Goal: Transaction & Acquisition: Book appointment/travel/reservation

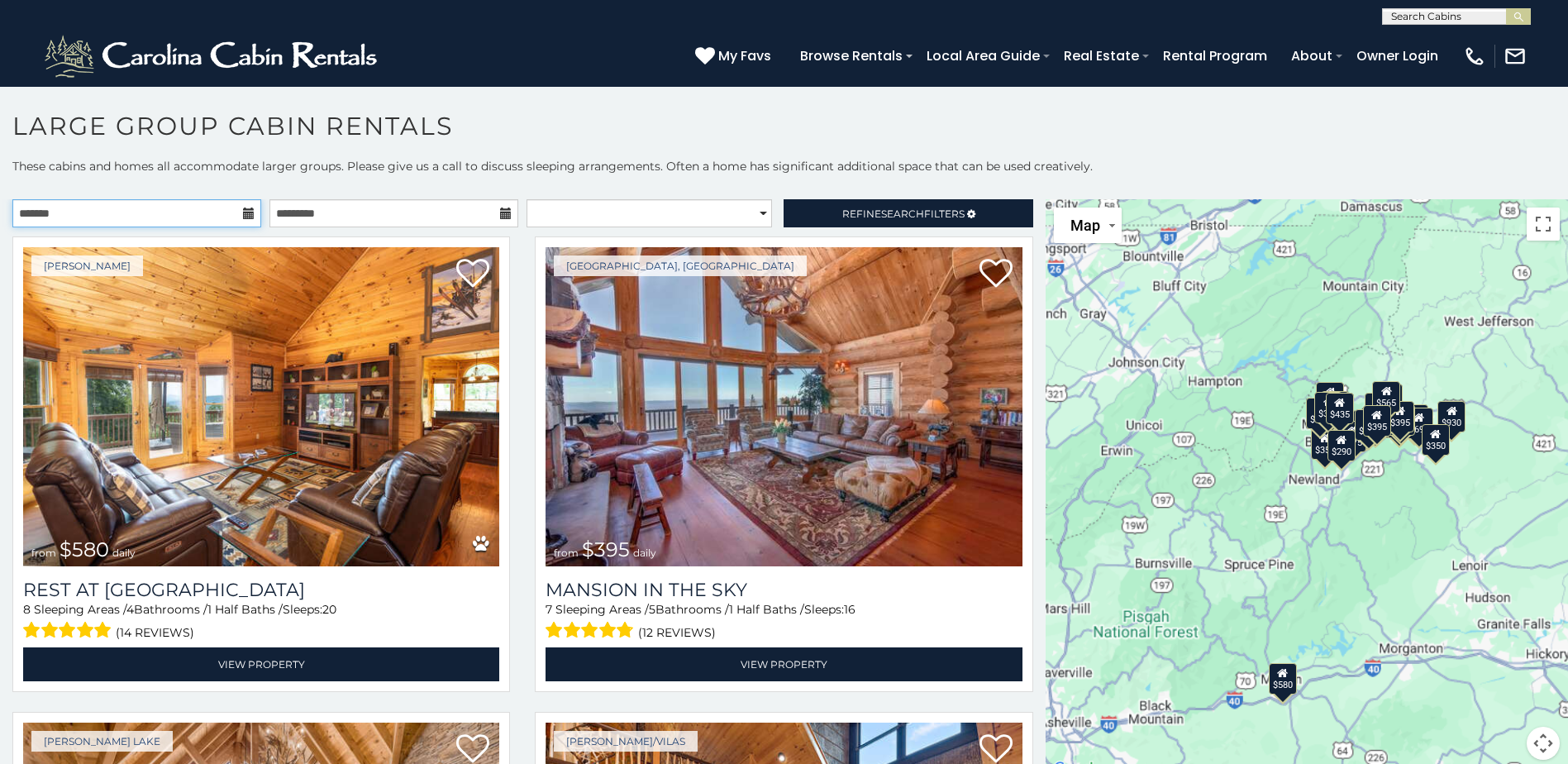
click at [246, 206] on input "text" at bounding box center [137, 213] width 249 height 29
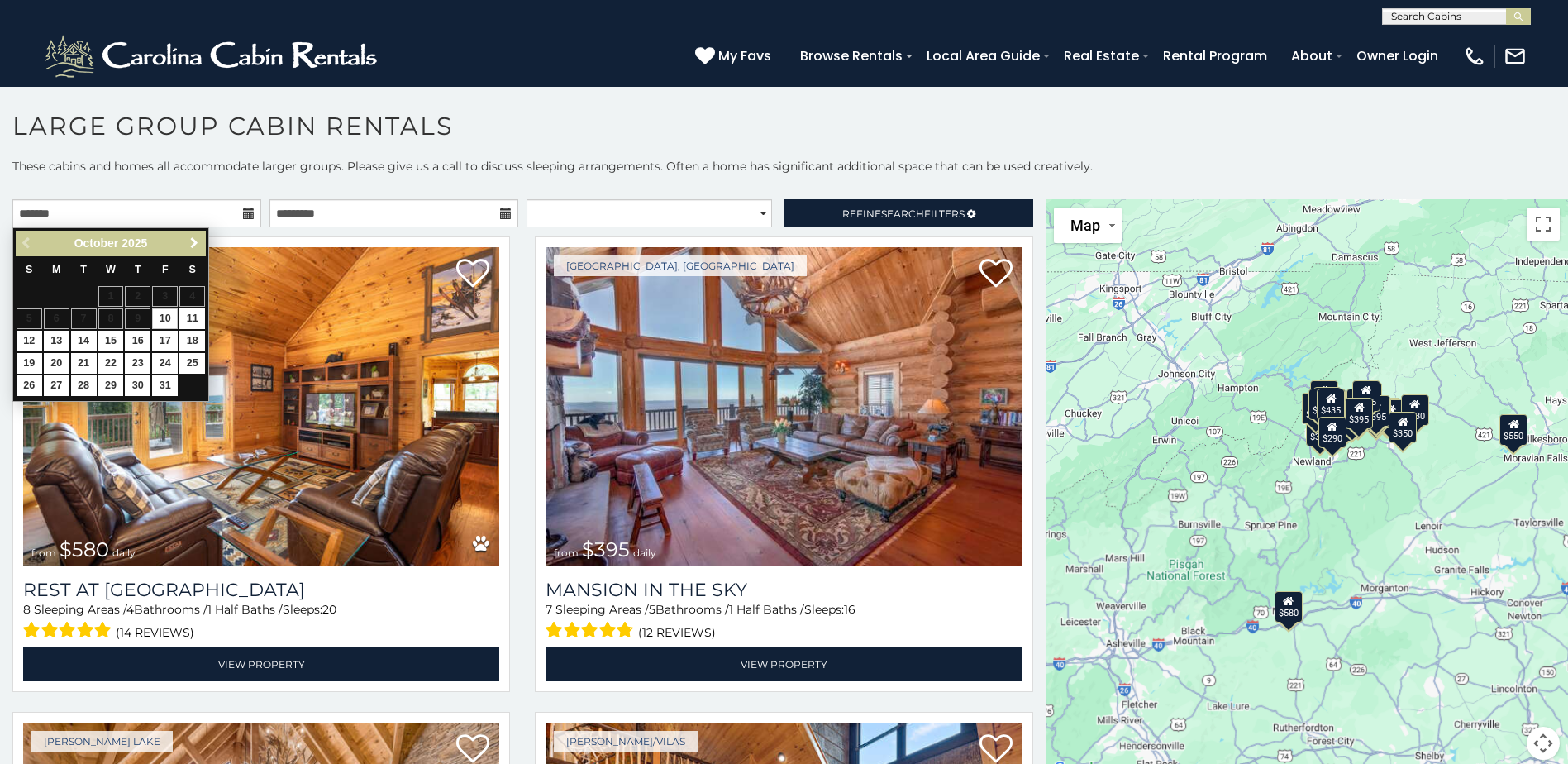
click at [188, 241] on span "Next" at bounding box center [194, 242] width 13 height 13
click at [188, 235] on link "Next" at bounding box center [194, 243] width 21 height 21
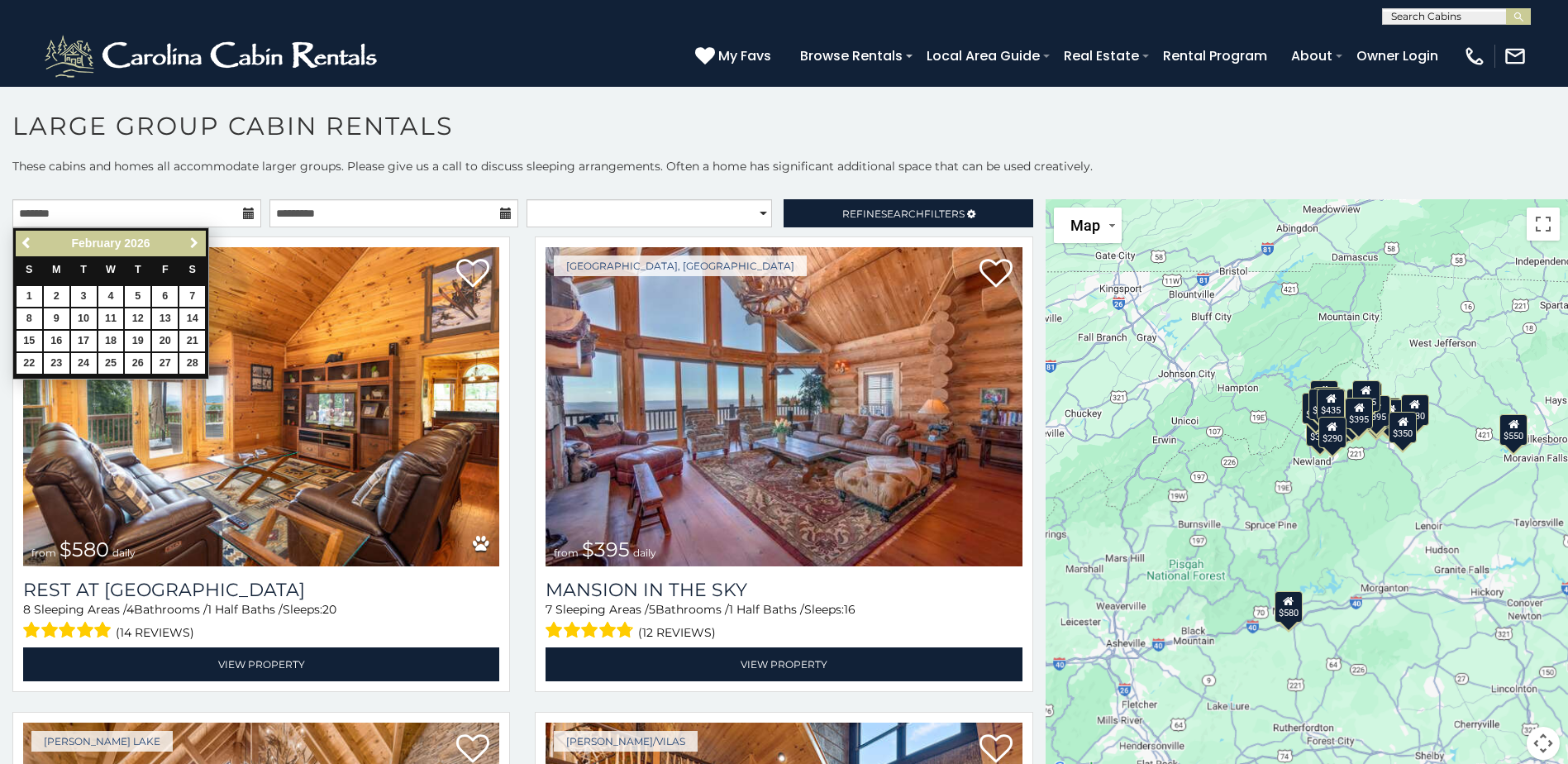
click at [188, 235] on link "Next" at bounding box center [194, 243] width 21 height 21
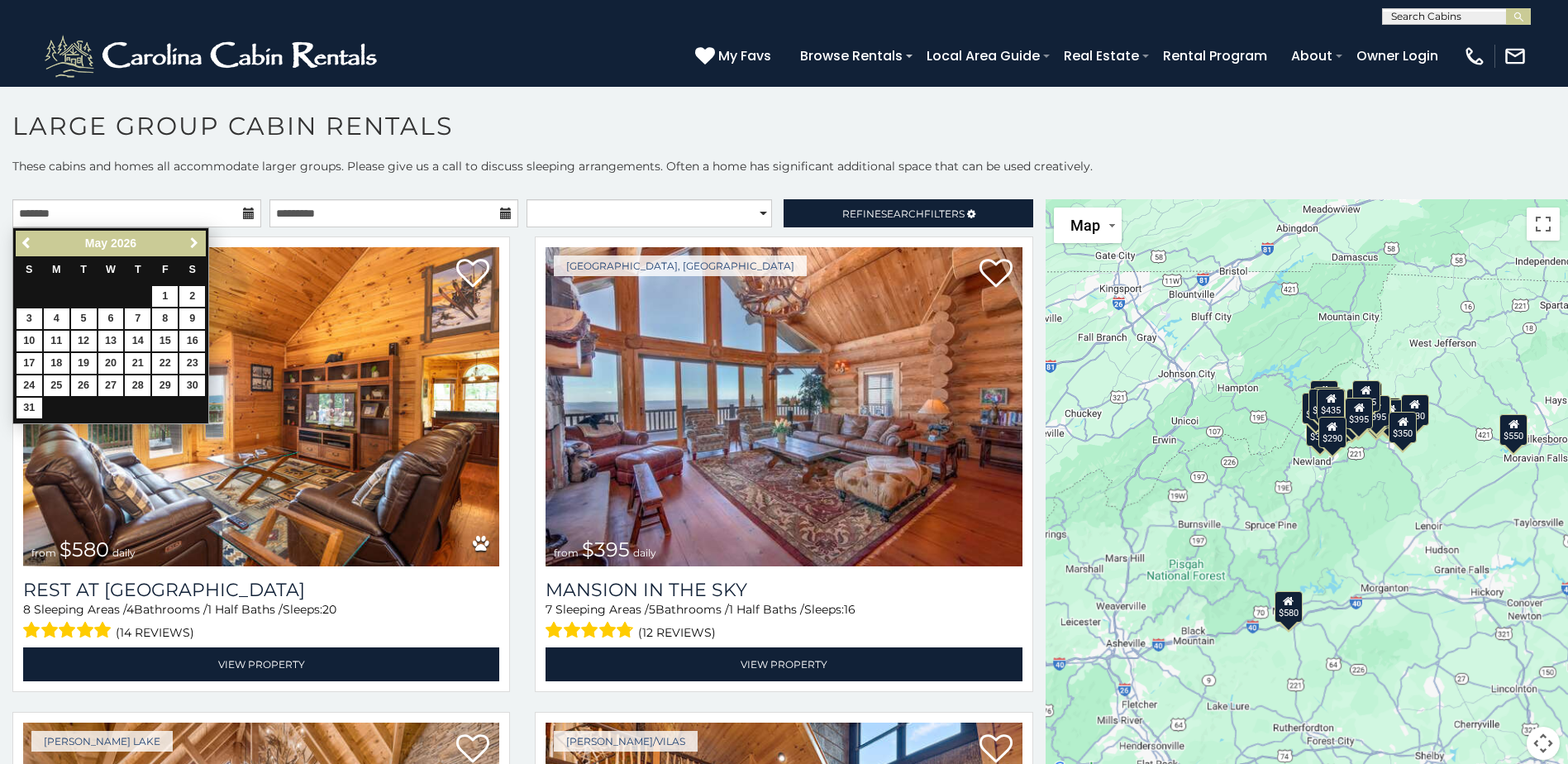
click at [188, 235] on link "Next" at bounding box center [194, 243] width 21 height 21
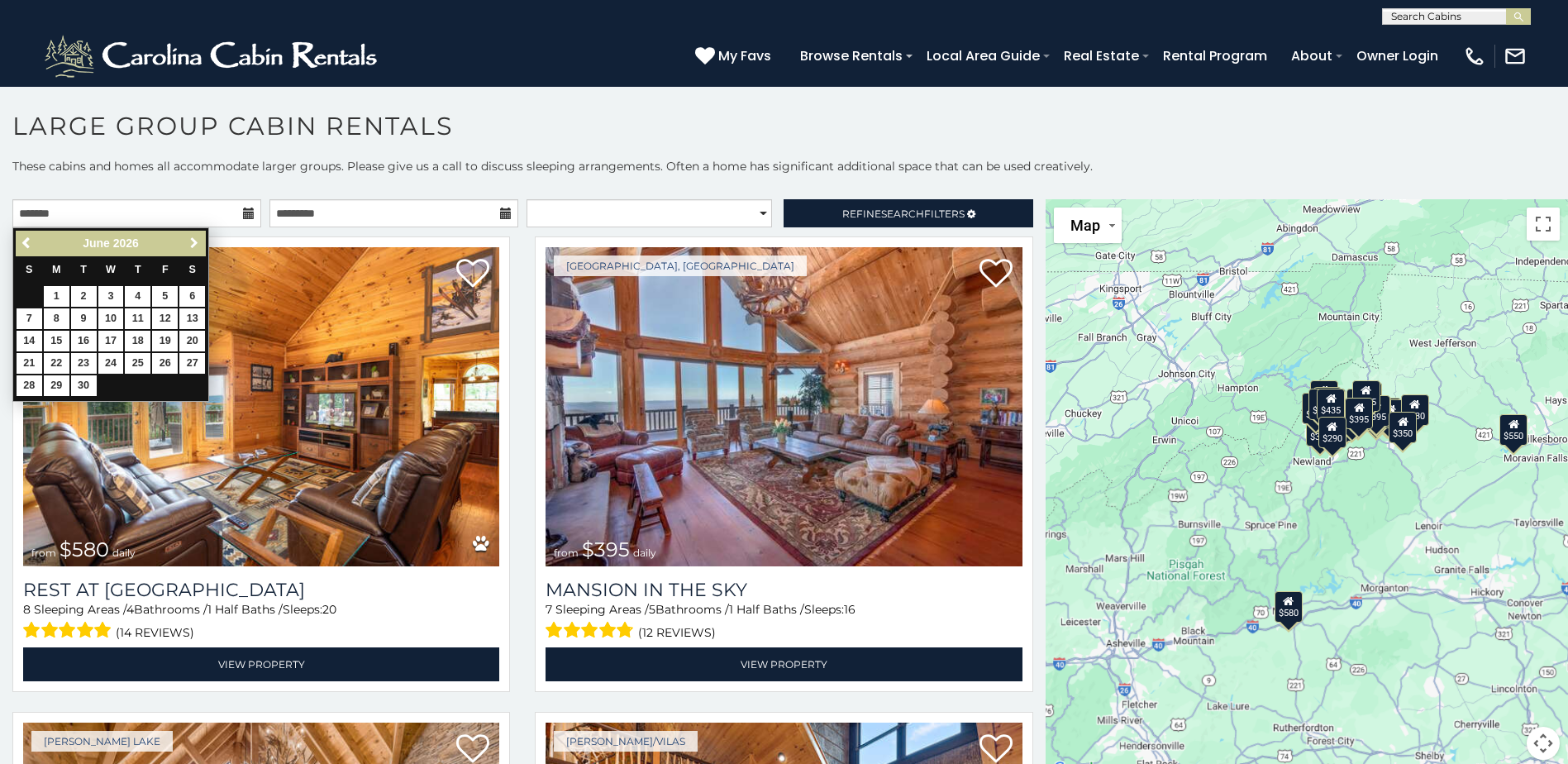
click at [188, 235] on link "Next" at bounding box center [194, 243] width 21 height 21
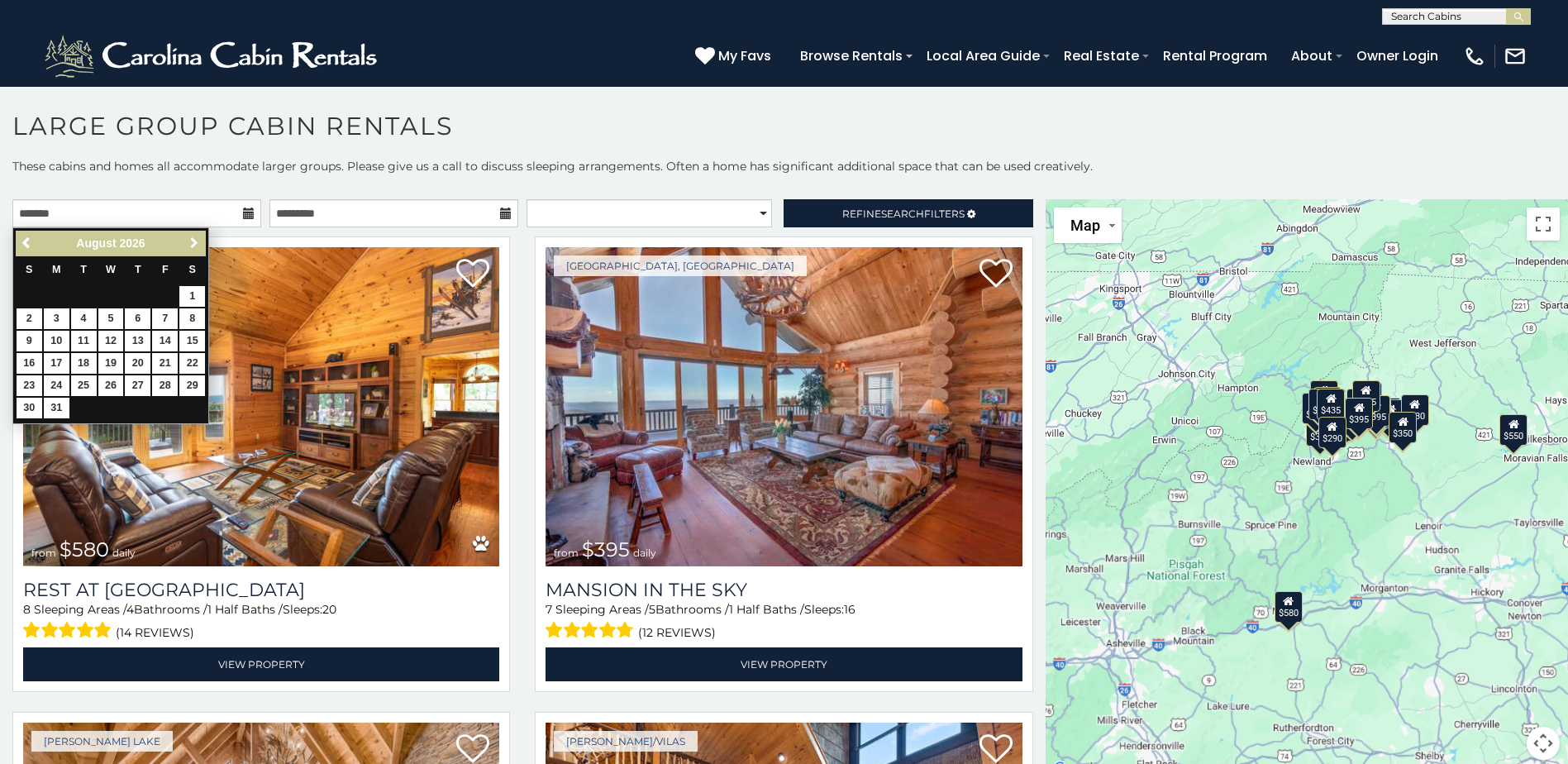
click at [188, 235] on link "Next" at bounding box center [194, 243] width 21 height 21
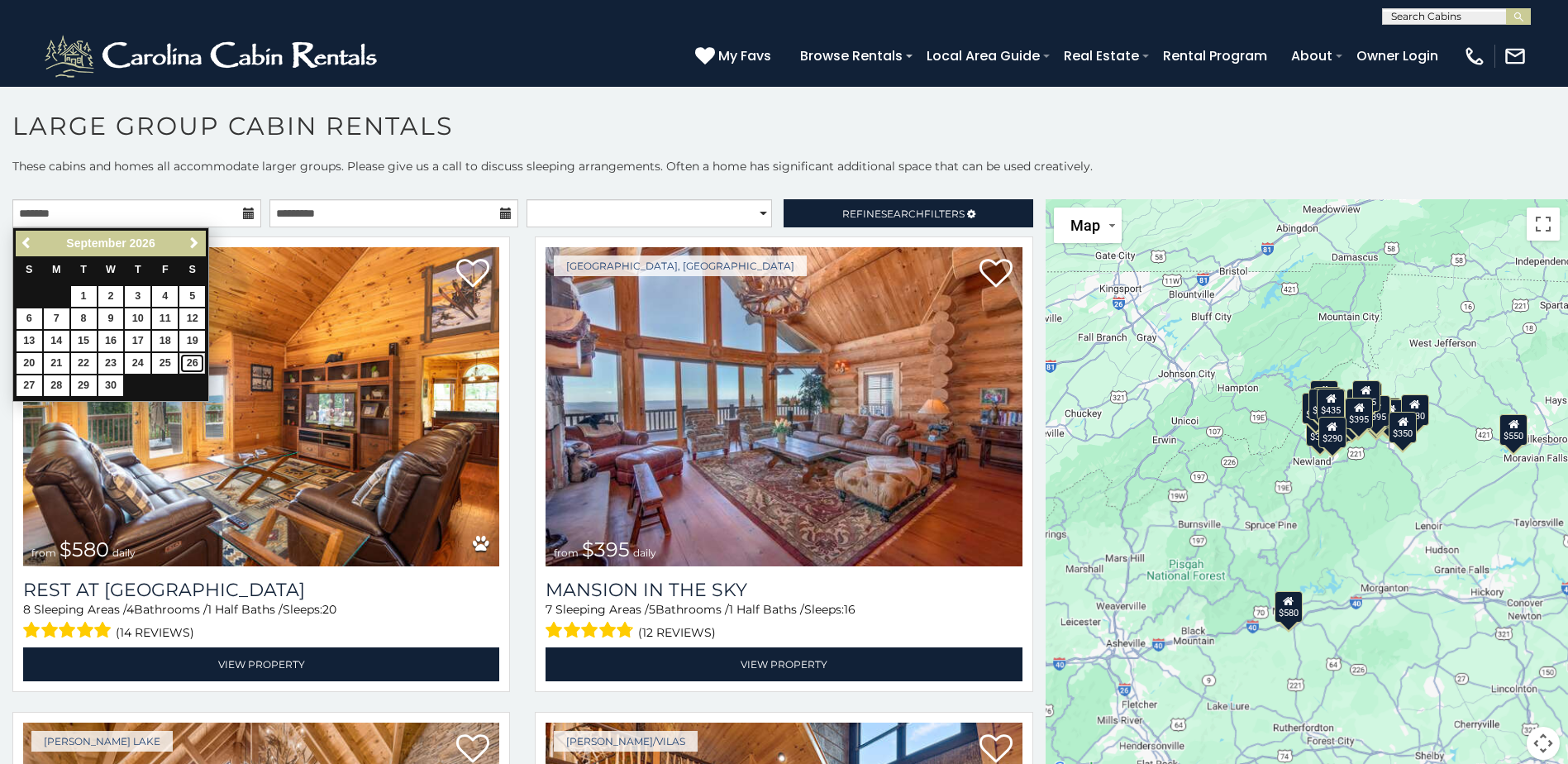
click at [188, 356] on link "26" at bounding box center [192, 363] width 26 height 21
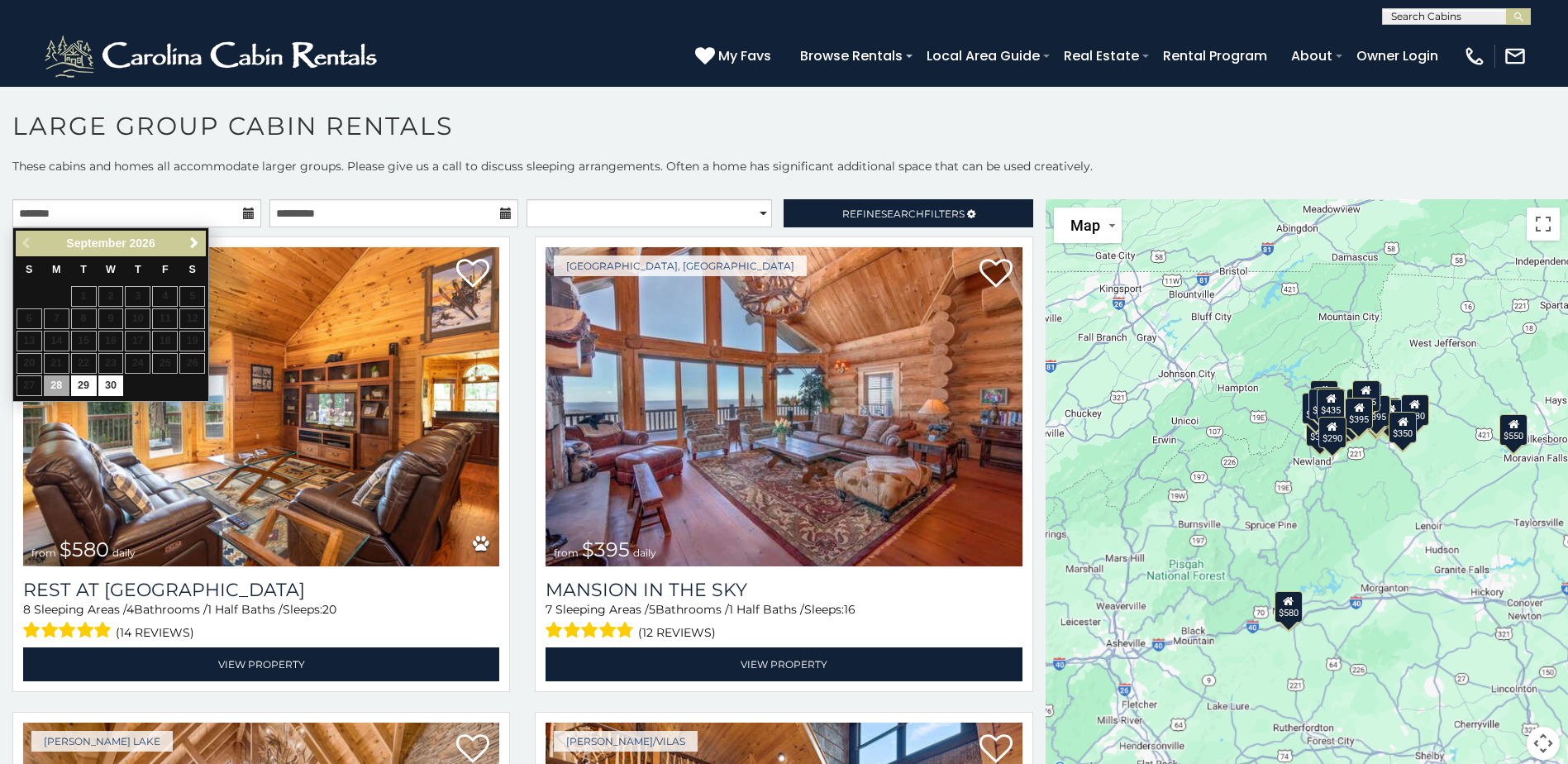
type input "**********"
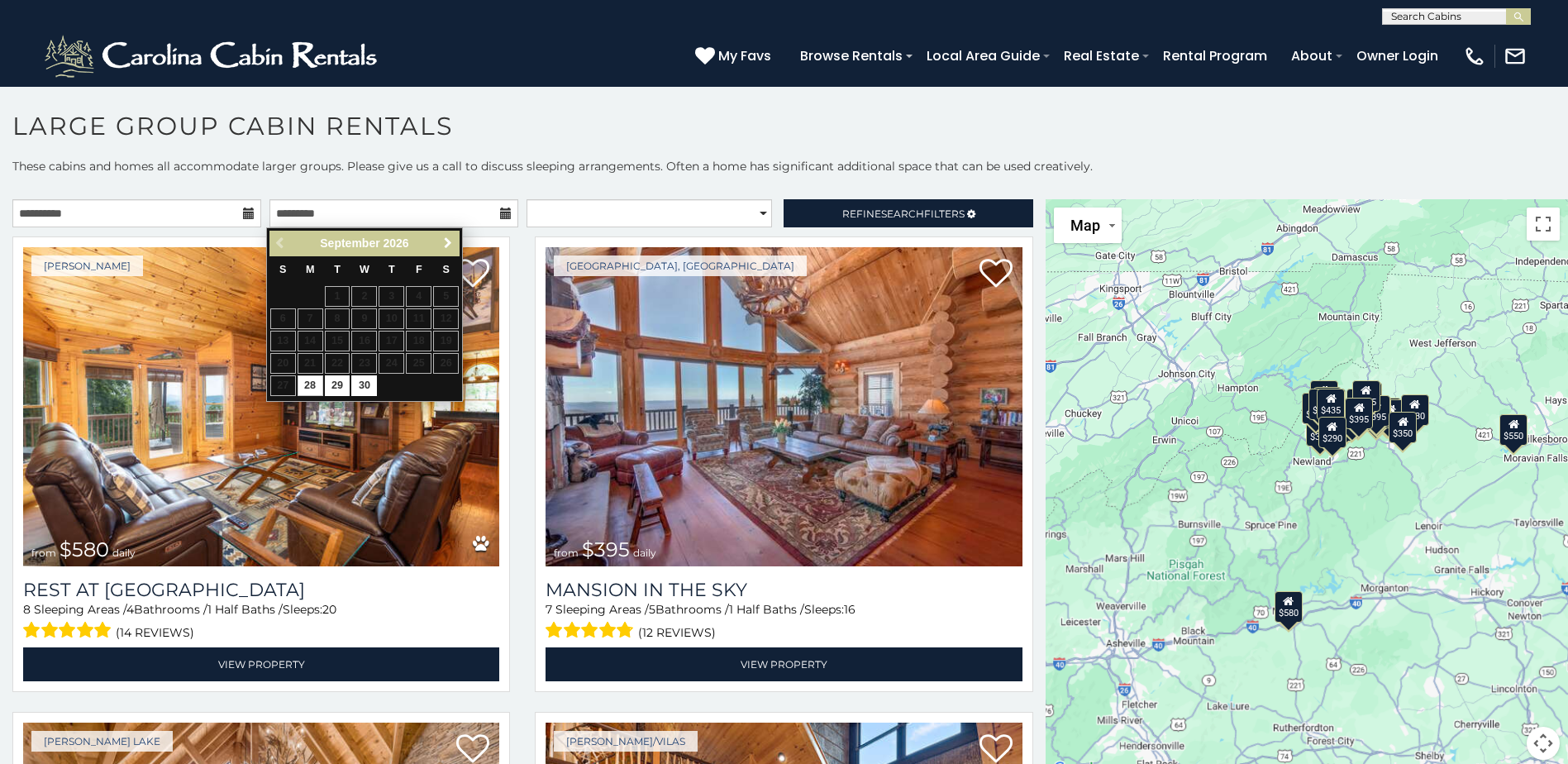
click at [439, 241] on link "Next" at bounding box center [448, 243] width 21 height 21
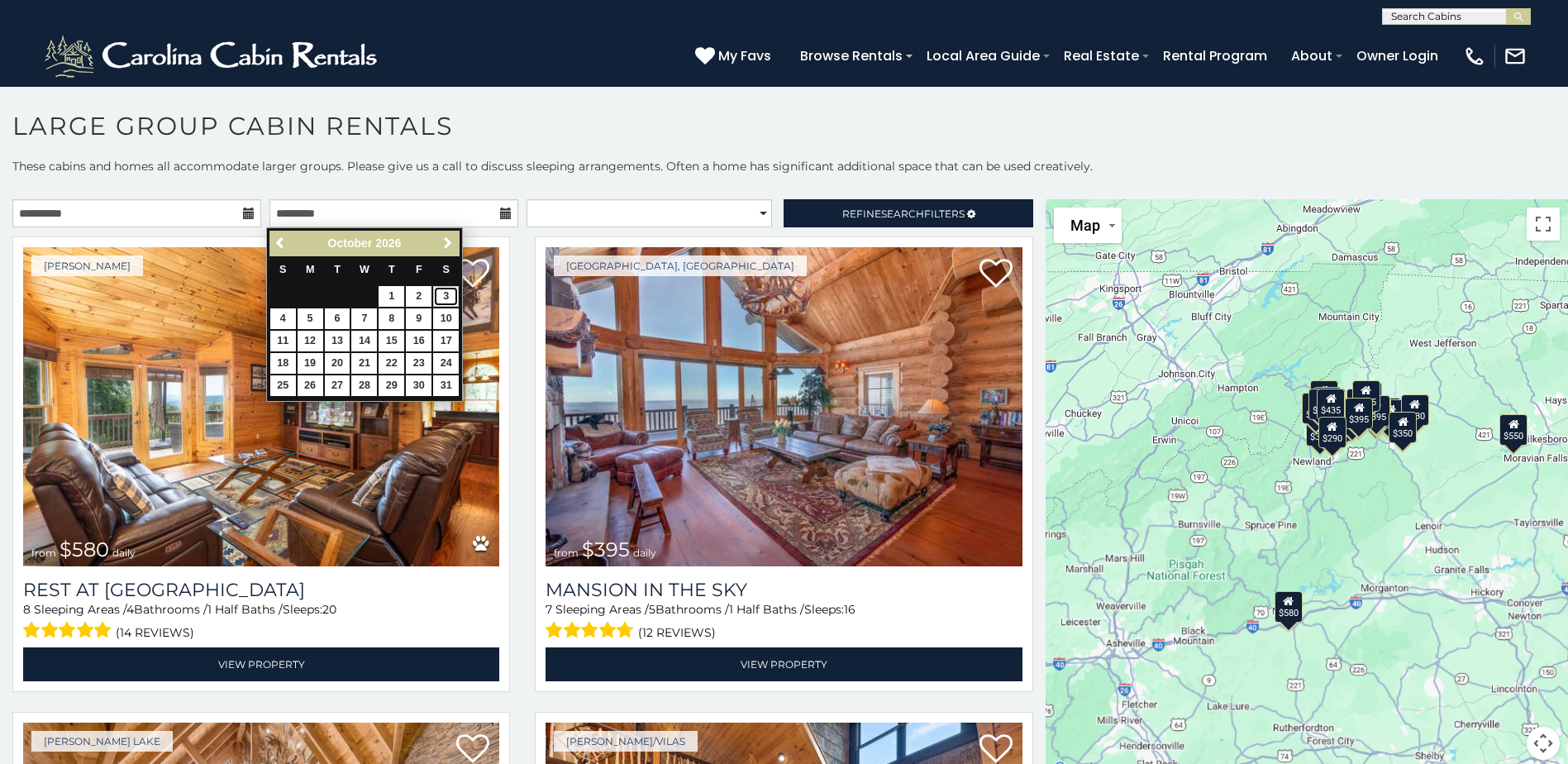
click at [438, 298] on link "3" at bounding box center [446, 296] width 26 height 21
type input "**********"
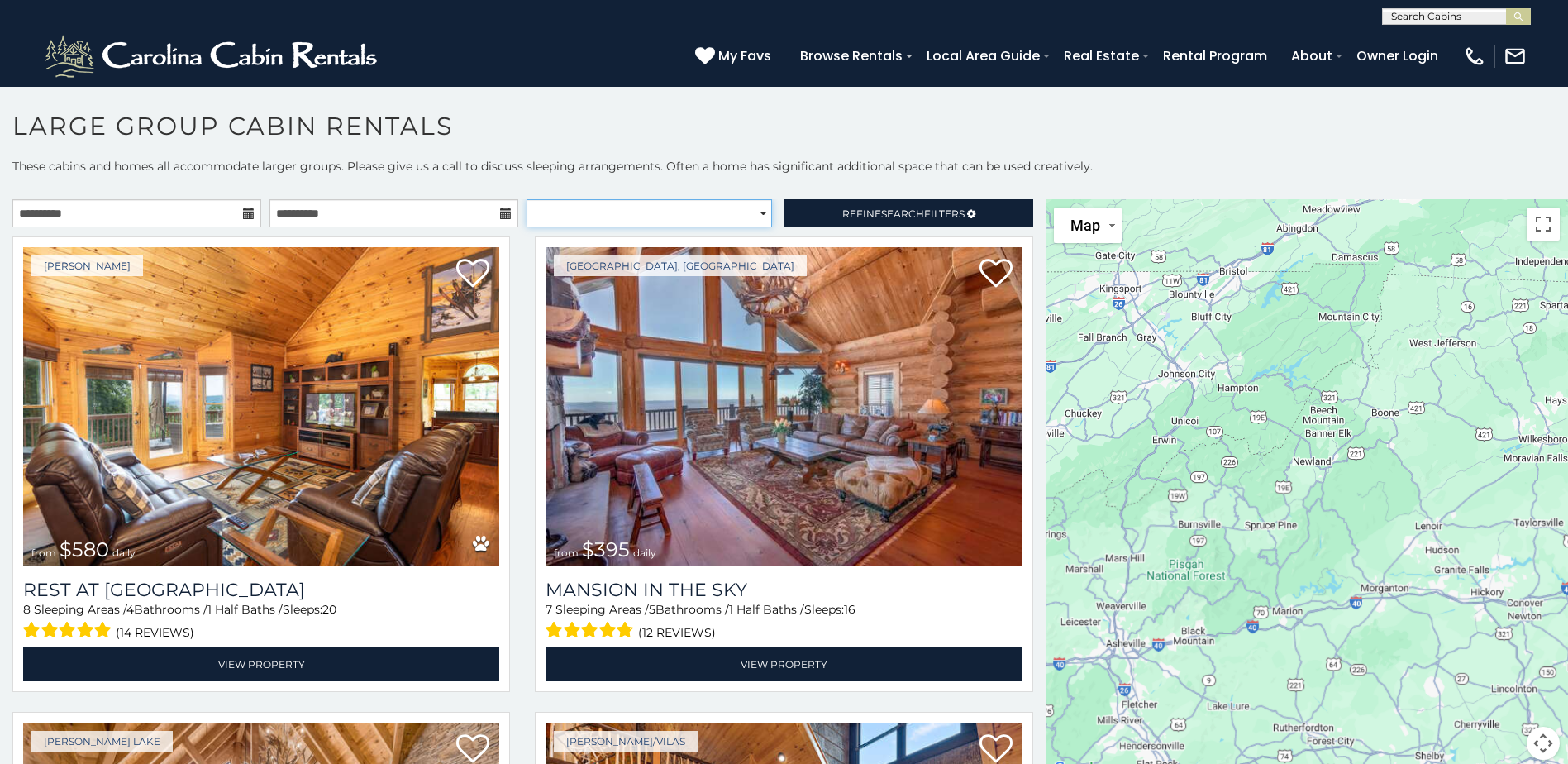
click at [619, 216] on select "**********" at bounding box center [649, 213] width 246 height 29
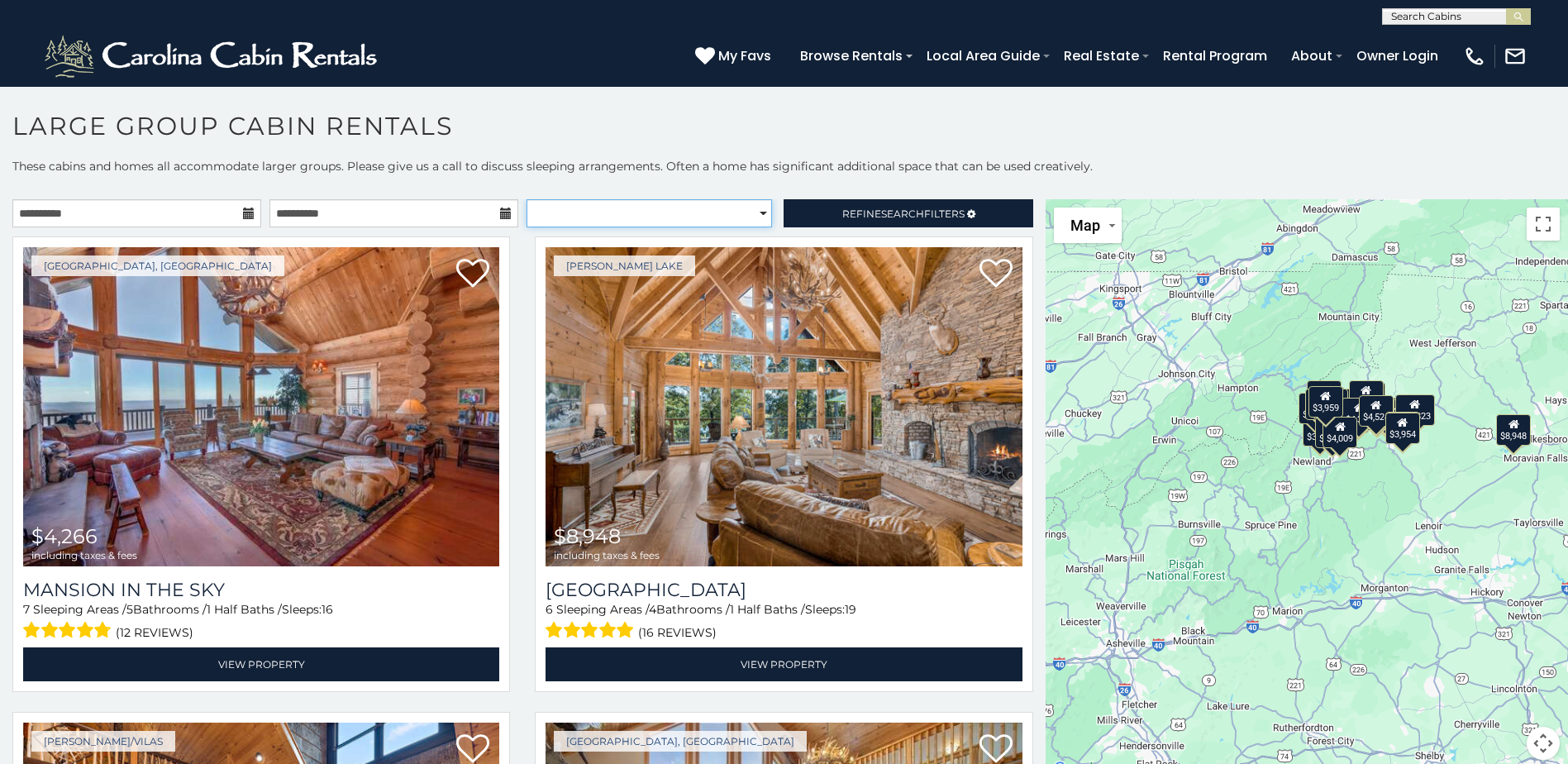
select select "**********"
click at [526, 200] on select "**********" at bounding box center [649, 213] width 246 height 29
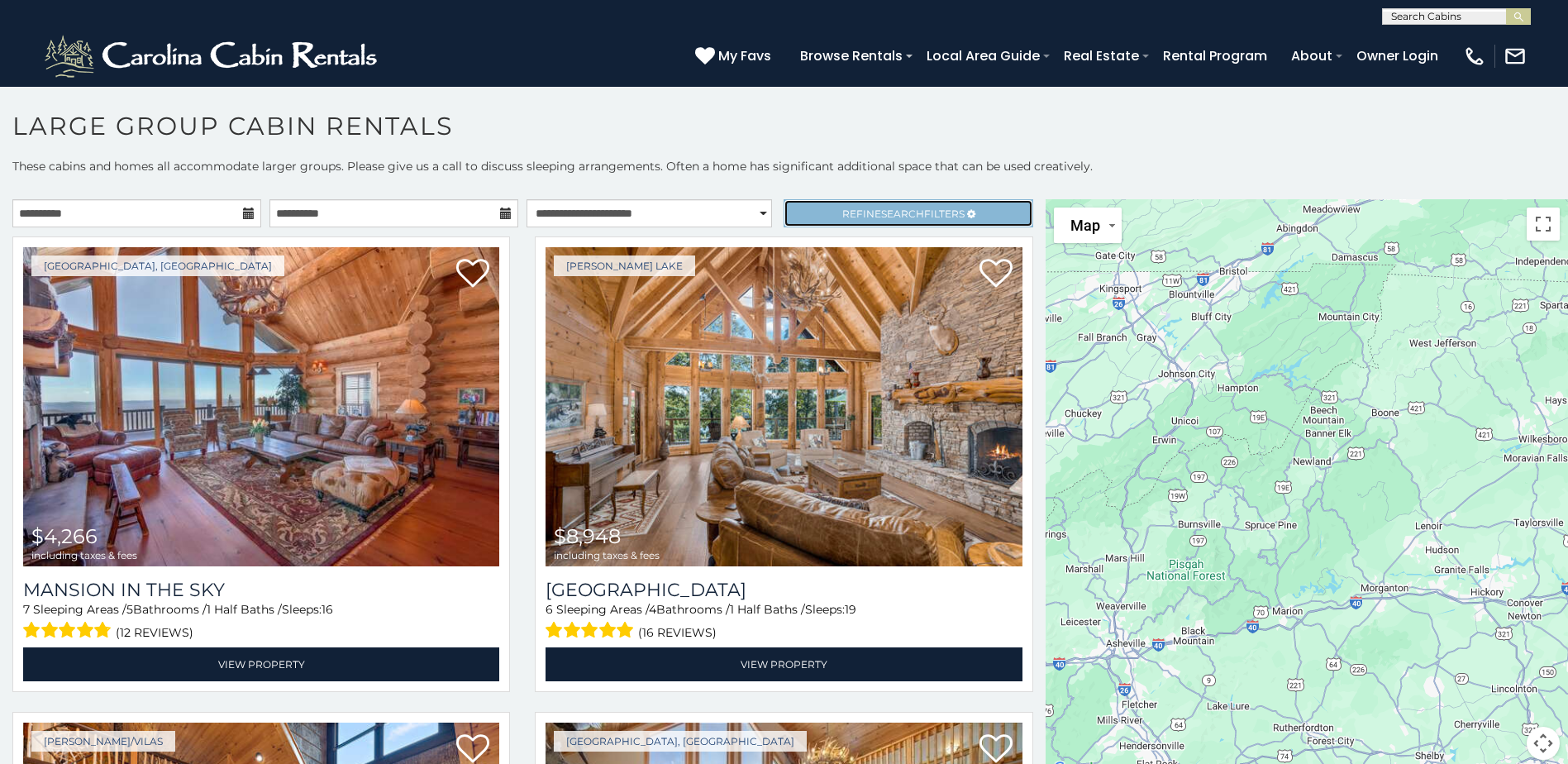
click at [908, 218] on span "Search" at bounding box center [903, 213] width 43 height 13
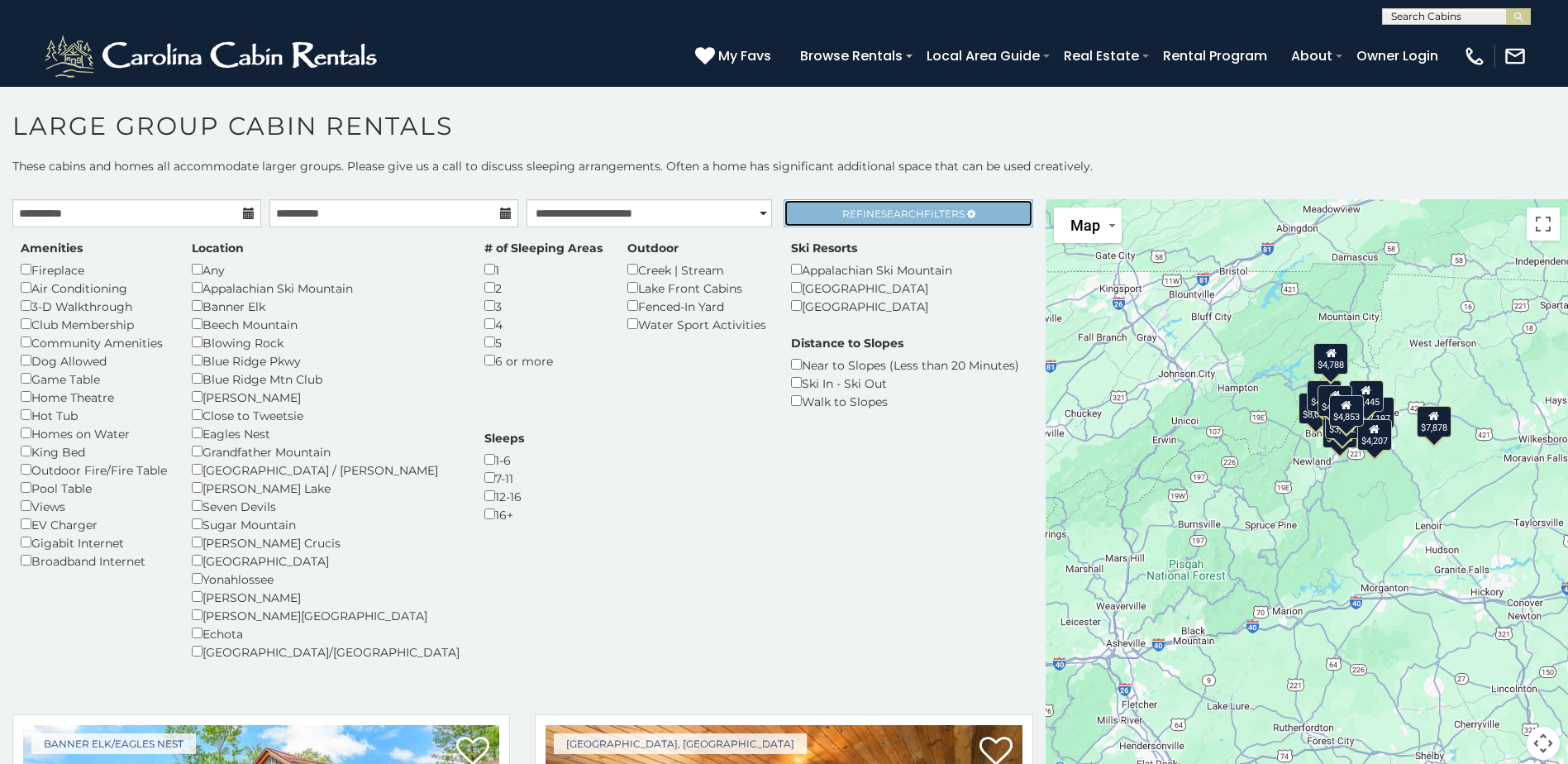
click at [910, 222] on link "Refine Search Filters" at bounding box center [908, 213] width 249 height 29
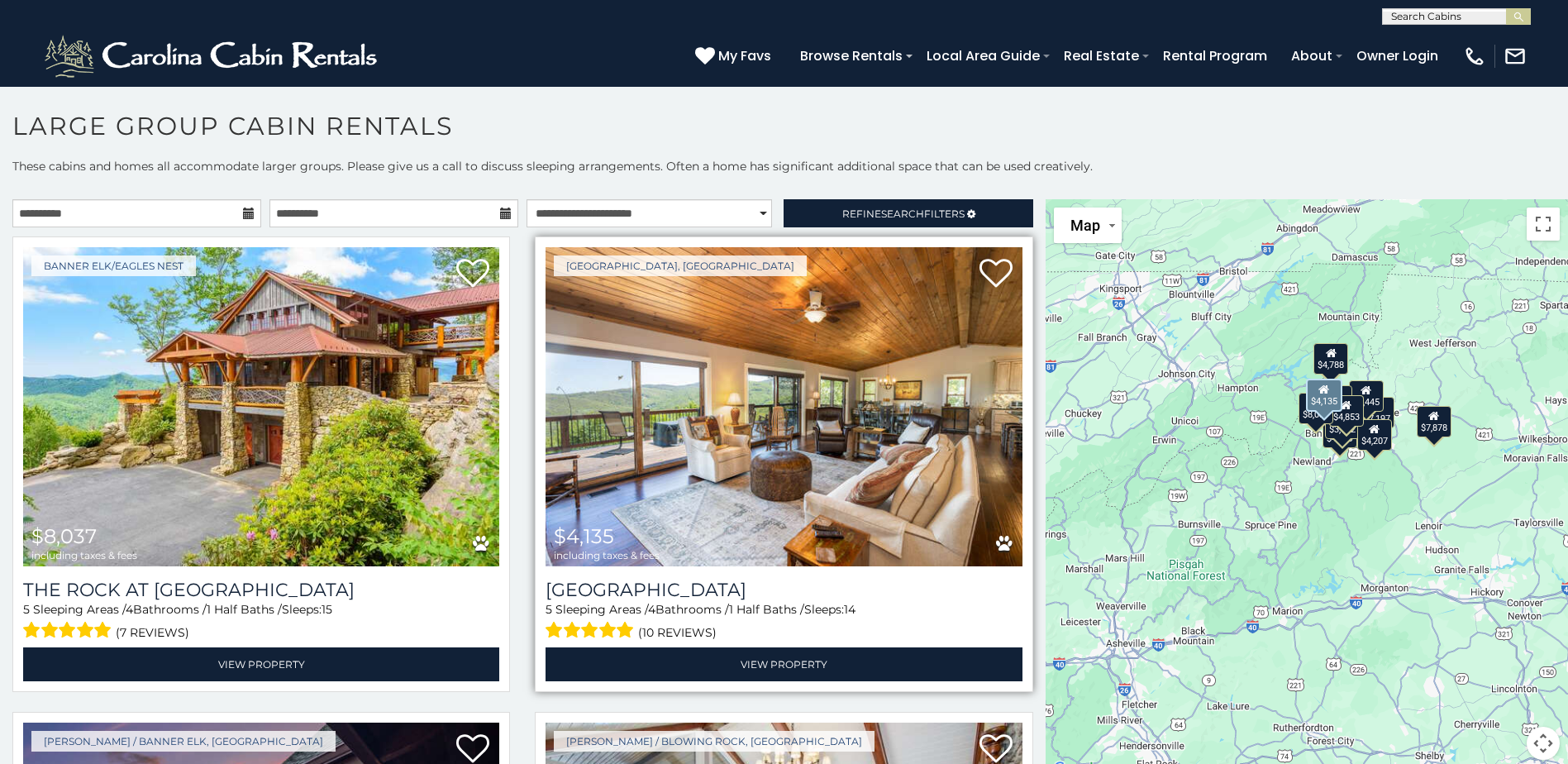
click at [676, 382] on img at bounding box center [784, 406] width 476 height 319
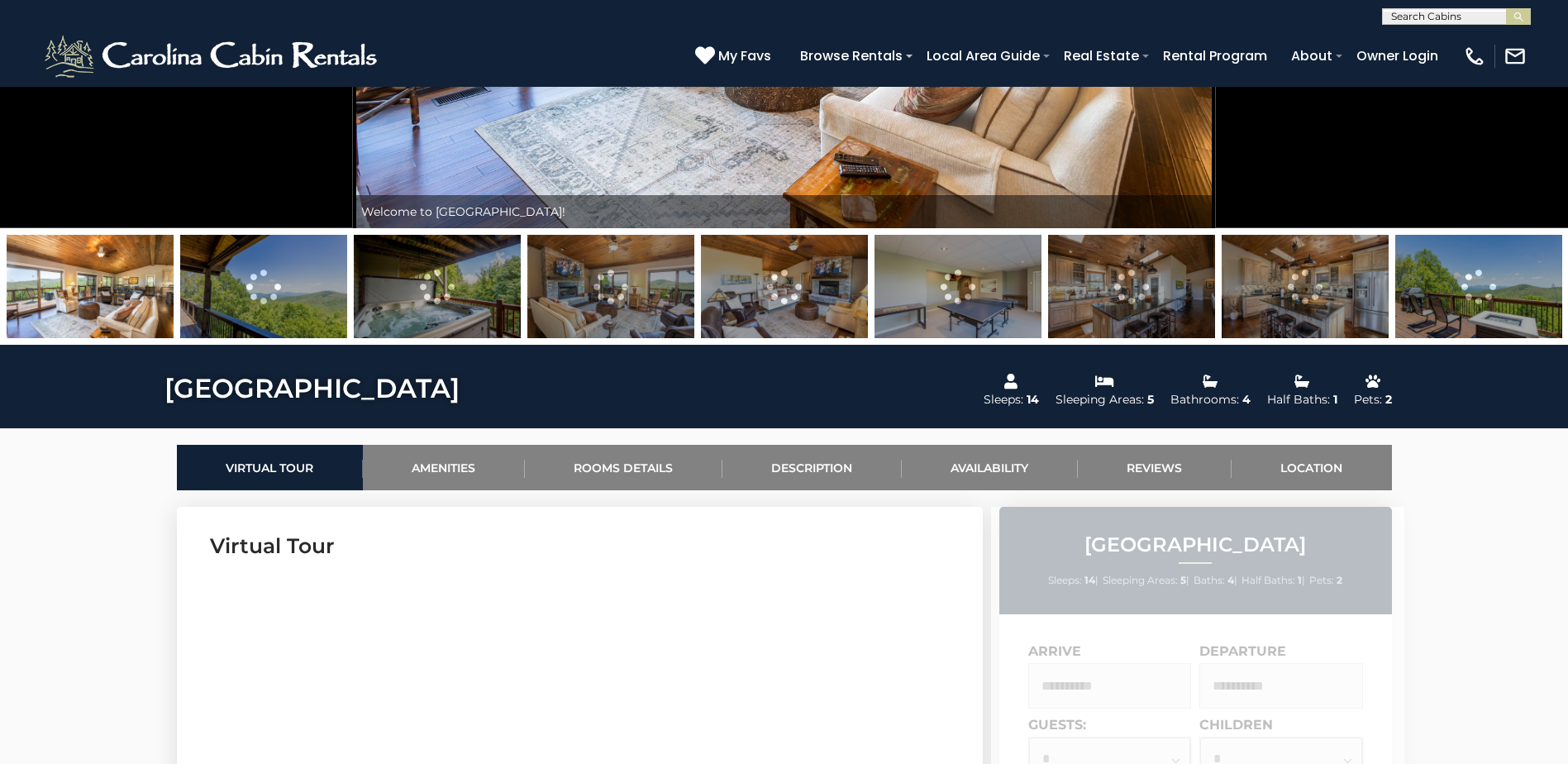
scroll to position [558, 0]
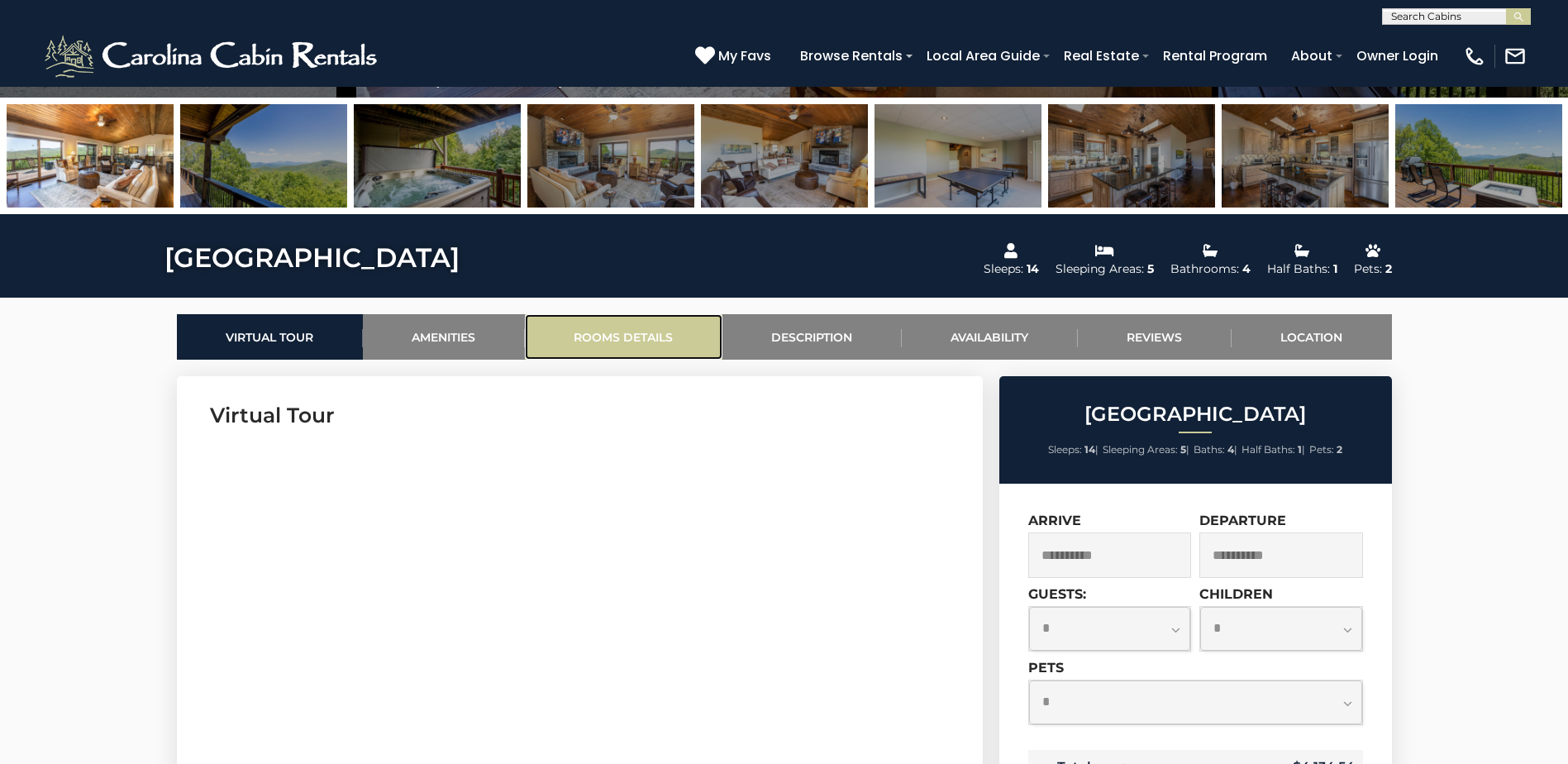
click at [675, 334] on link "Rooms Details" at bounding box center [624, 336] width 198 height 45
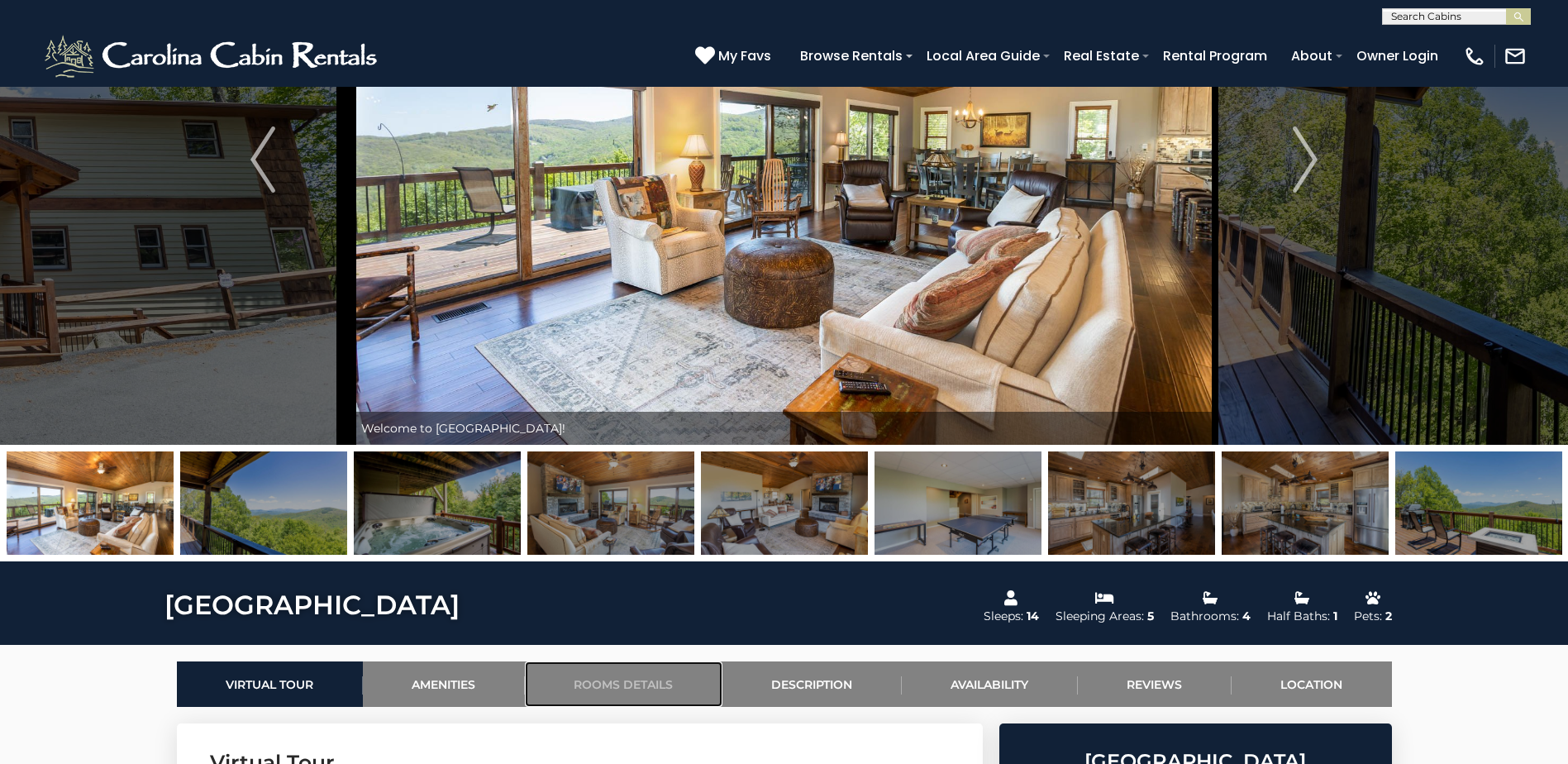
scroll to position [206, 0]
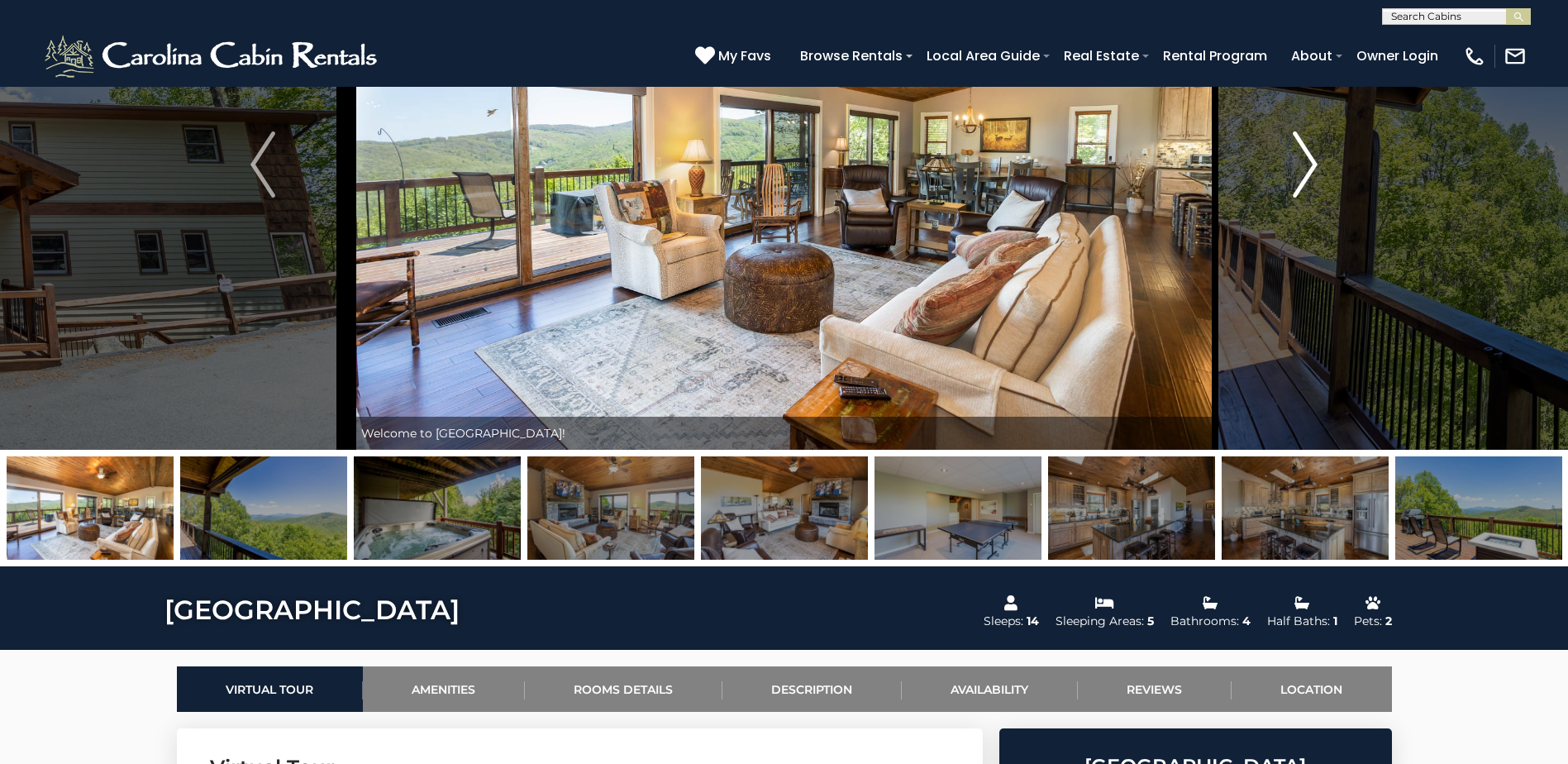
click at [1331, 180] on button "Next" at bounding box center [1304, 164] width 180 height 570
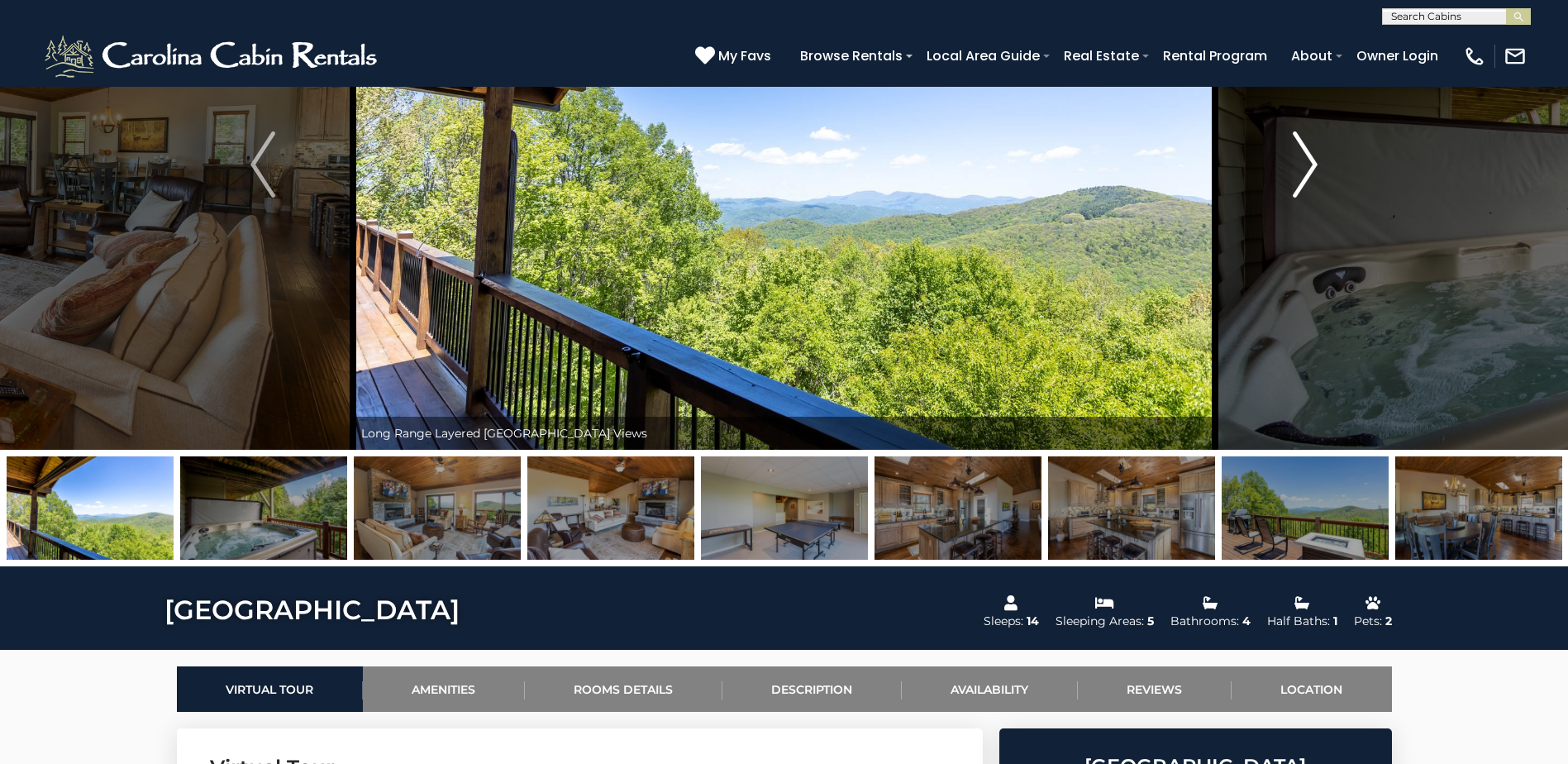
click at [1331, 180] on button "Next" at bounding box center [1304, 164] width 180 height 570
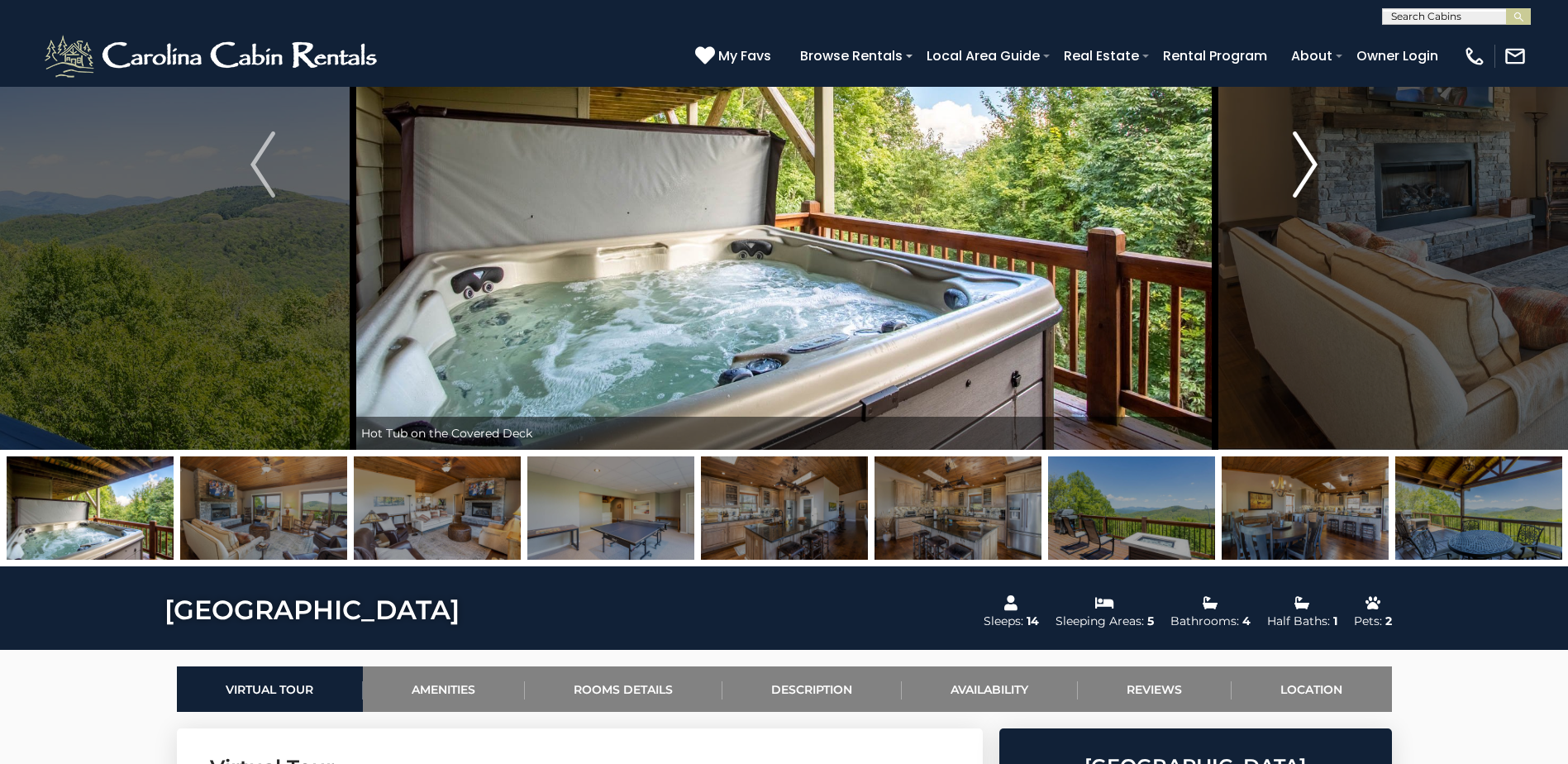
click at [1331, 180] on button "Next" at bounding box center [1304, 164] width 180 height 570
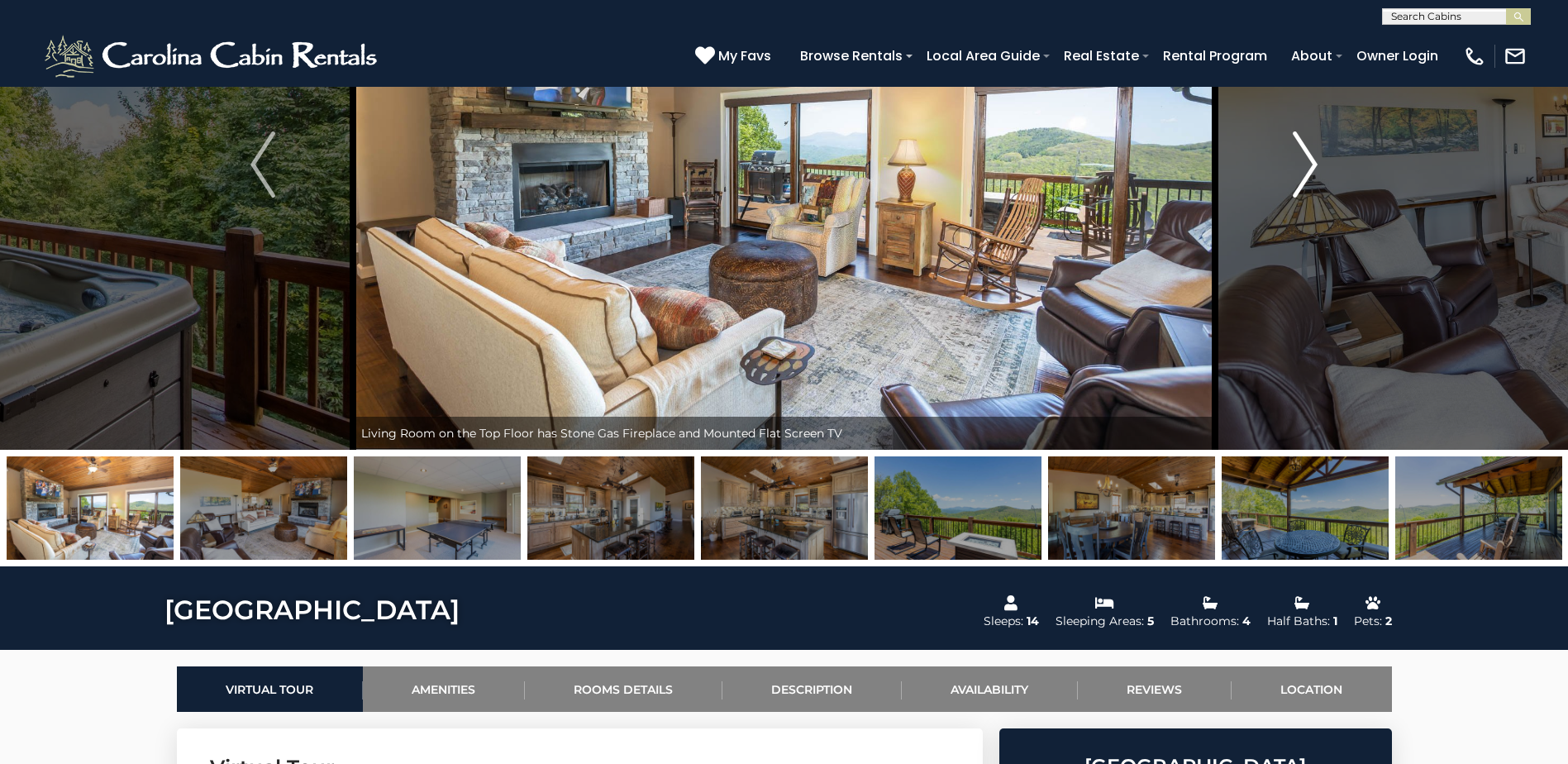
click at [1331, 180] on button "Next" at bounding box center [1304, 164] width 180 height 570
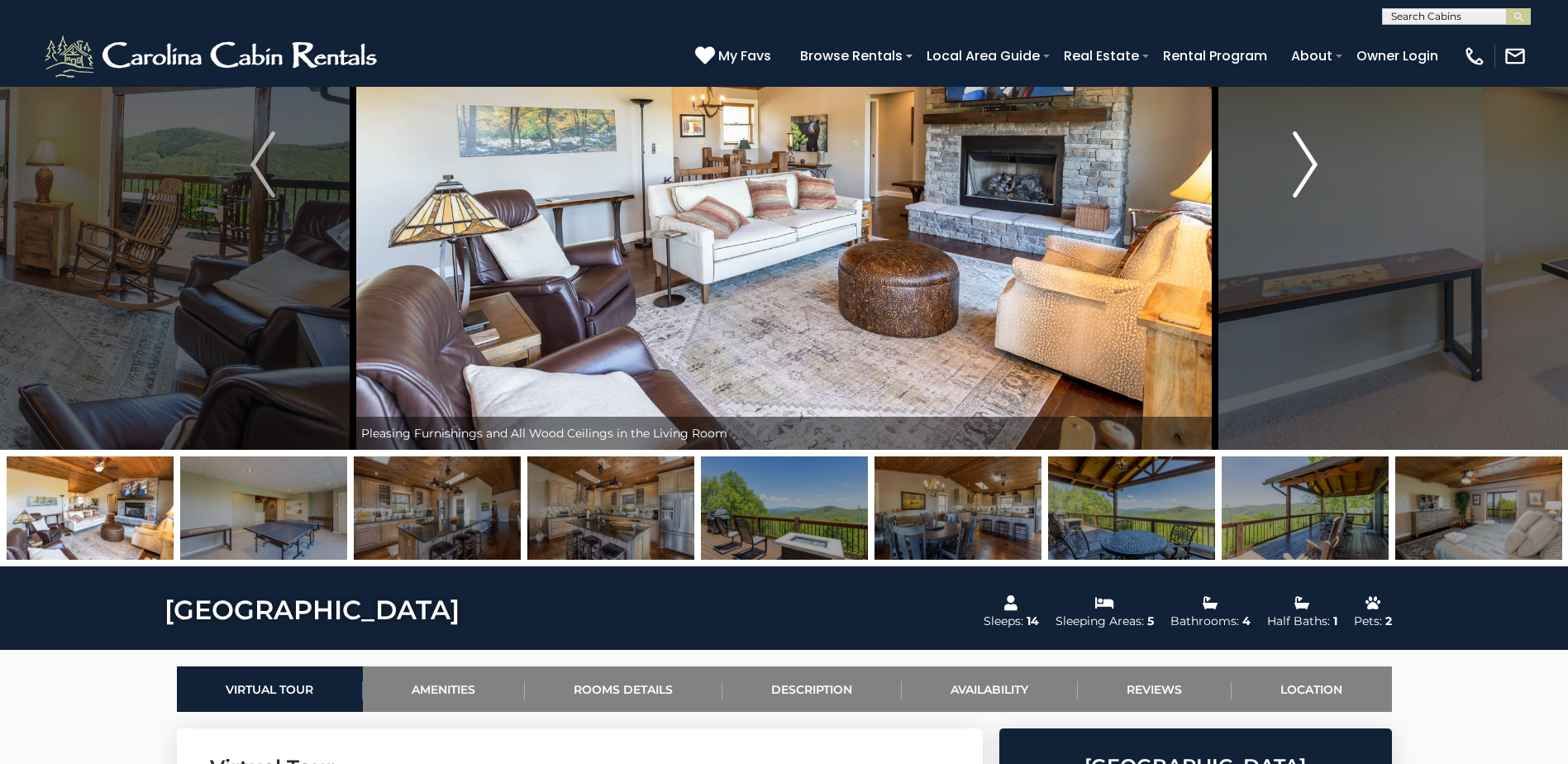
click at [1331, 180] on button "Next" at bounding box center [1304, 164] width 180 height 570
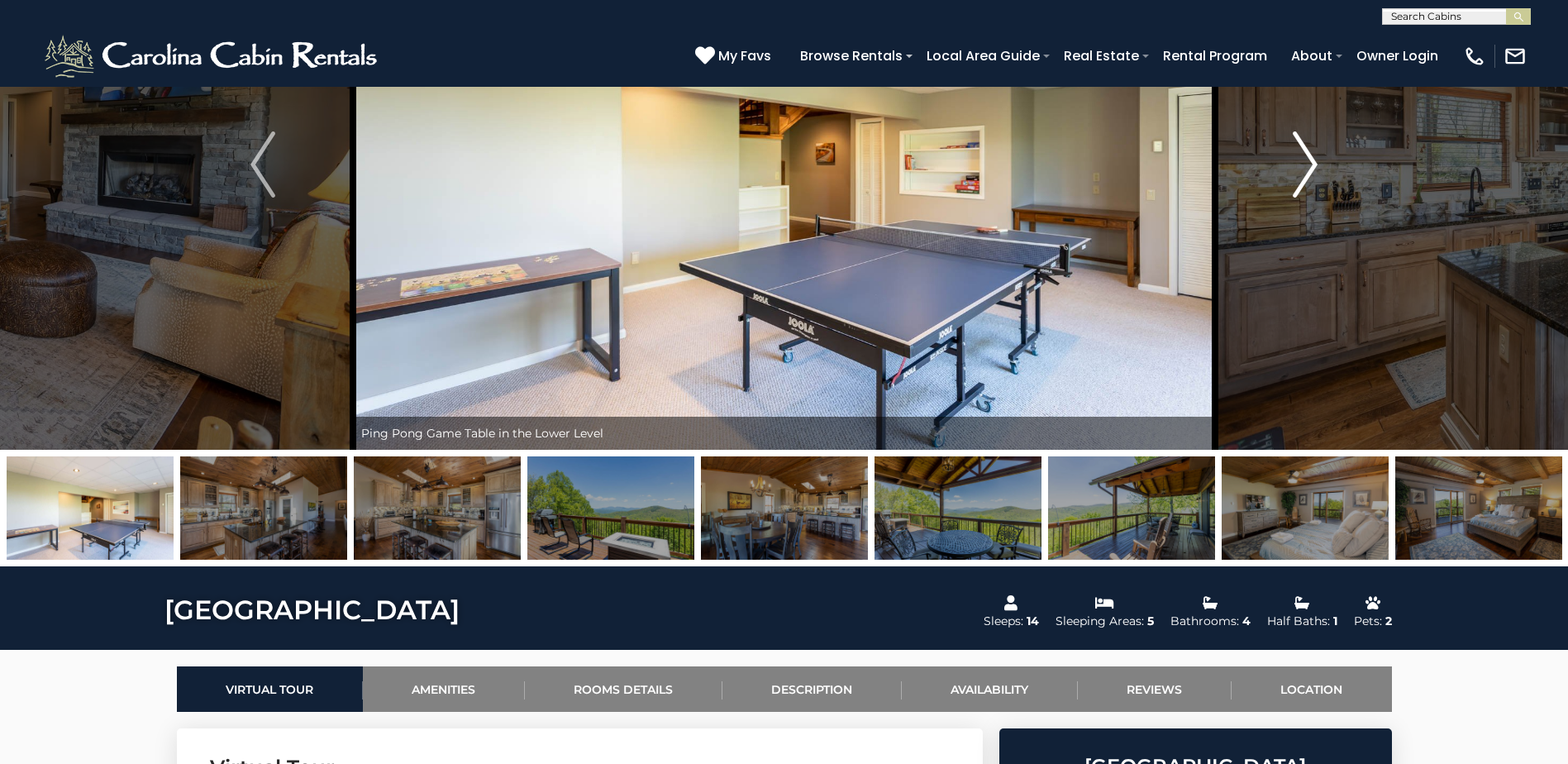
click at [1331, 180] on button "Next" at bounding box center [1304, 164] width 180 height 570
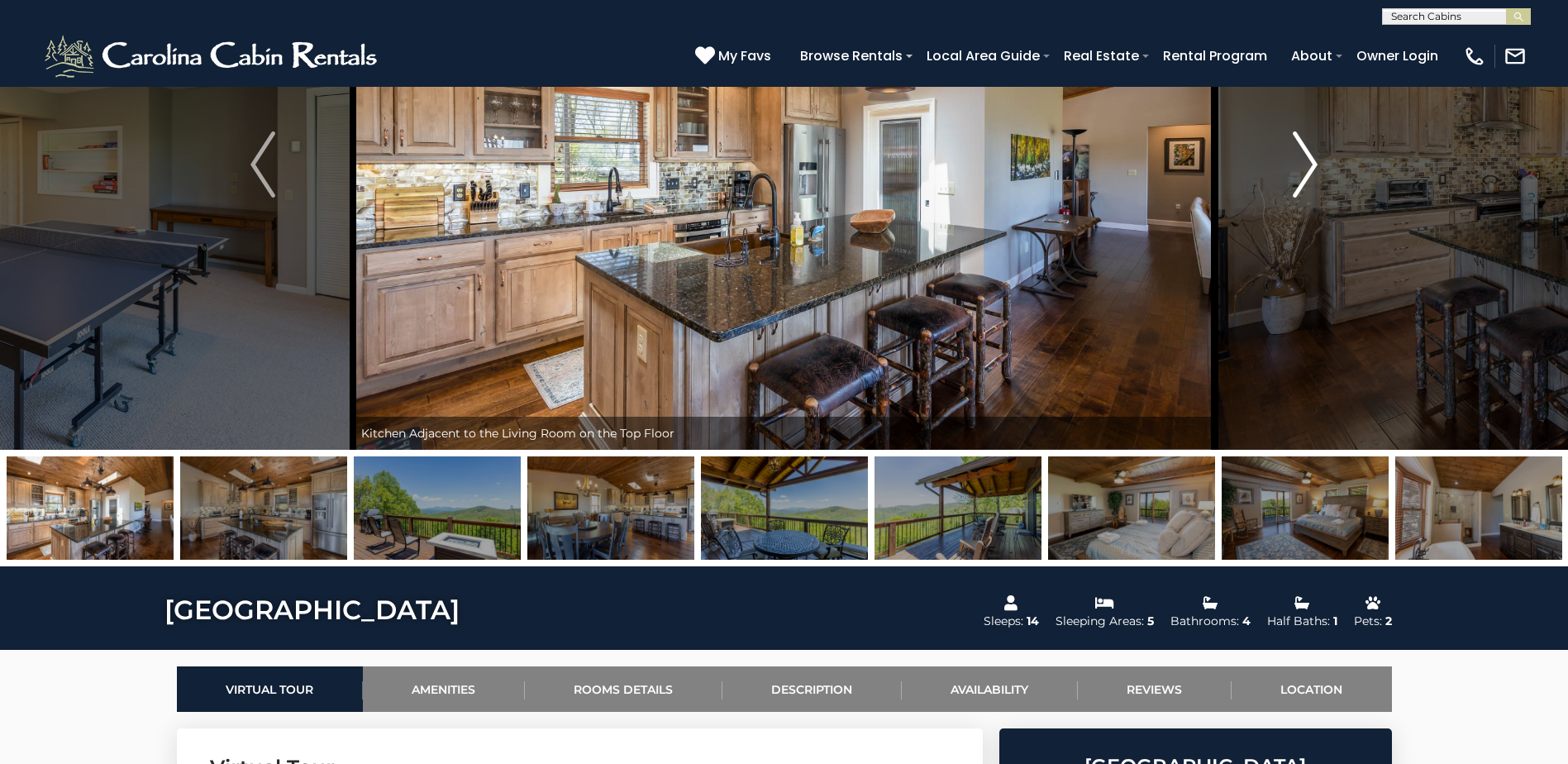
click at [1331, 180] on button "Next" at bounding box center [1304, 164] width 180 height 570
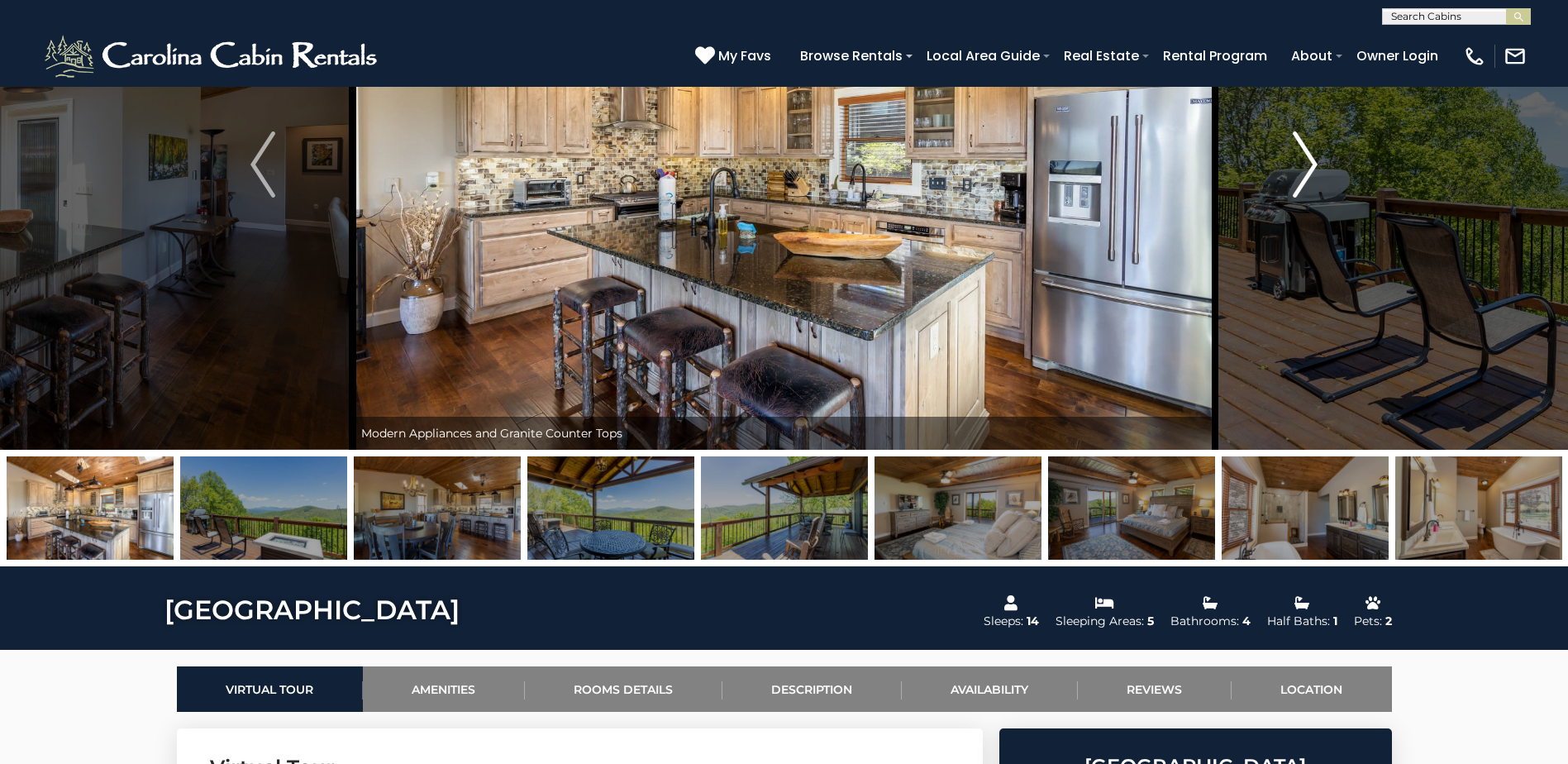
click at [1331, 180] on button "Next" at bounding box center [1304, 164] width 180 height 570
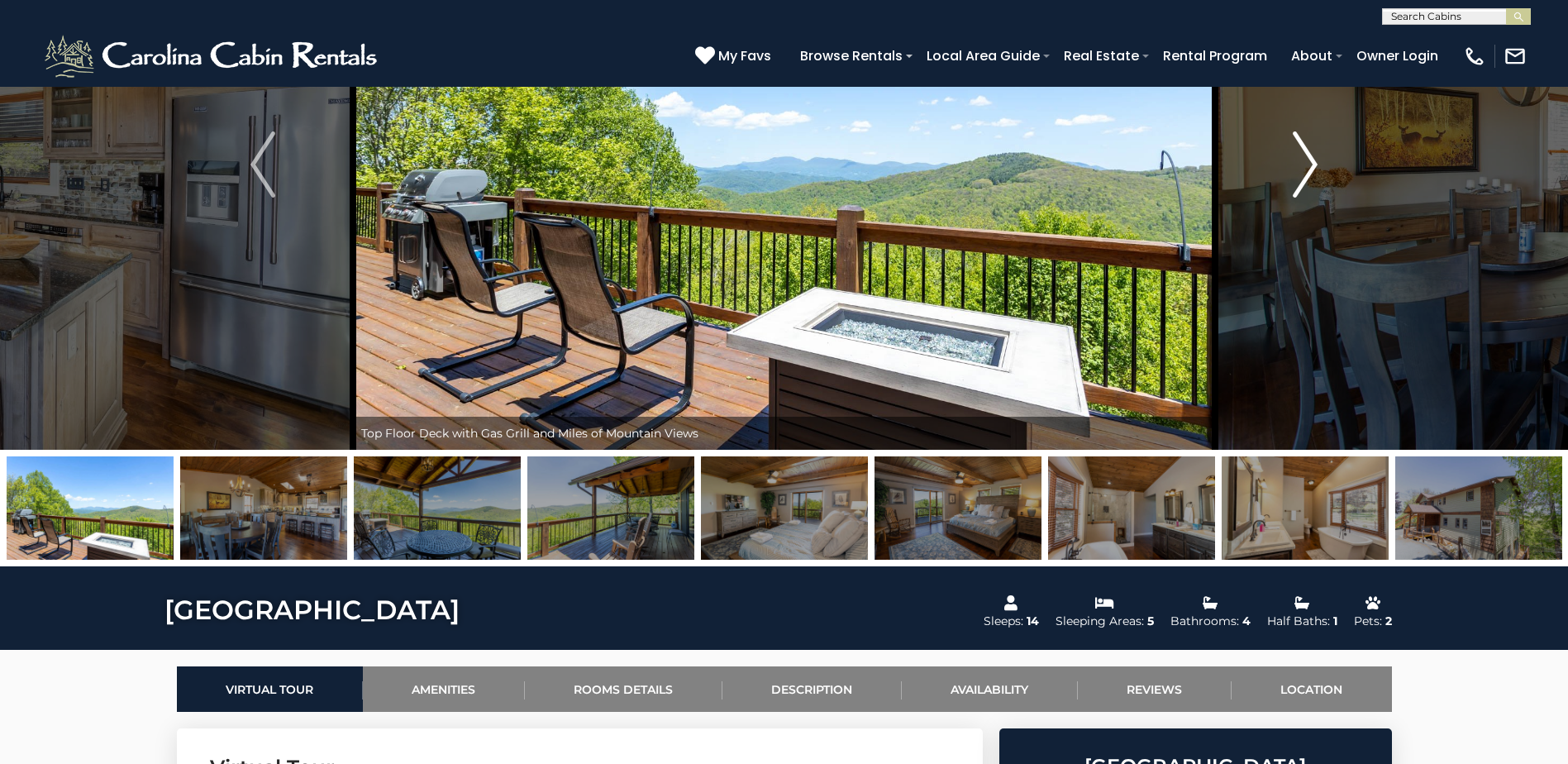
click at [1331, 180] on button "Next" at bounding box center [1304, 164] width 180 height 570
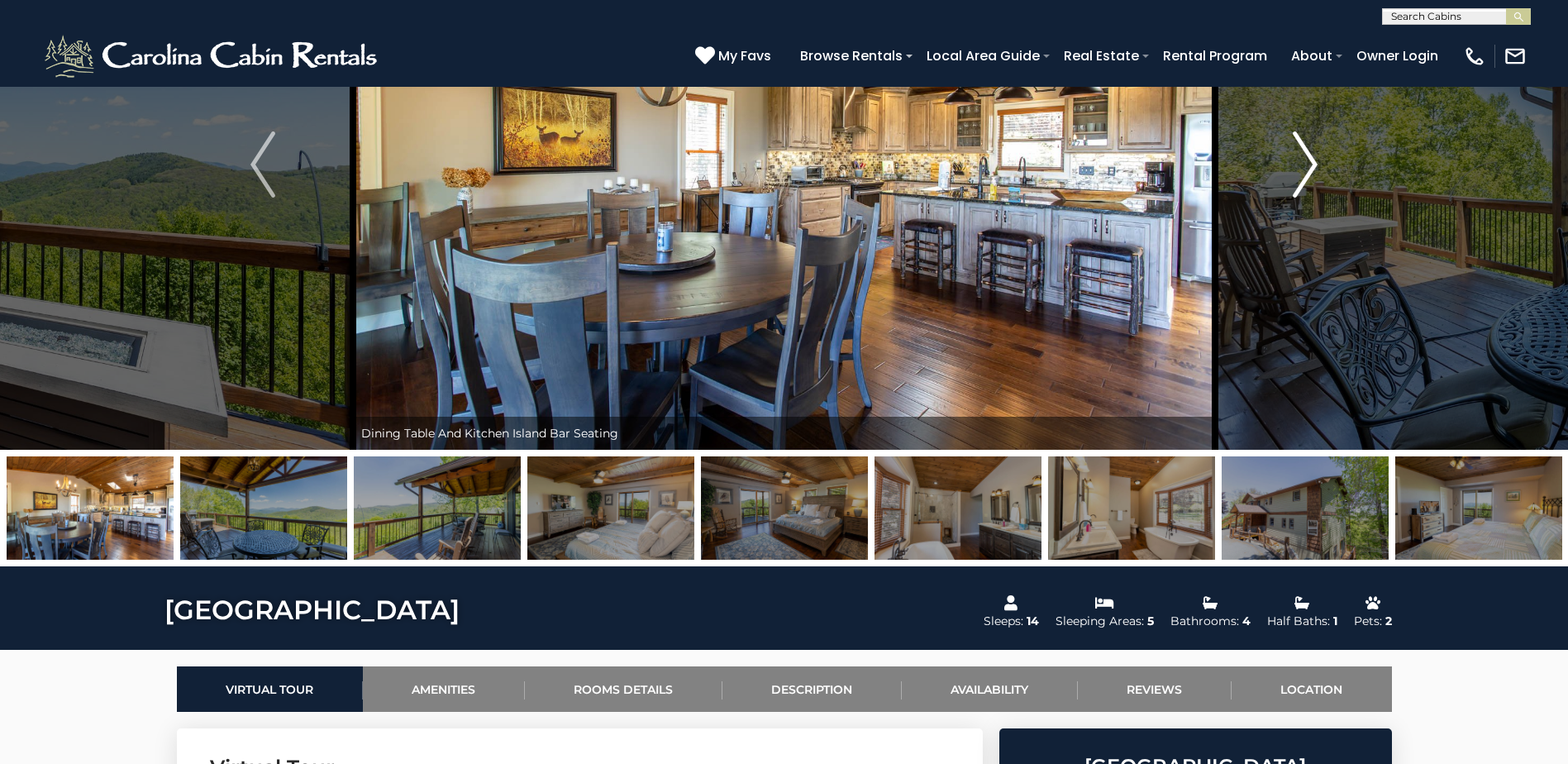
click at [1331, 180] on button "Next" at bounding box center [1304, 164] width 180 height 570
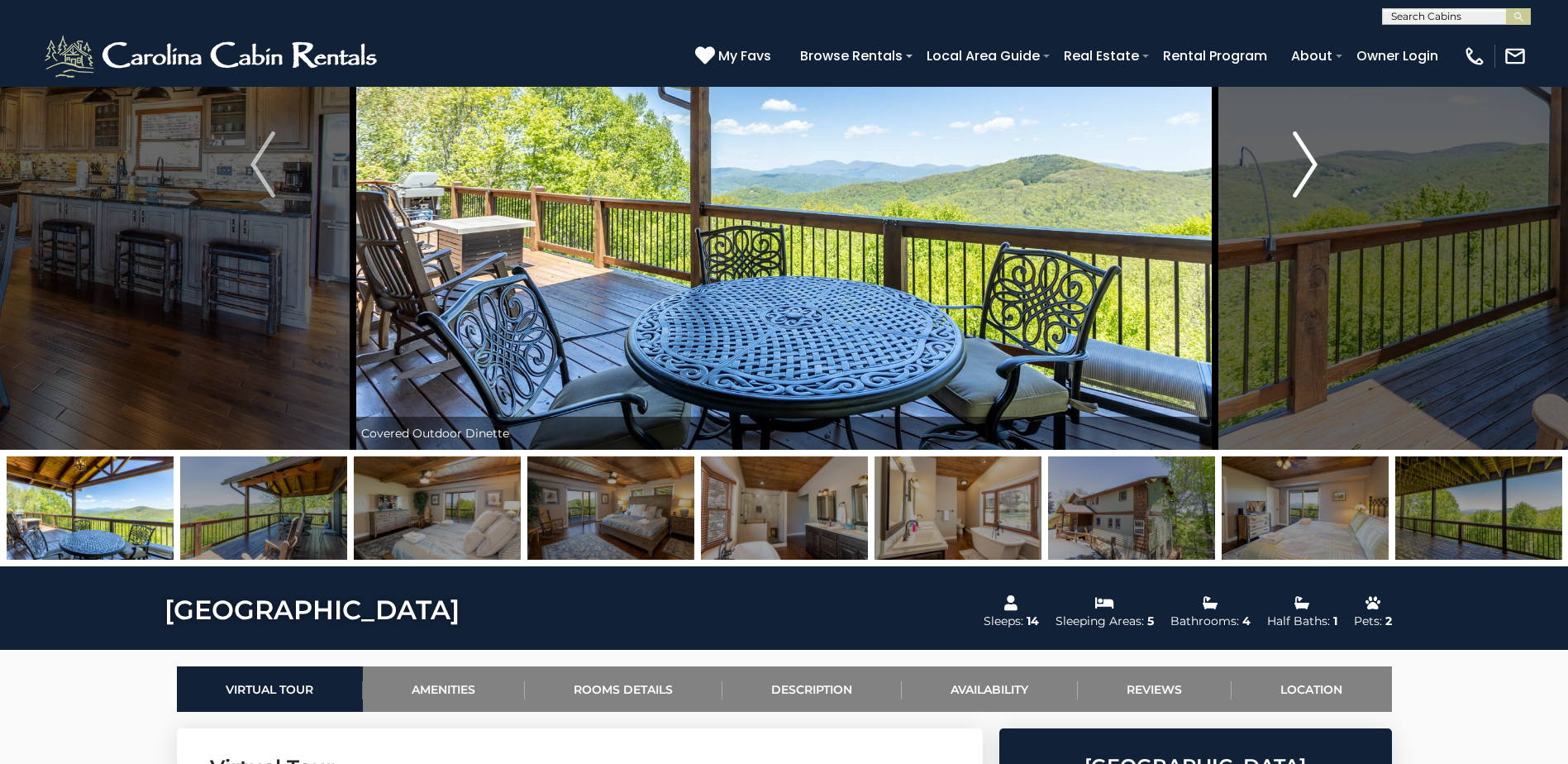
click at [1331, 180] on button "Next" at bounding box center [1304, 164] width 180 height 570
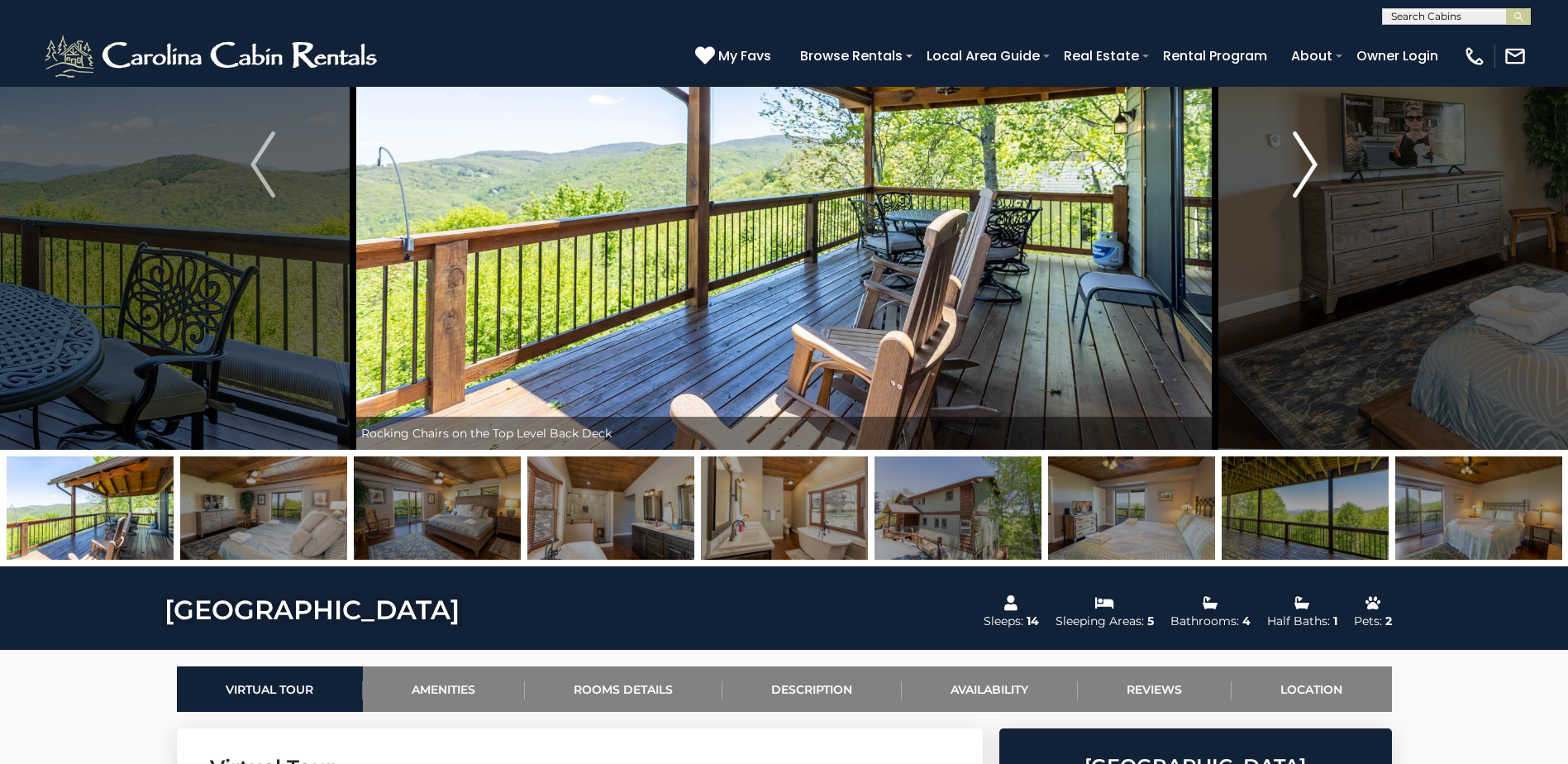
click at [1331, 180] on button "Next" at bounding box center [1304, 164] width 180 height 570
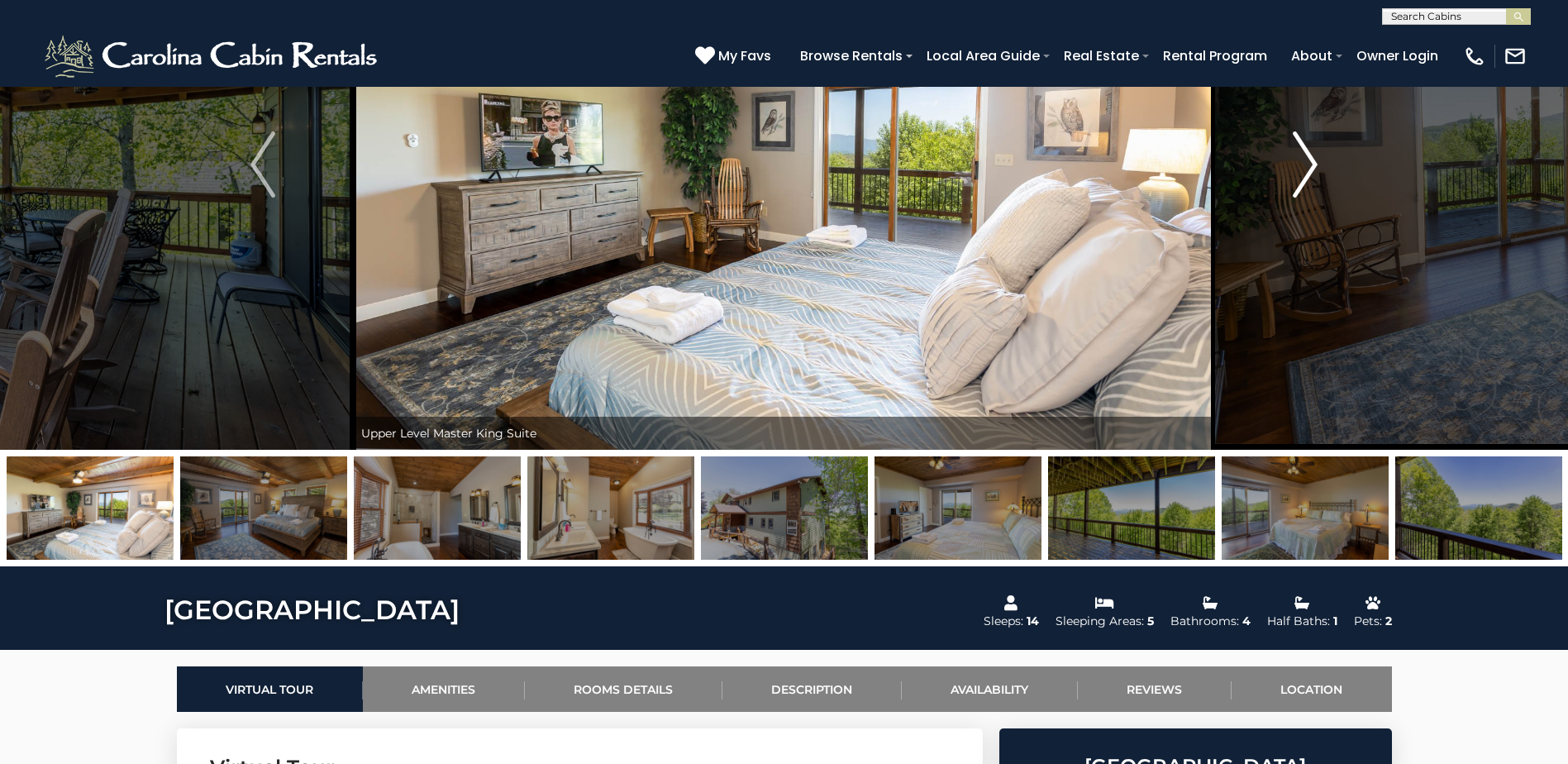
click at [1331, 180] on button "Next" at bounding box center [1304, 164] width 180 height 570
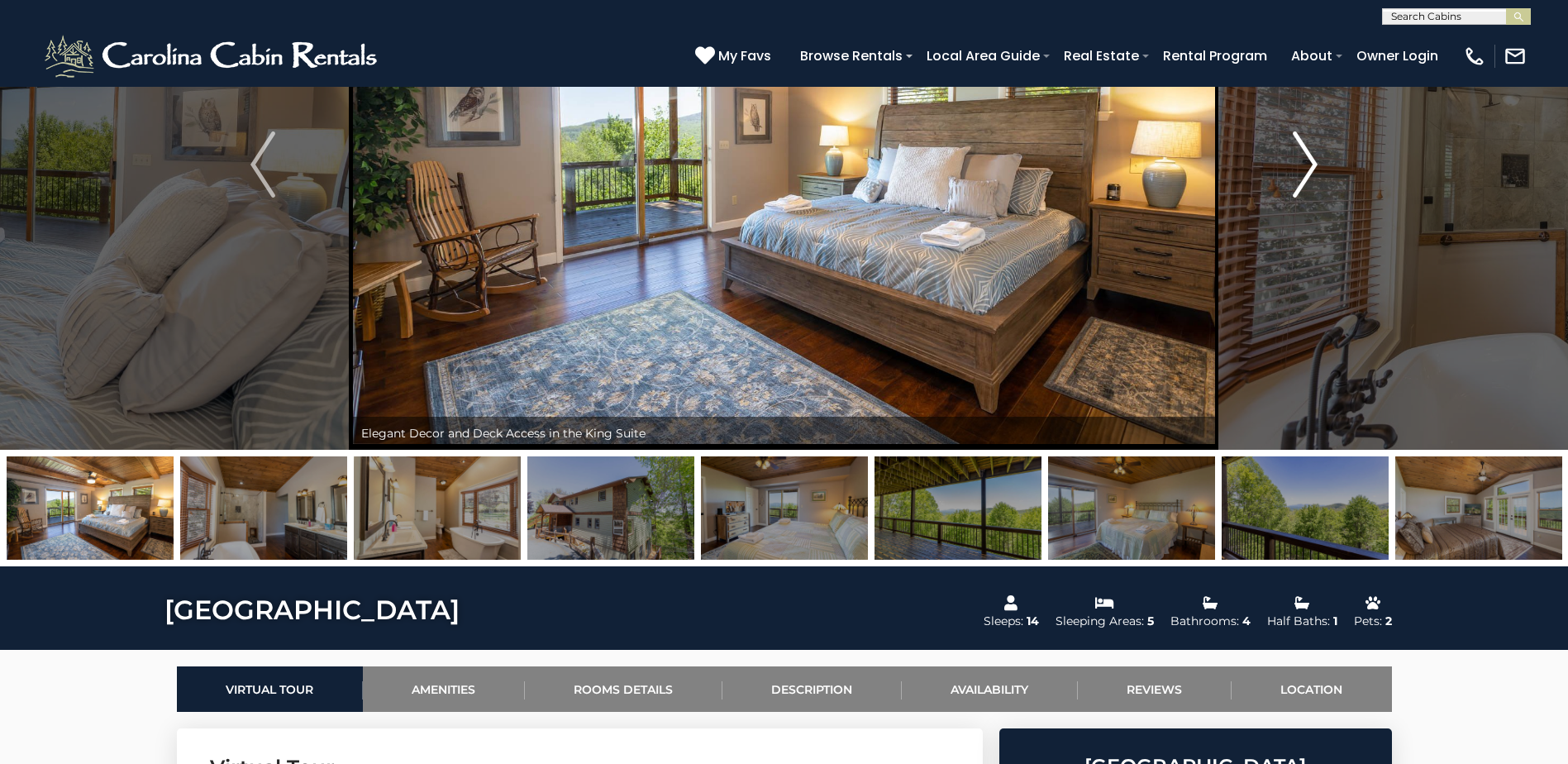
click at [1331, 180] on button "Next" at bounding box center [1304, 164] width 180 height 570
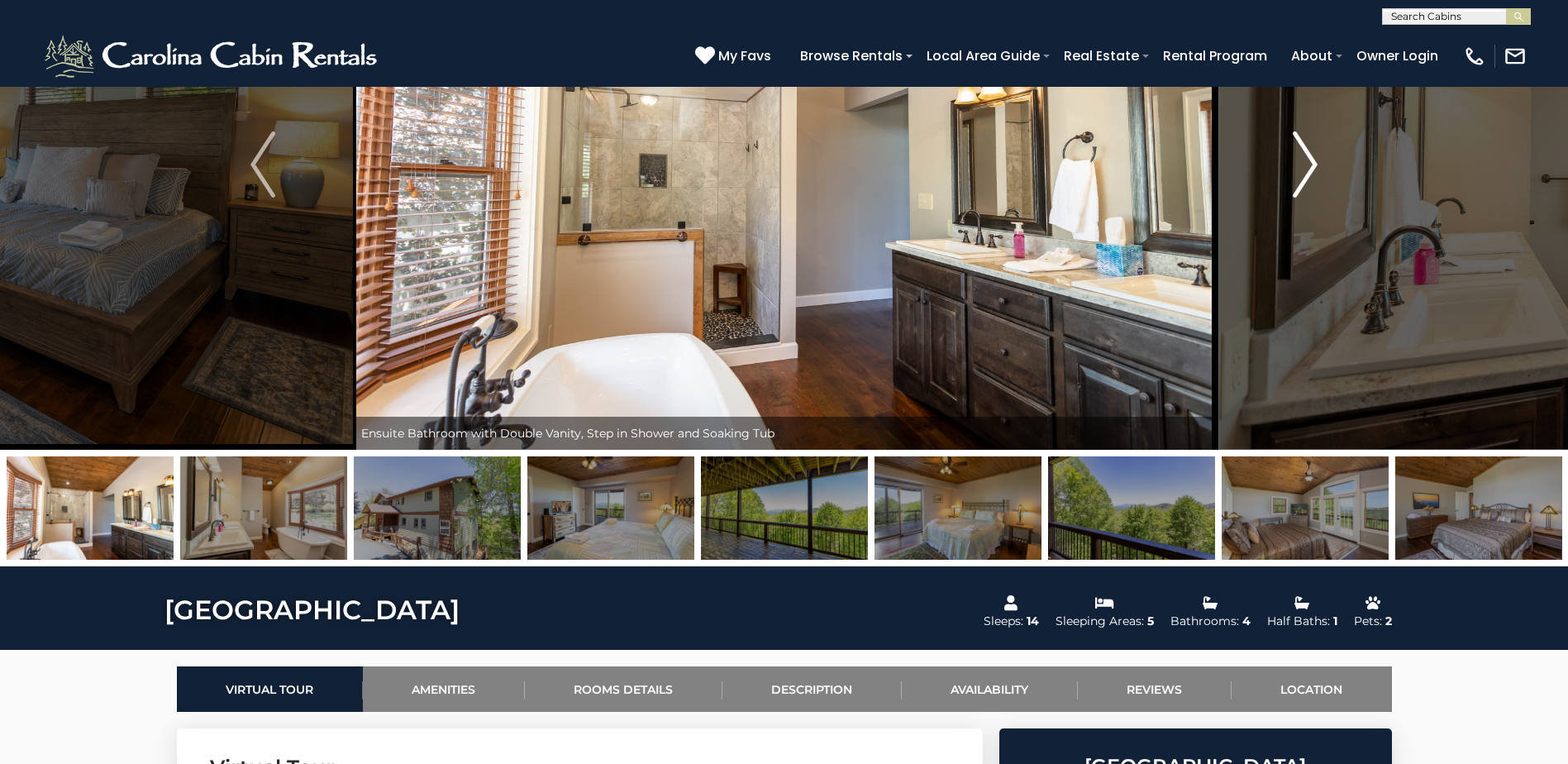
click at [1331, 180] on button "Next" at bounding box center [1304, 164] width 180 height 570
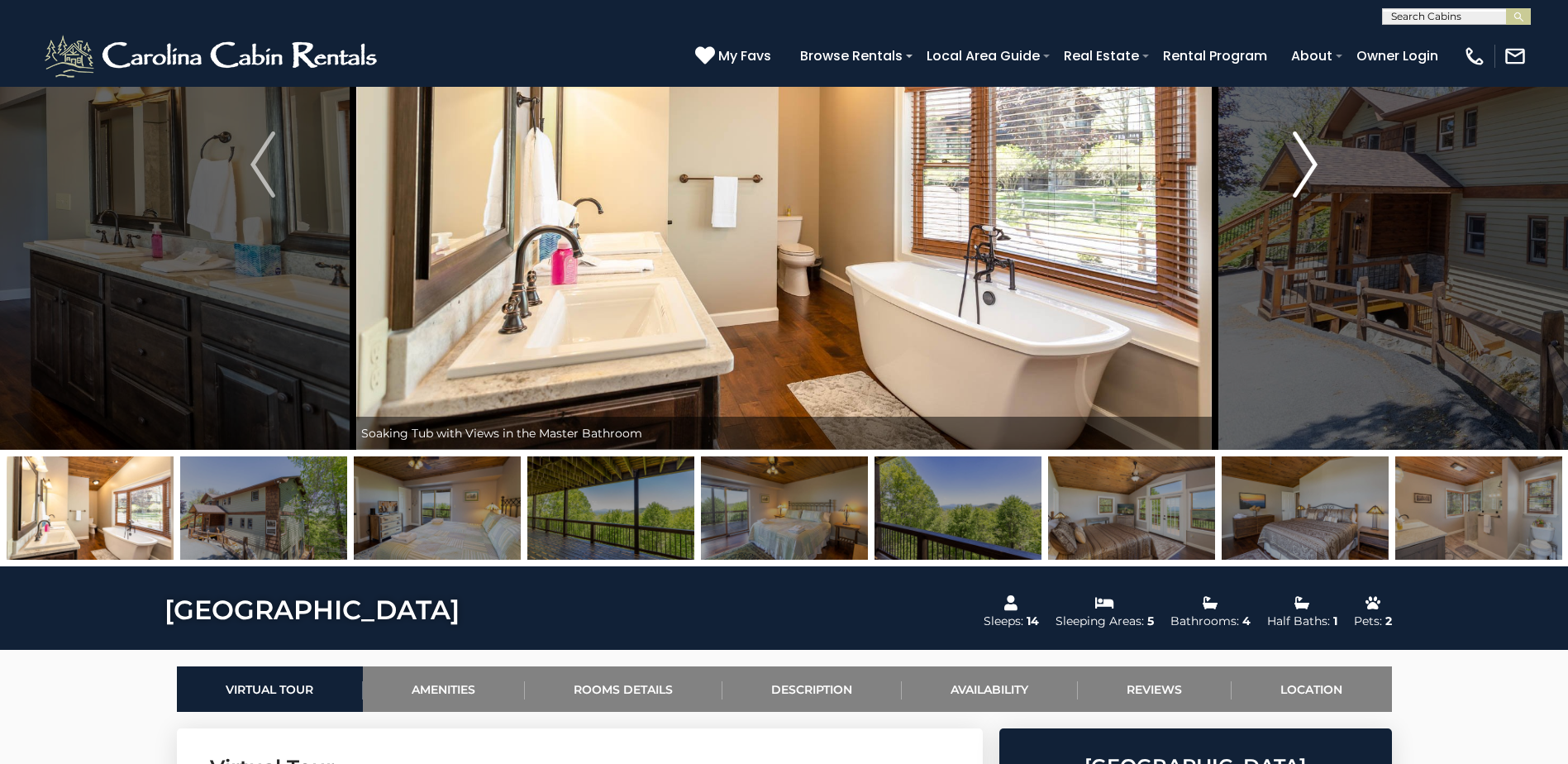
click at [1331, 180] on button "Next" at bounding box center [1304, 164] width 180 height 570
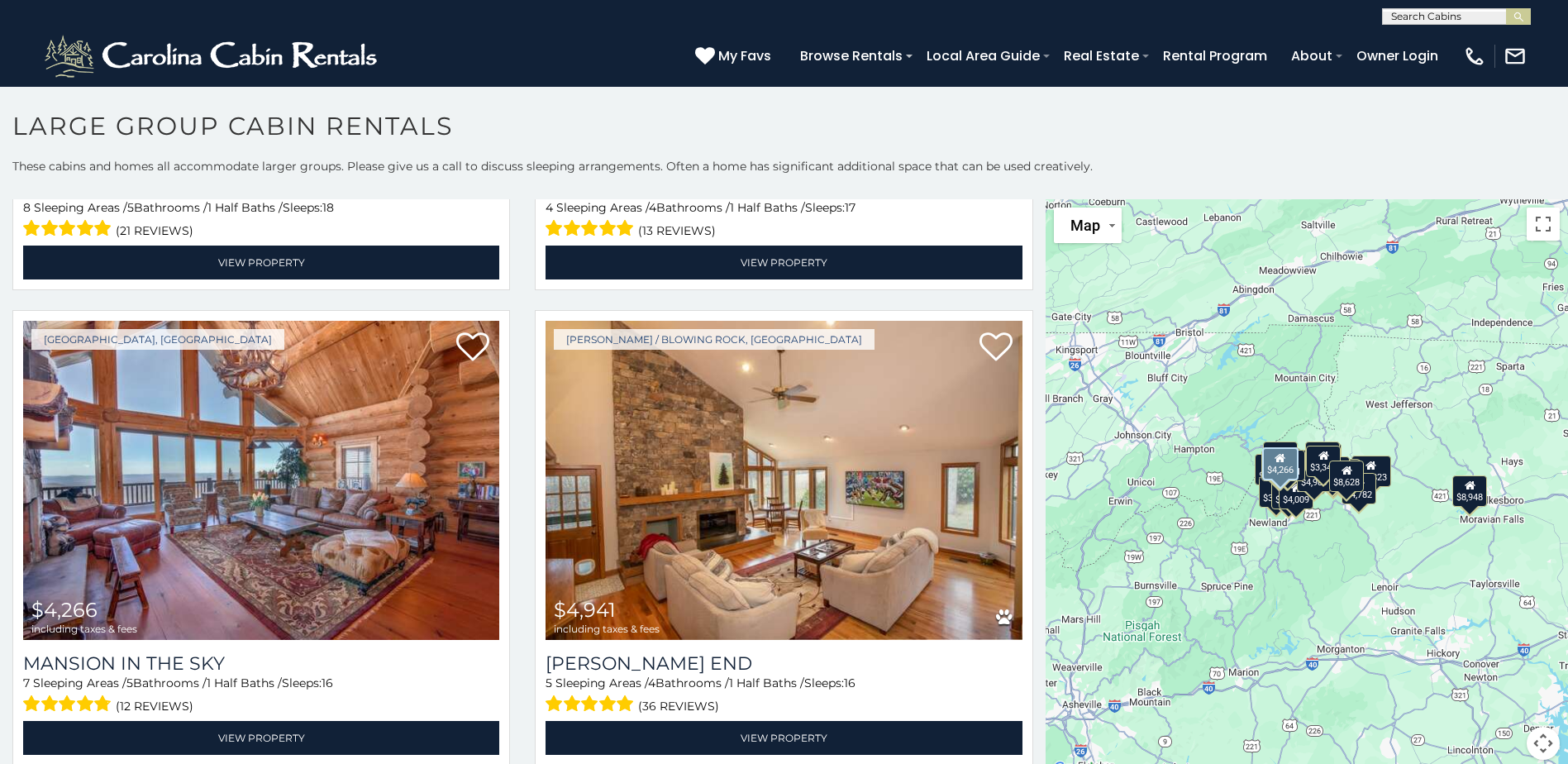
scroll to position [1983, 0]
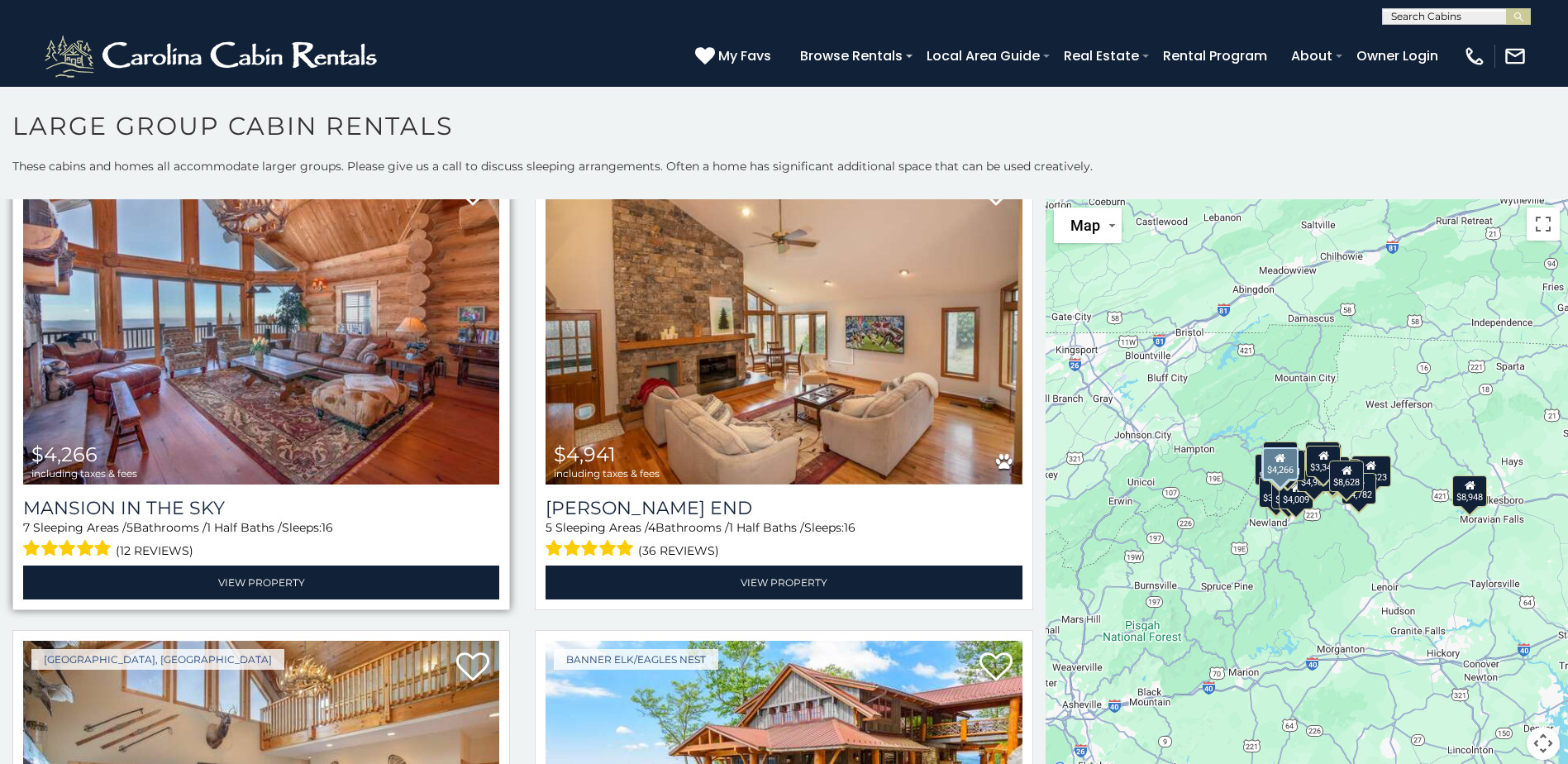
click at [288, 340] on img at bounding box center [262, 324] width 476 height 319
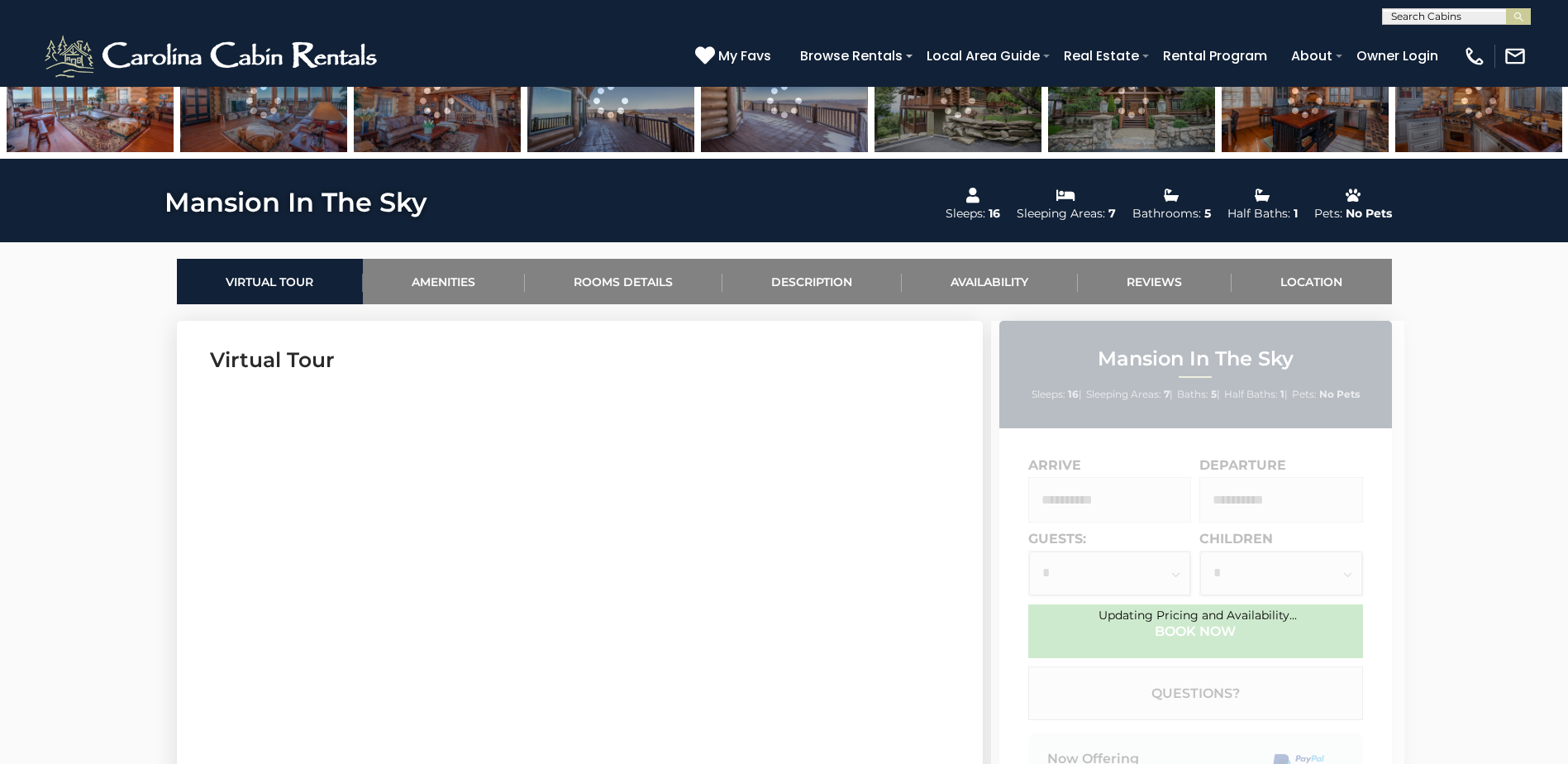
scroll to position [826, 0]
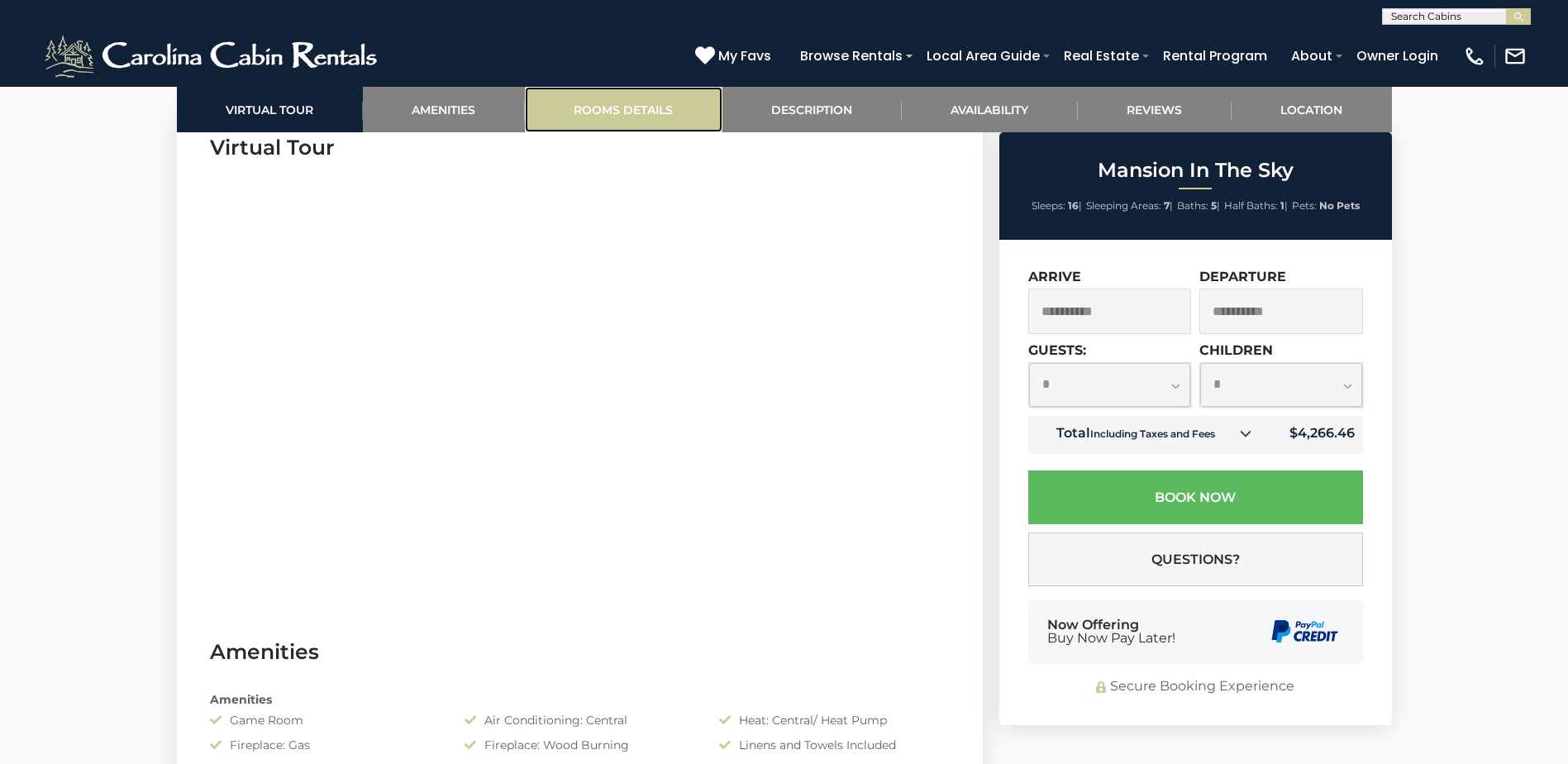
click at [662, 117] on link "Rooms Details" at bounding box center [624, 109] width 198 height 45
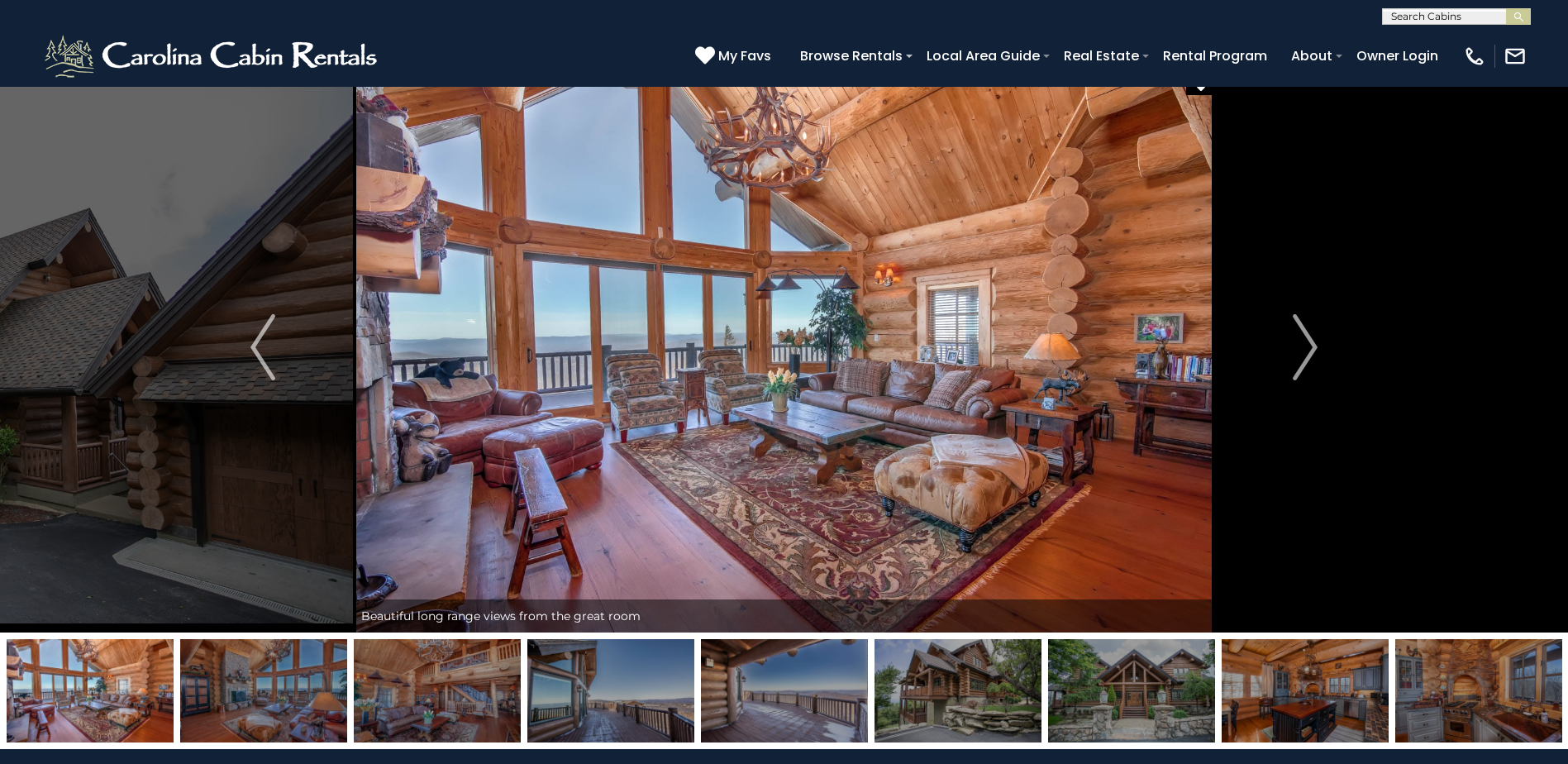
scroll to position [0, 0]
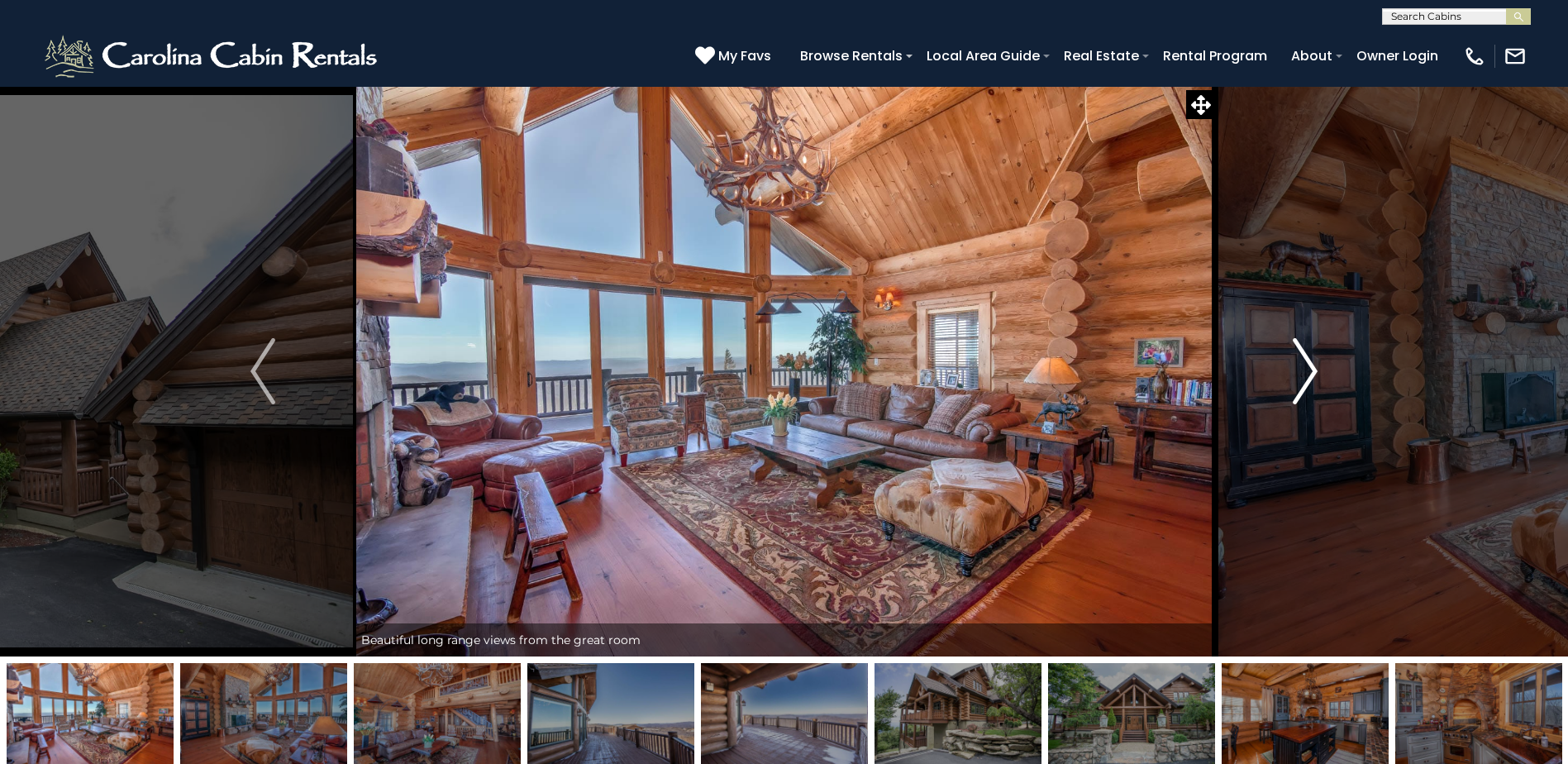
click at [1324, 373] on button "Next" at bounding box center [1304, 371] width 180 height 570
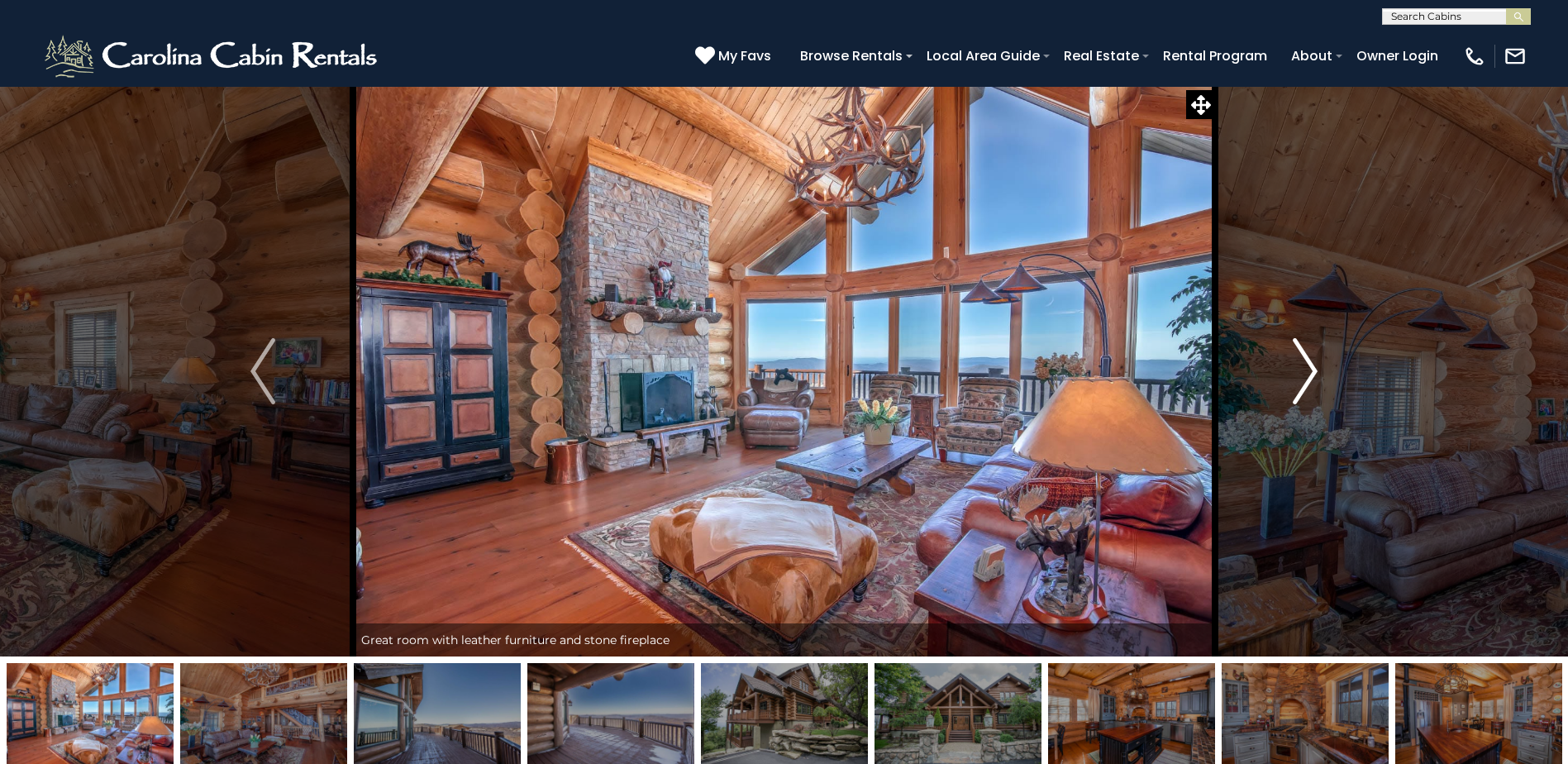
click at [1324, 373] on button "Next" at bounding box center [1304, 371] width 180 height 570
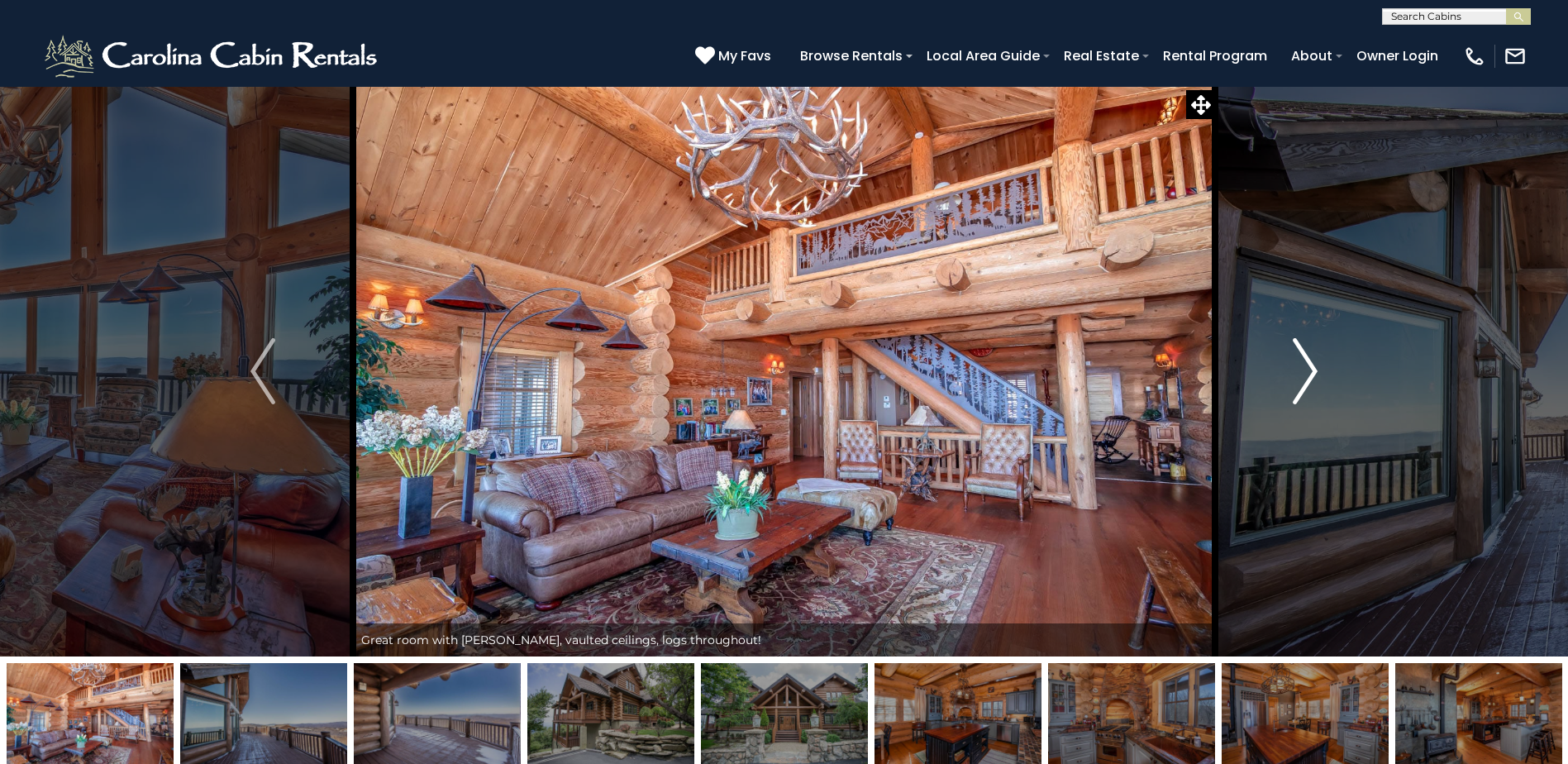
click at [1324, 373] on button "Next" at bounding box center [1304, 371] width 180 height 570
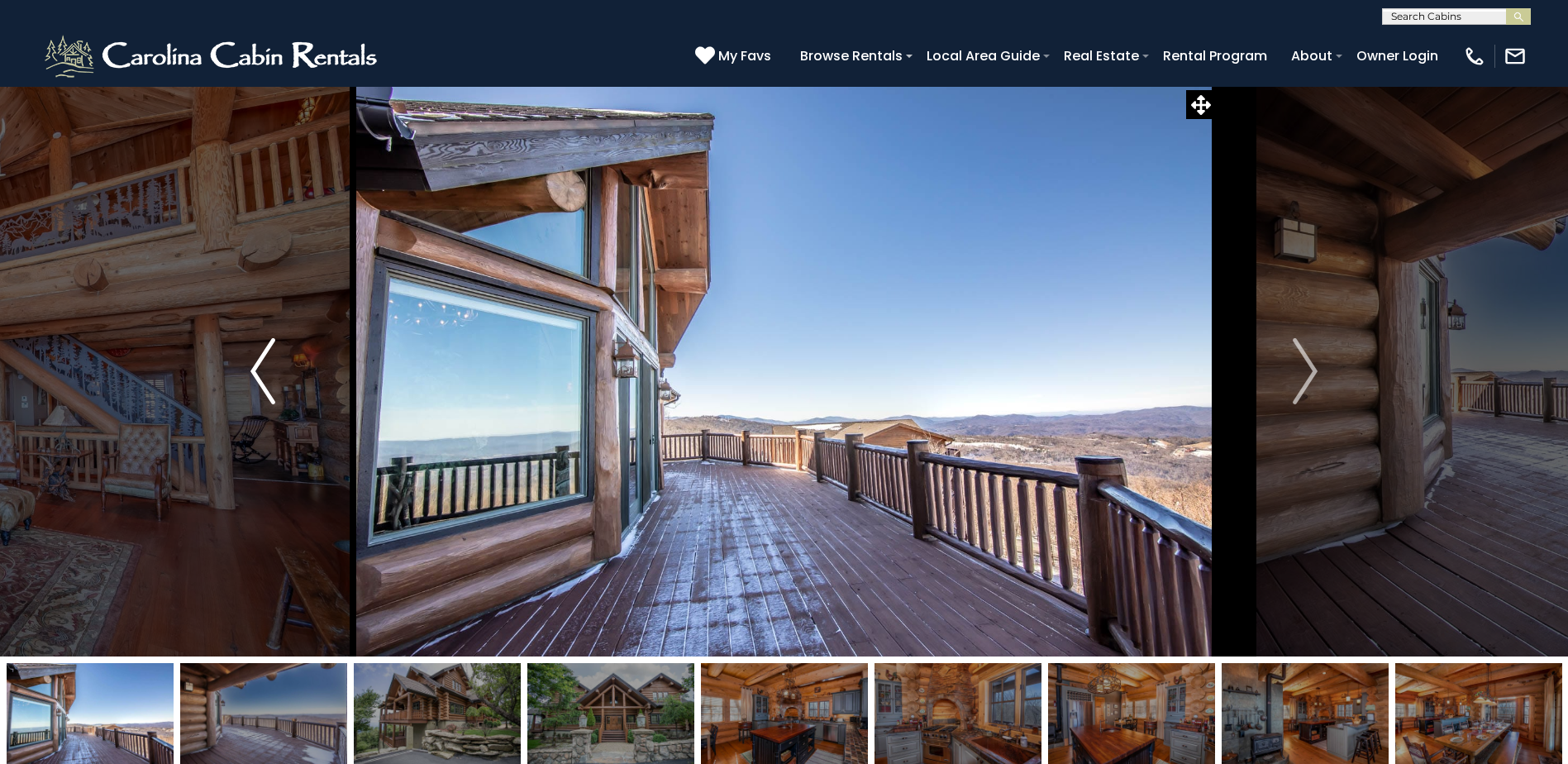
click at [260, 372] on img "Previous" at bounding box center [263, 371] width 25 height 66
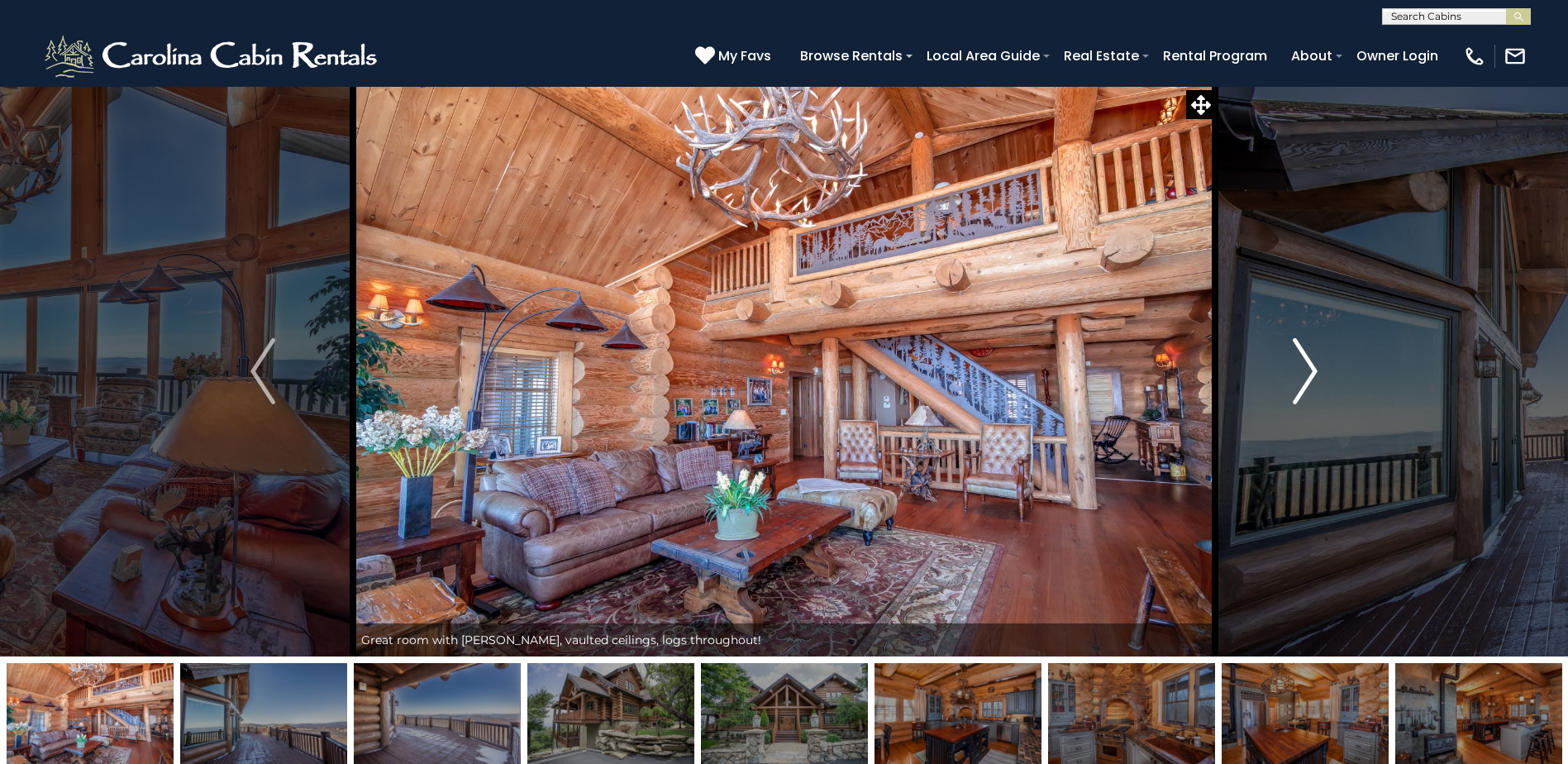
click at [1289, 346] on button "Next" at bounding box center [1304, 371] width 180 height 570
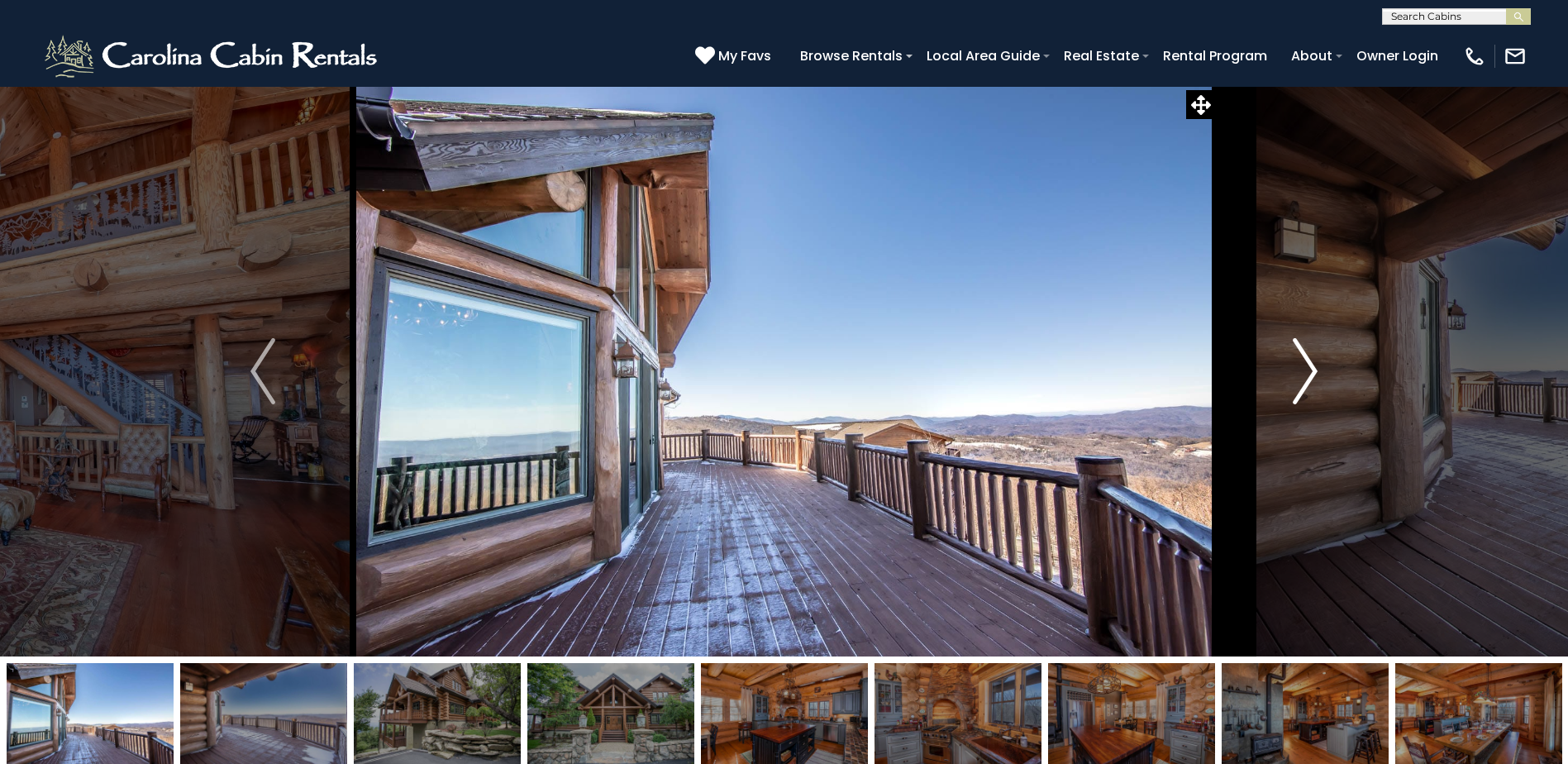
click at [1289, 346] on button "Next" at bounding box center [1304, 371] width 180 height 570
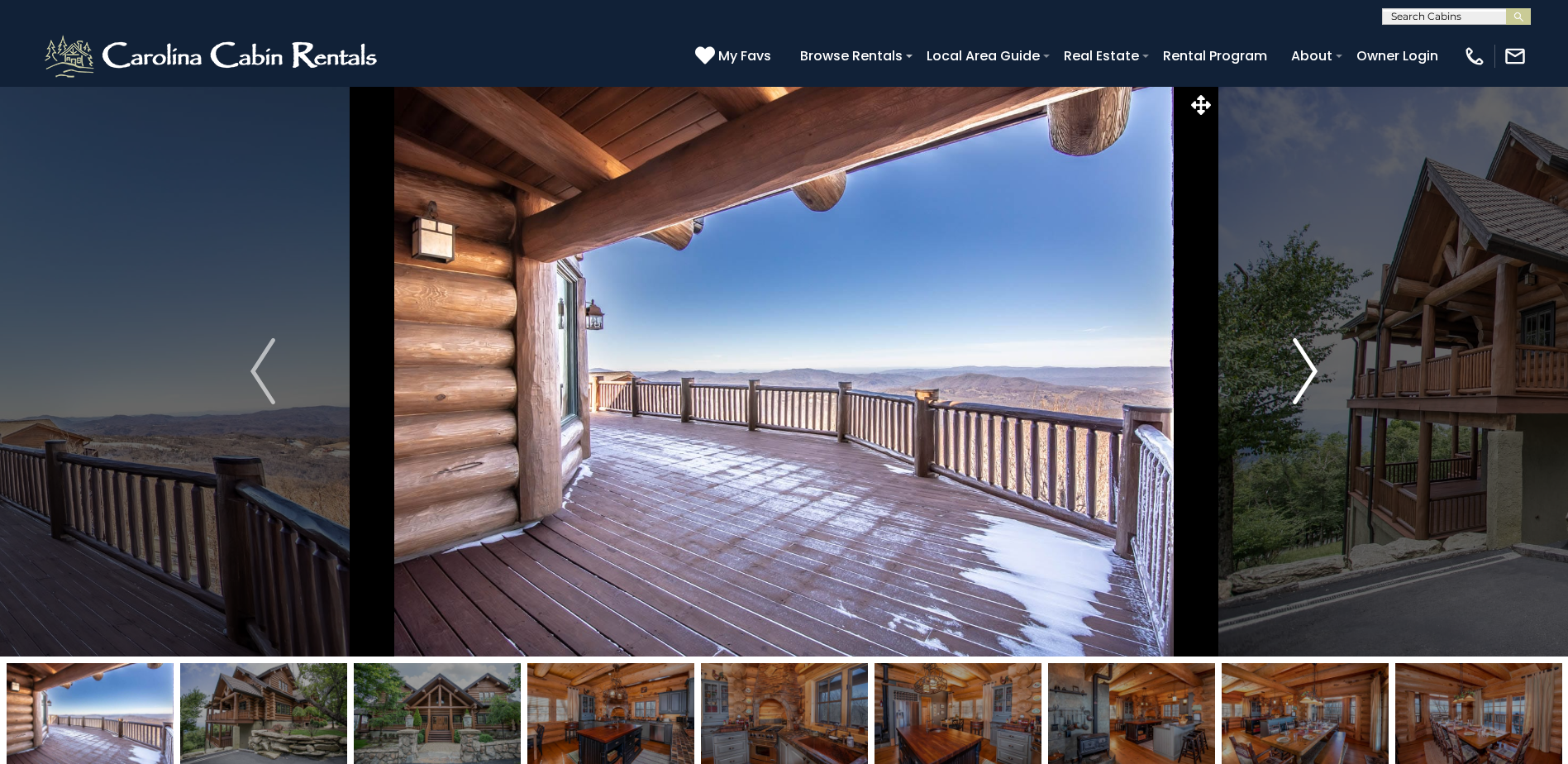
click at [1289, 346] on button "Next" at bounding box center [1304, 371] width 180 height 570
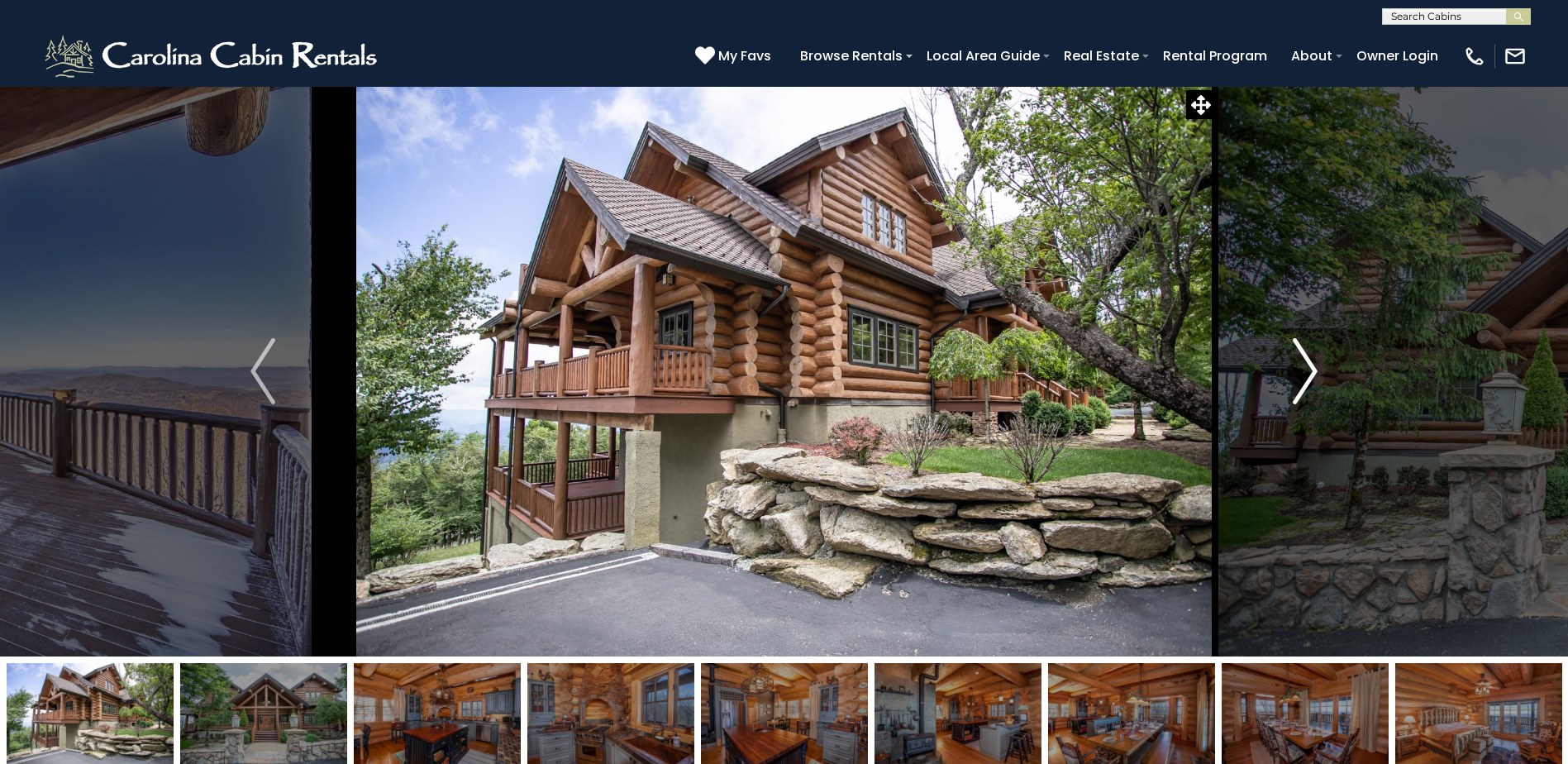
click at [1289, 346] on button "Next" at bounding box center [1304, 371] width 180 height 570
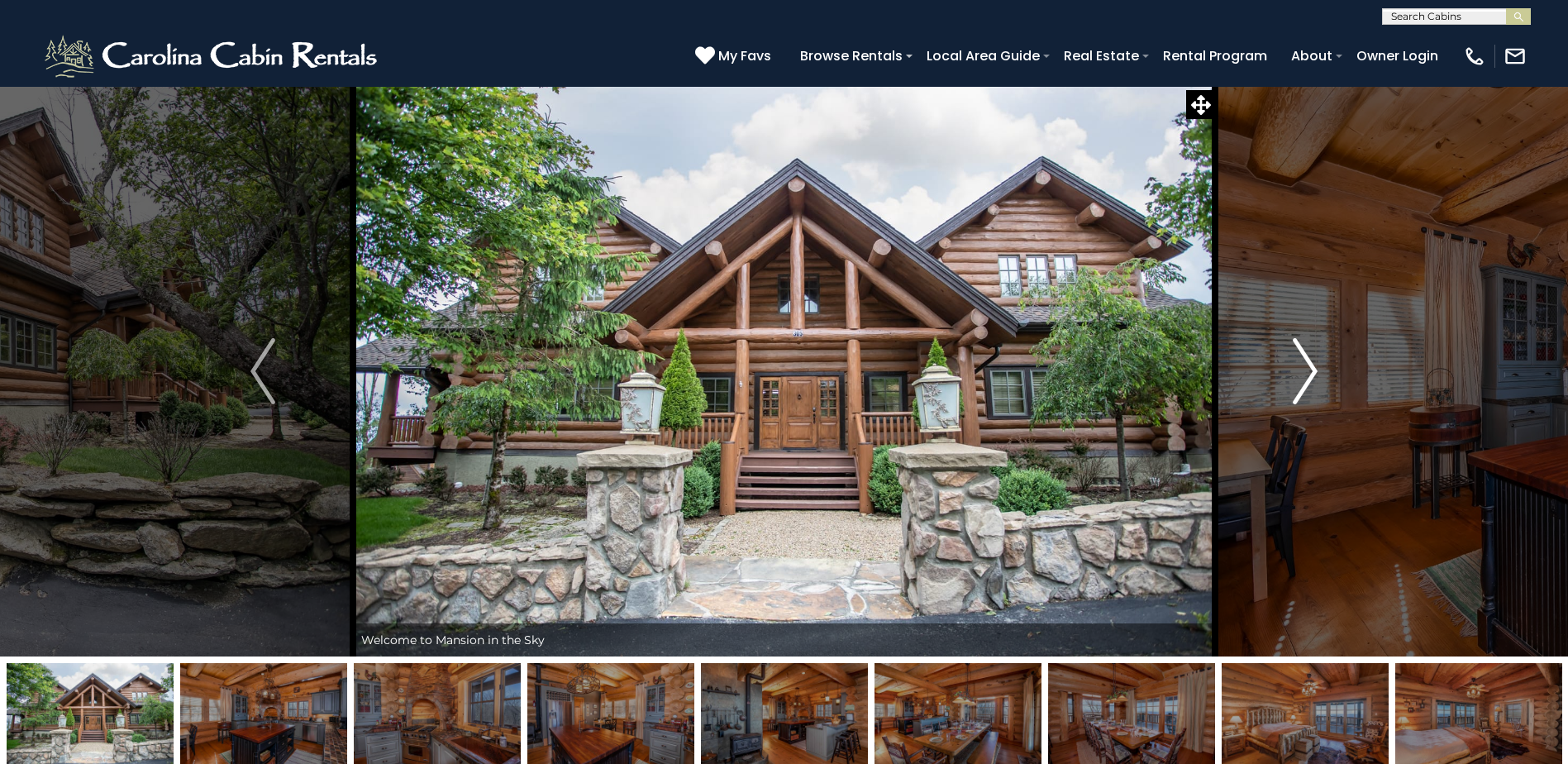
click at [1289, 346] on button "Next" at bounding box center [1304, 371] width 180 height 570
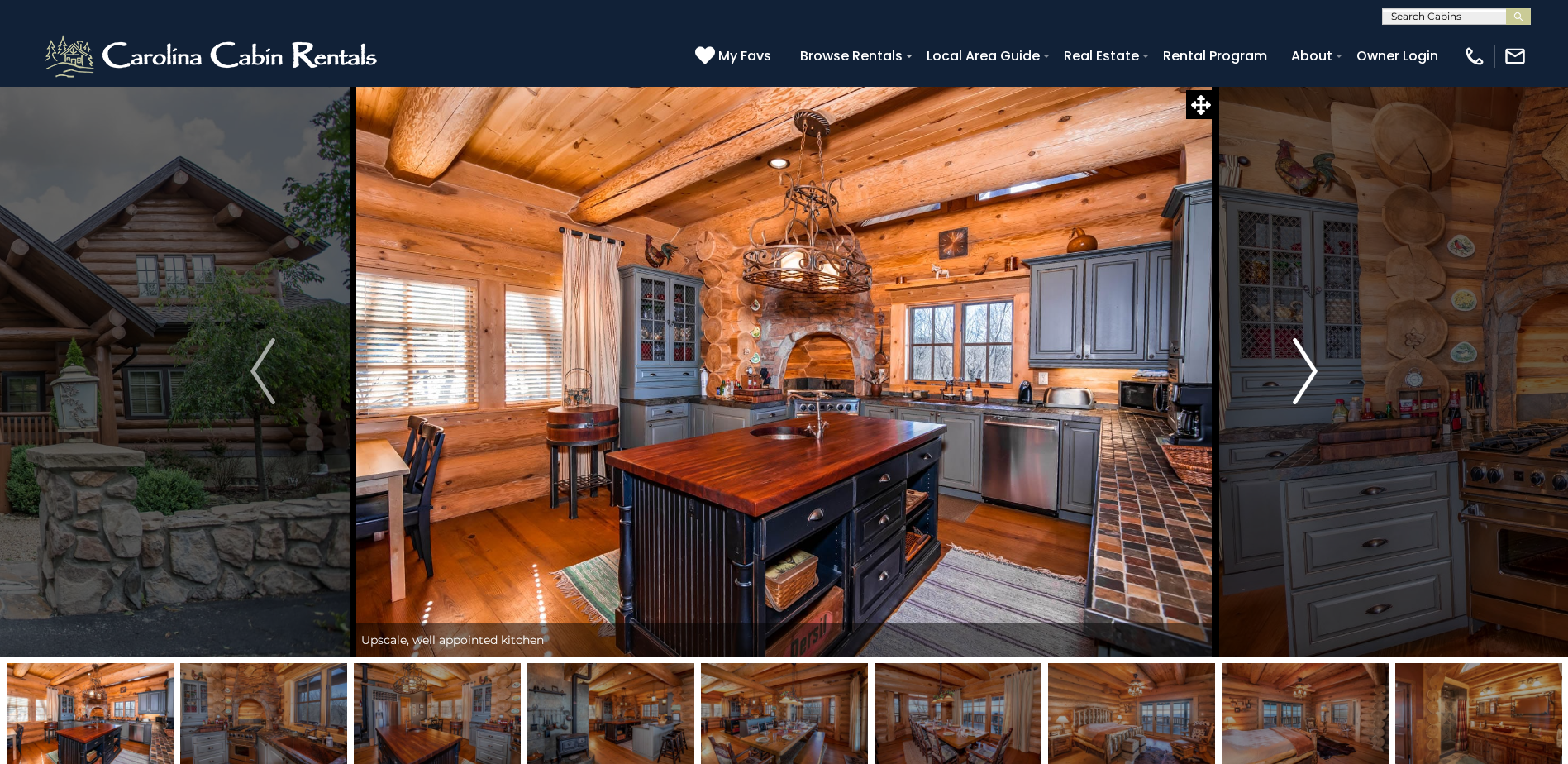
click at [1289, 346] on button "Next" at bounding box center [1304, 371] width 180 height 570
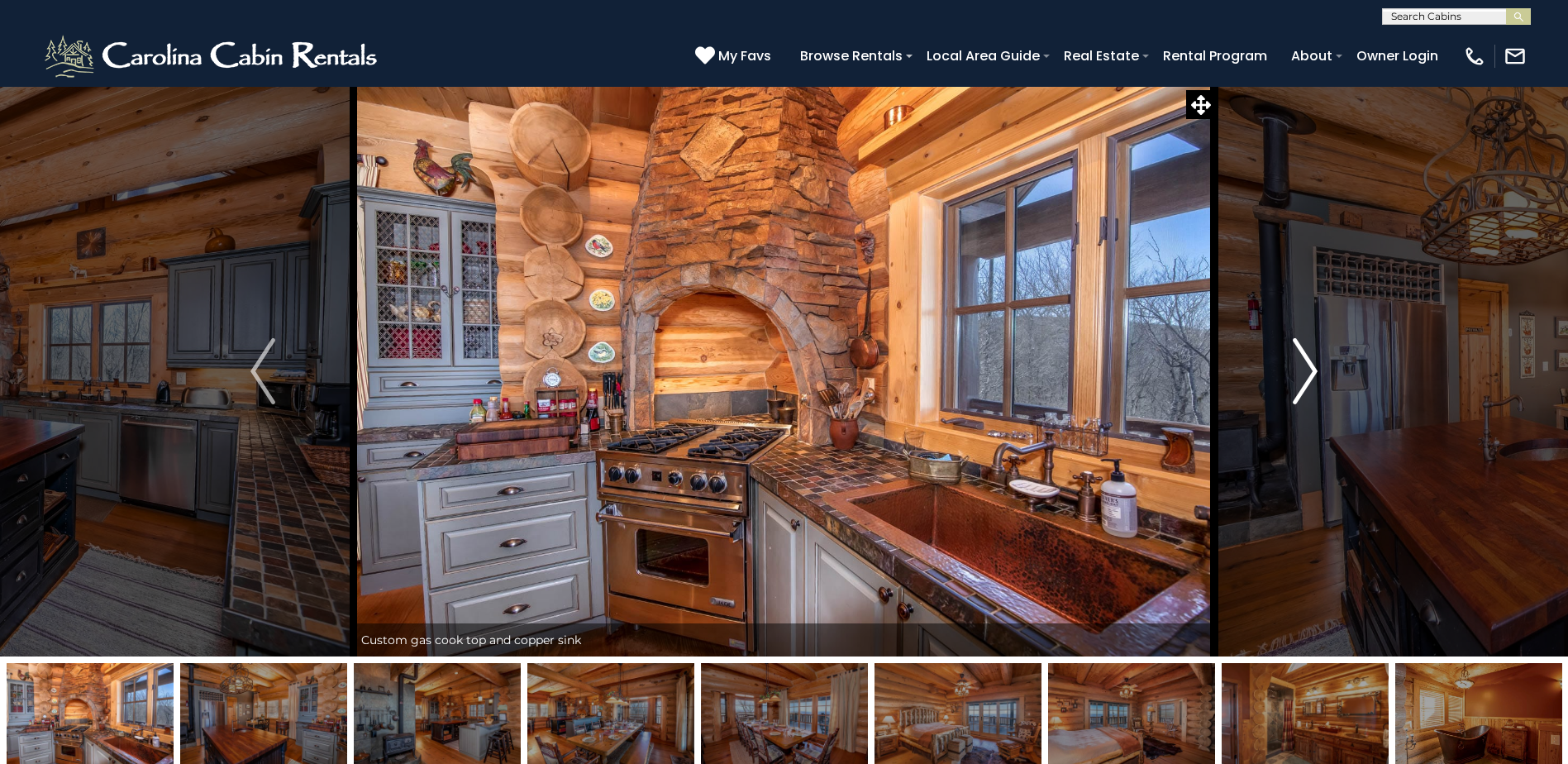
click at [1289, 346] on button "Next" at bounding box center [1304, 371] width 180 height 570
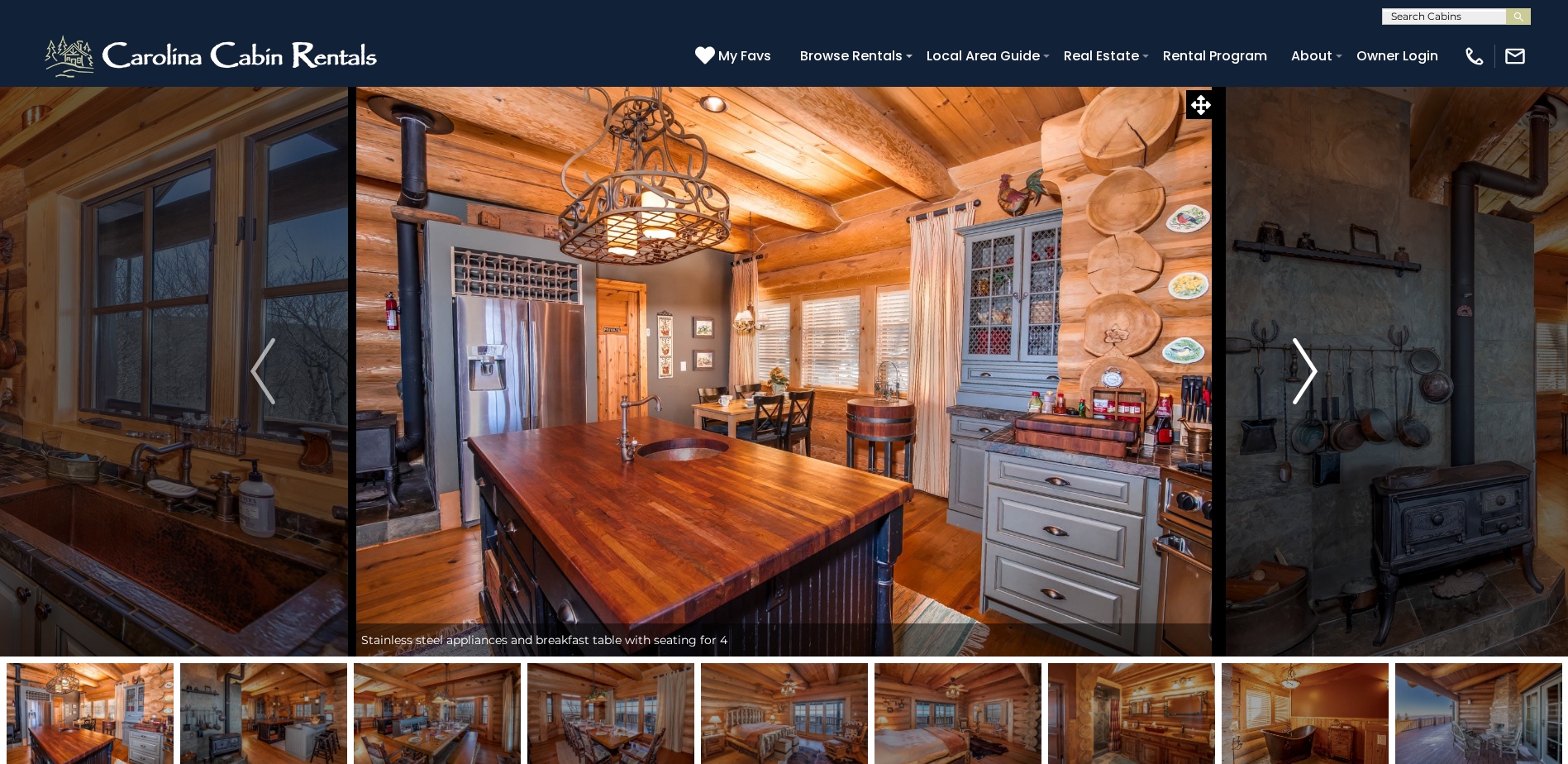
click at [1289, 346] on button "Next" at bounding box center [1304, 371] width 180 height 570
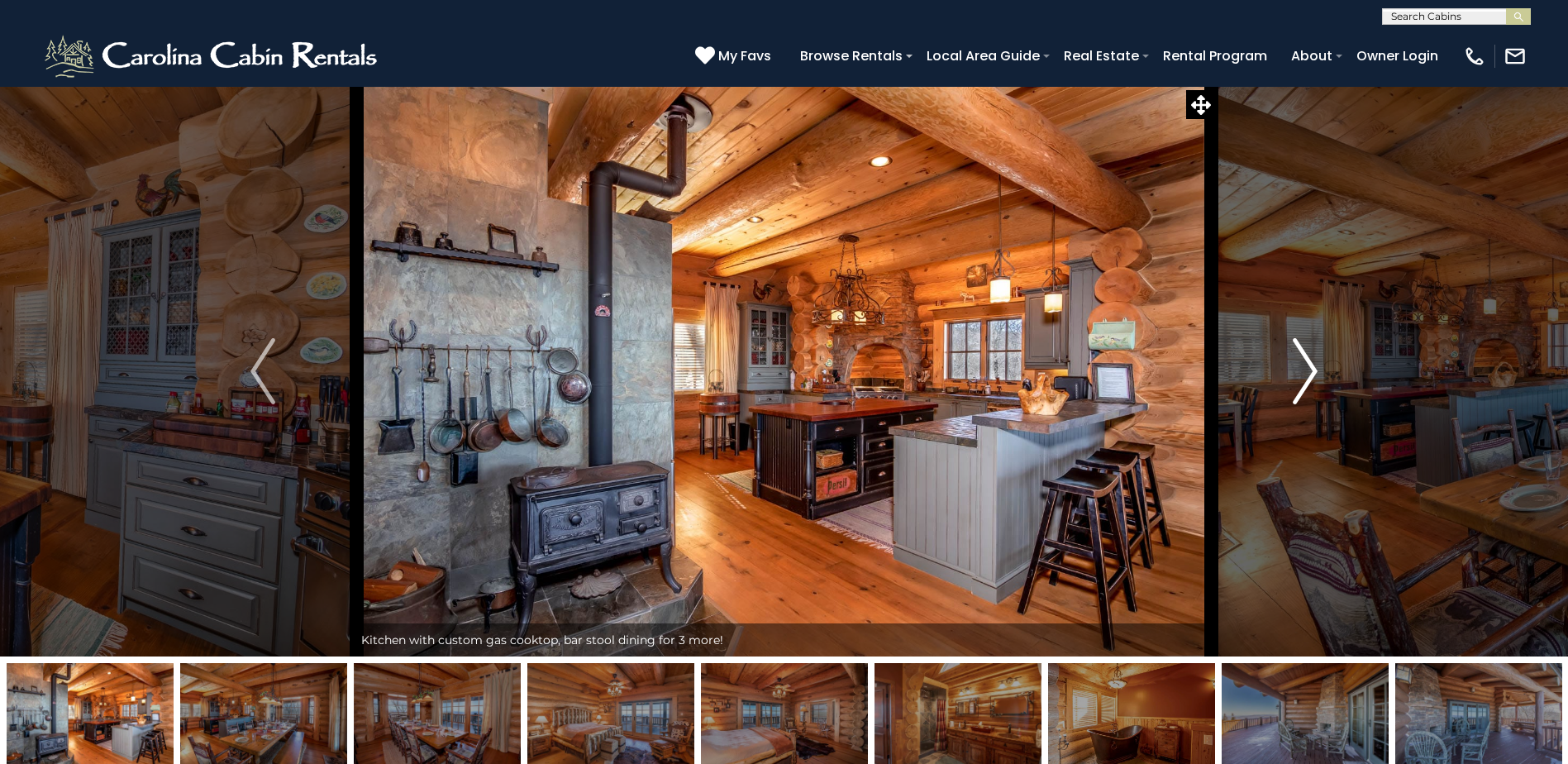
click at [1289, 346] on button "Next" at bounding box center [1304, 371] width 180 height 570
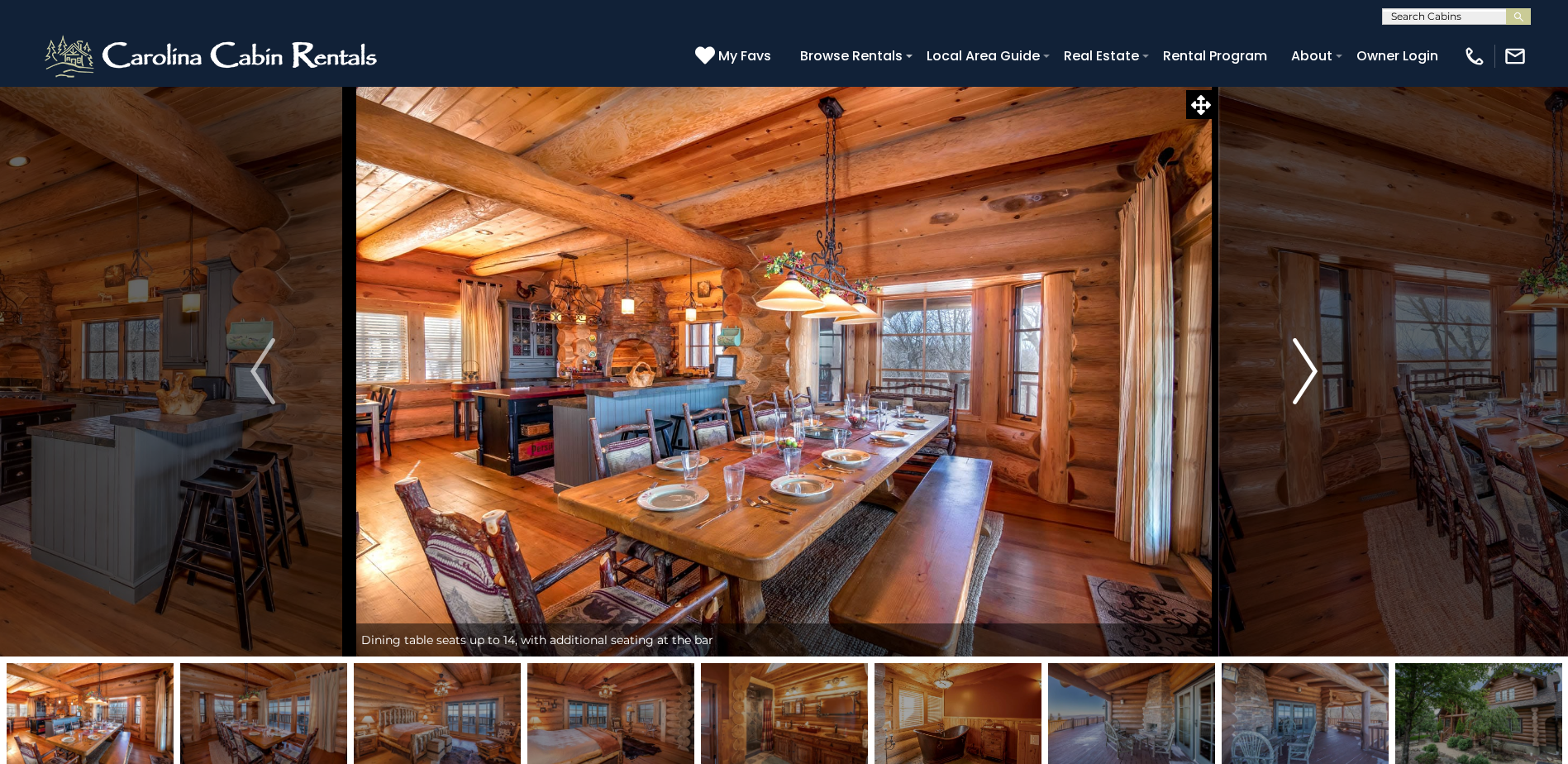
click at [1289, 346] on button "Next" at bounding box center [1304, 371] width 180 height 570
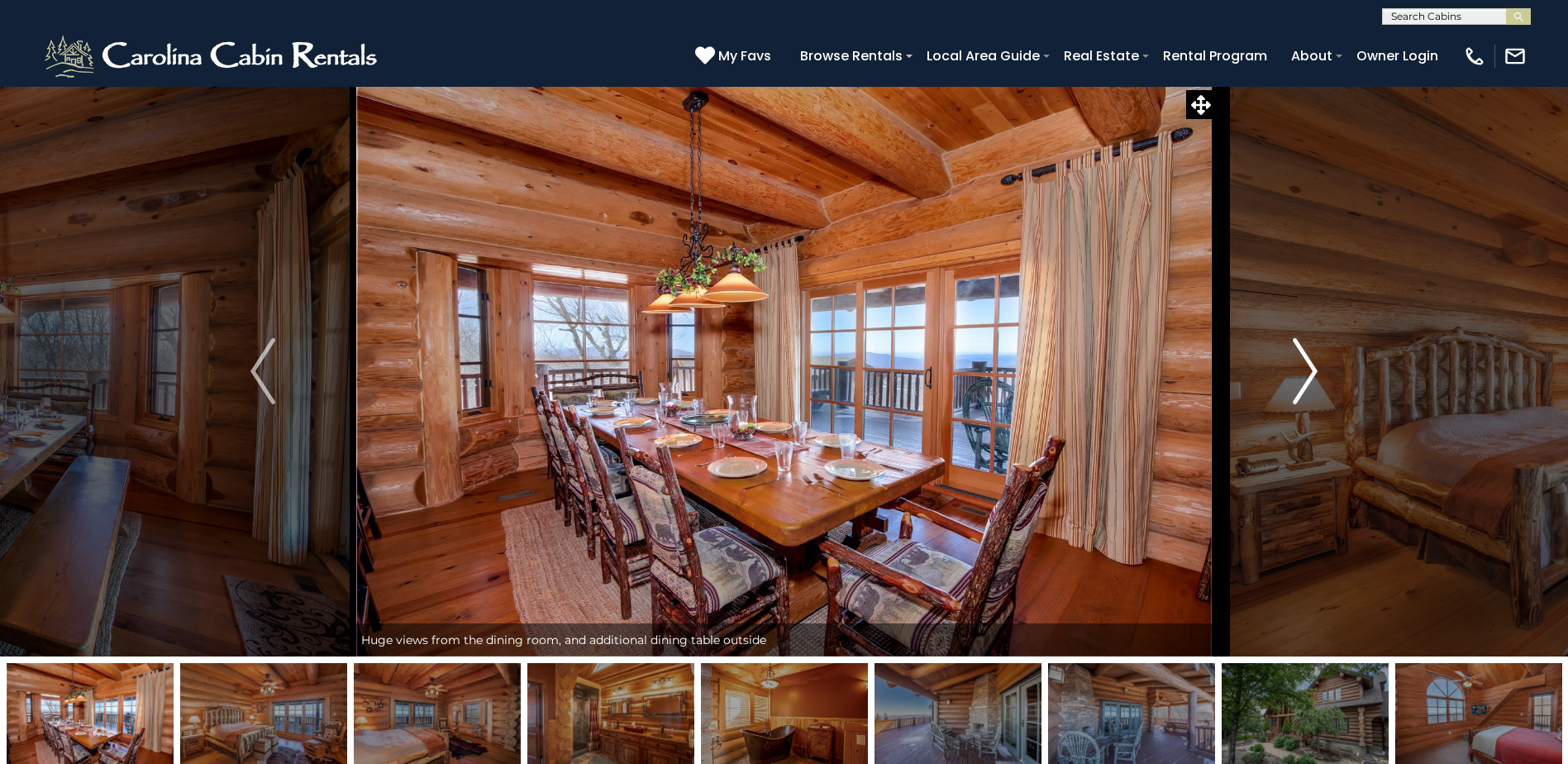
click at [1289, 346] on button "Next" at bounding box center [1304, 371] width 180 height 570
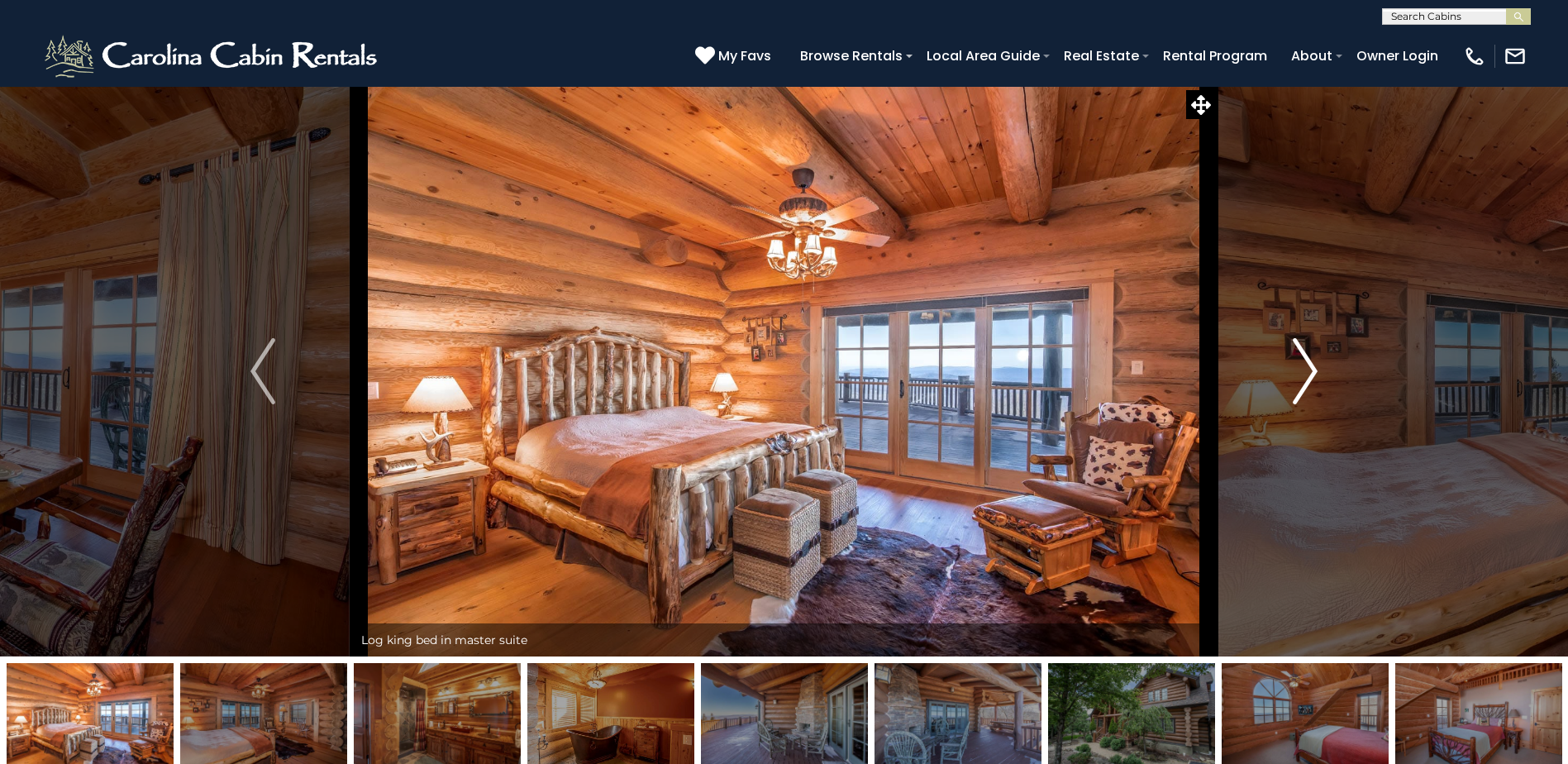
click at [1289, 346] on button "Next" at bounding box center [1304, 371] width 180 height 570
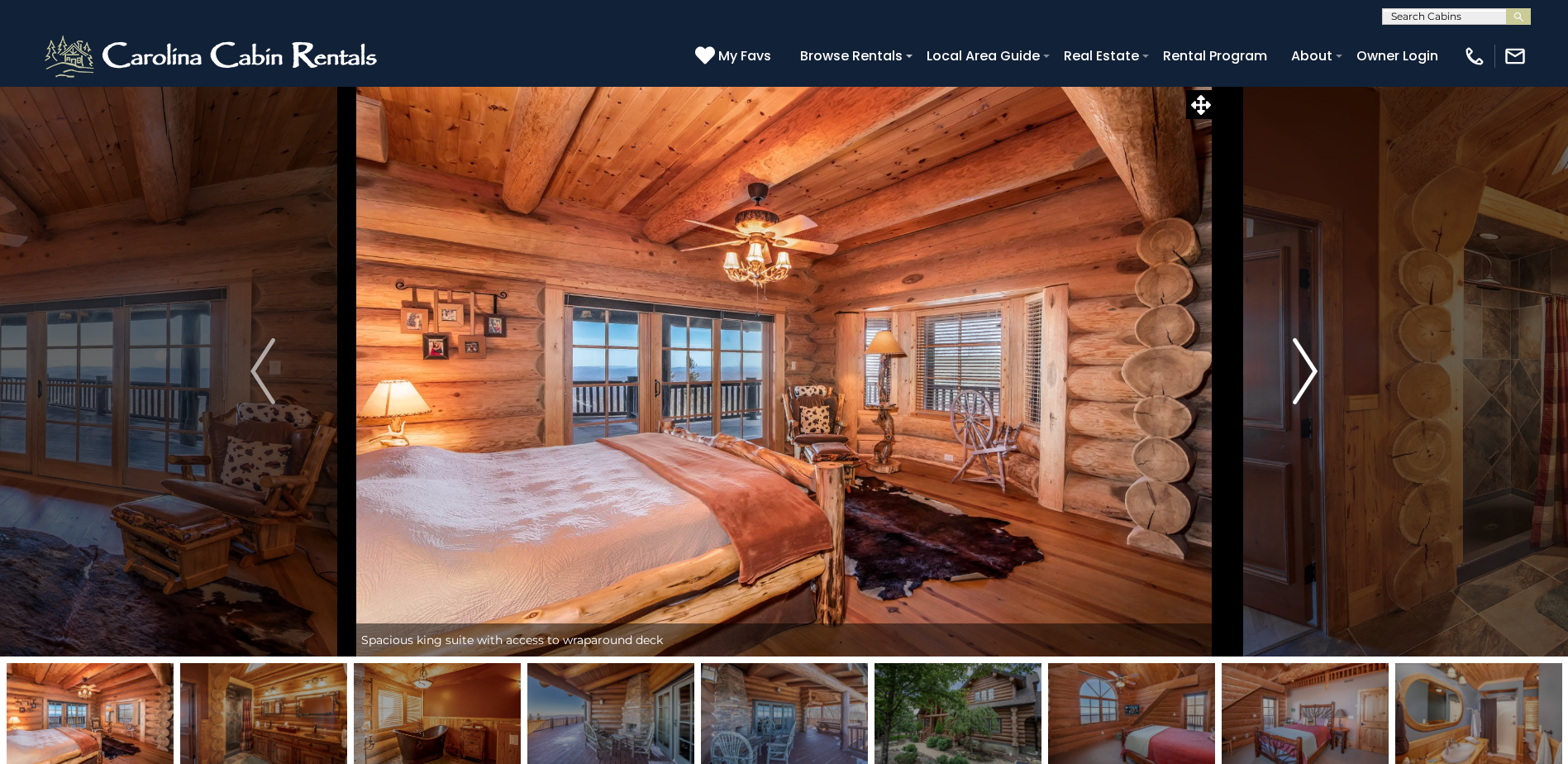
click at [1289, 346] on button "Next" at bounding box center [1304, 371] width 180 height 570
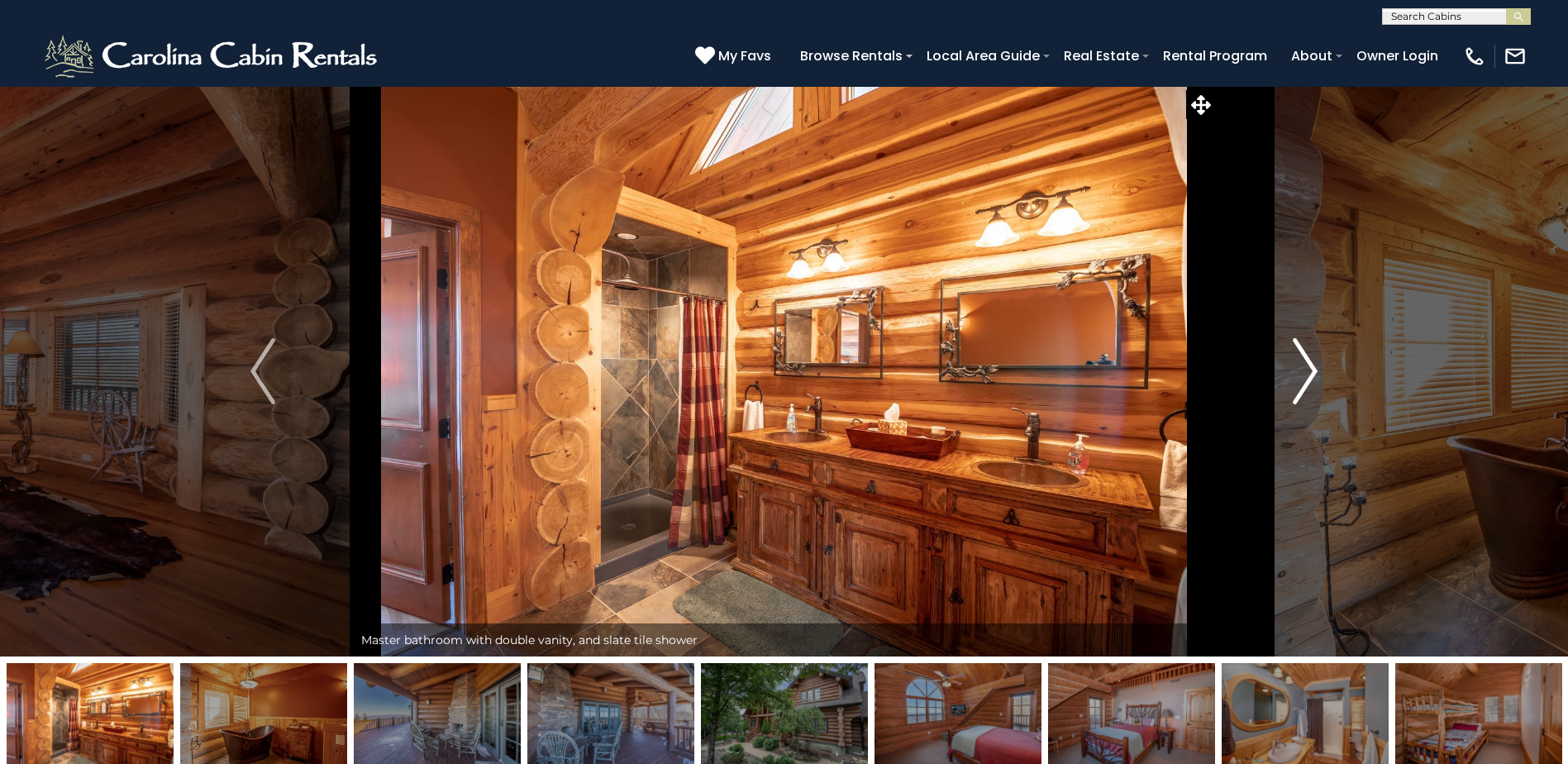
click at [1289, 346] on button "Next" at bounding box center [1304, 371] width 180 height 570
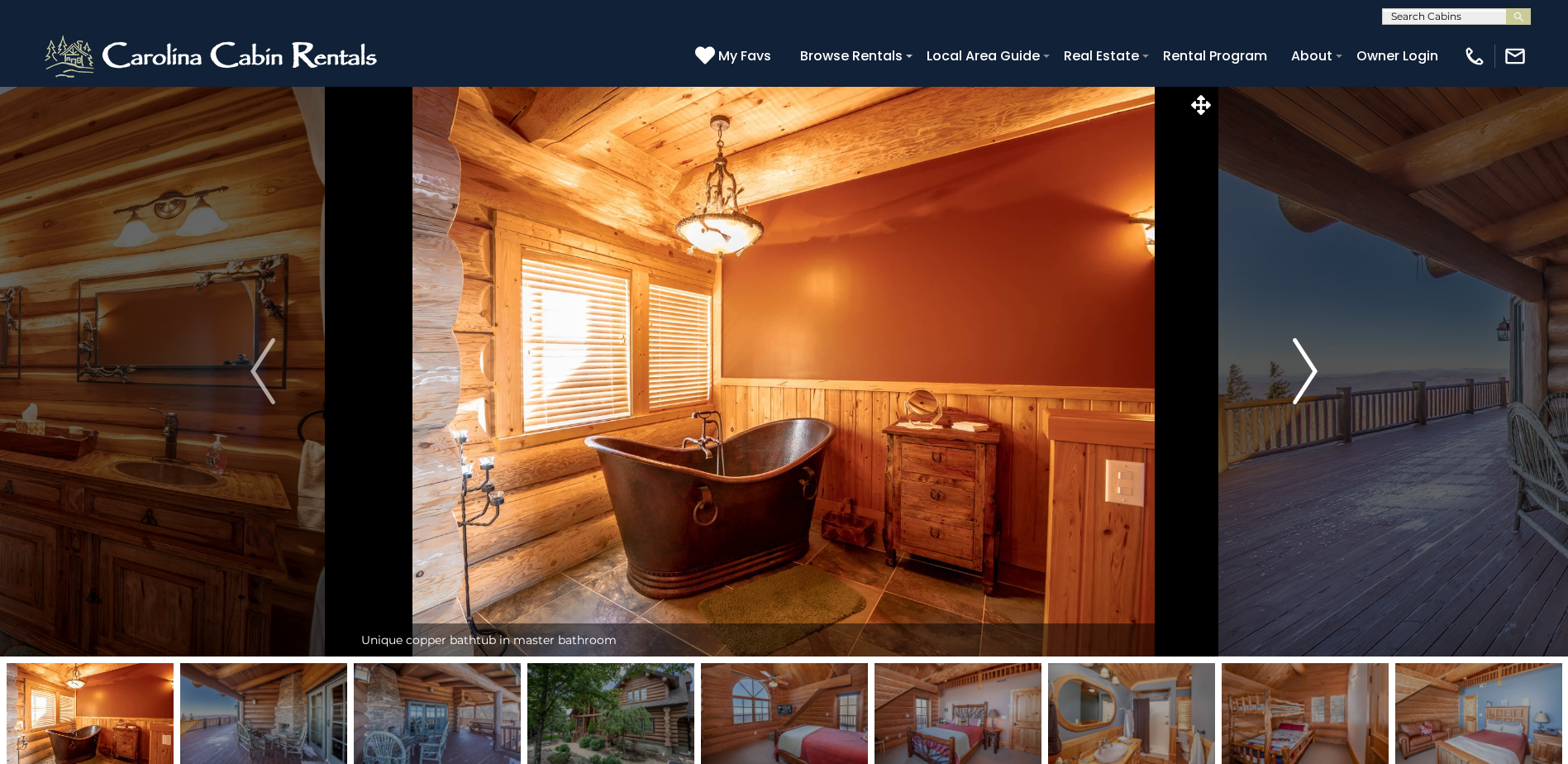
click at [1289, 346] on button "Next" at bounding box center [1304, 371] width 180 height 570
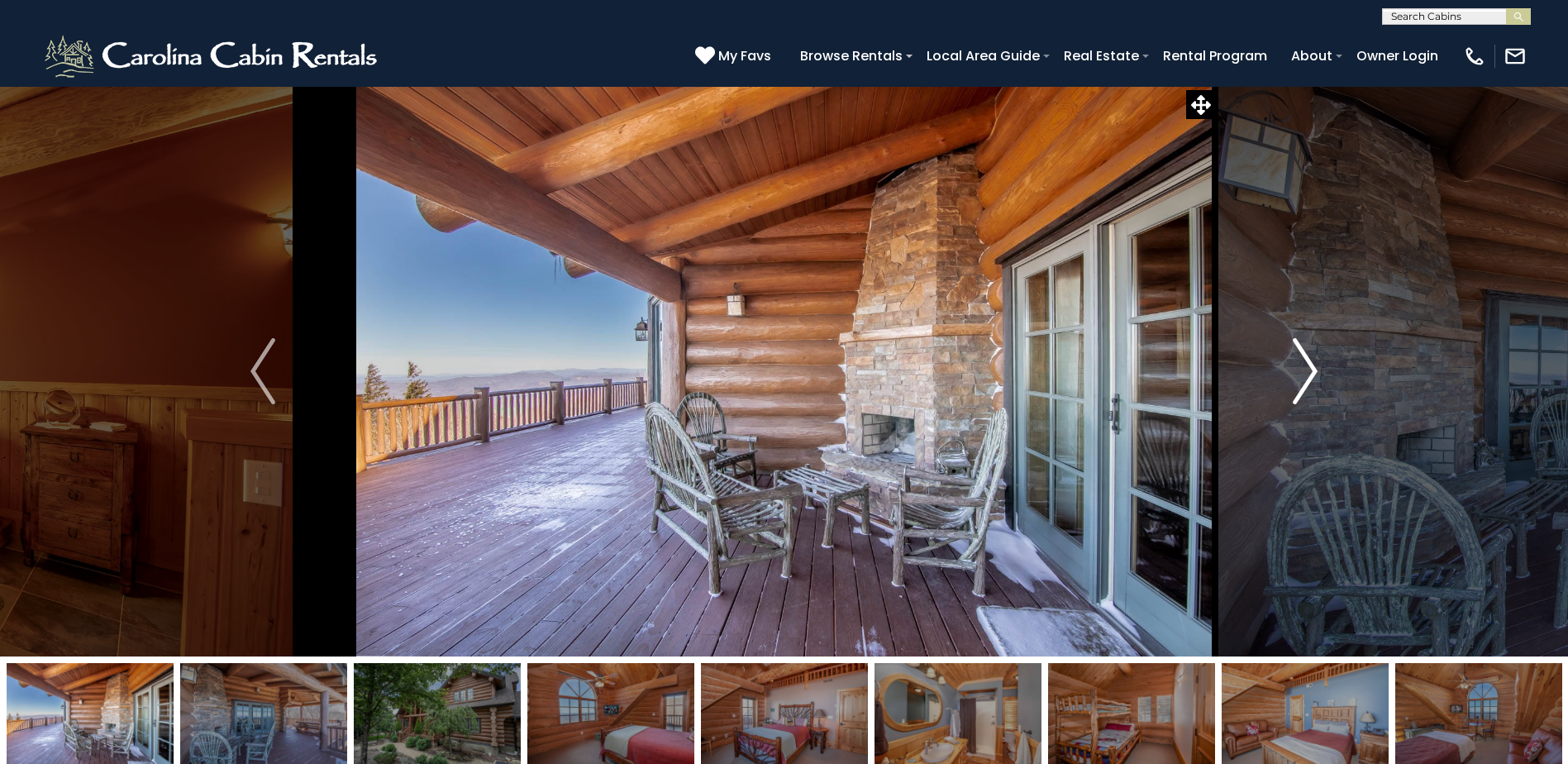
click at [1289, 346] on button "Next" at bounding box center [1304, 371] width 180 height 570
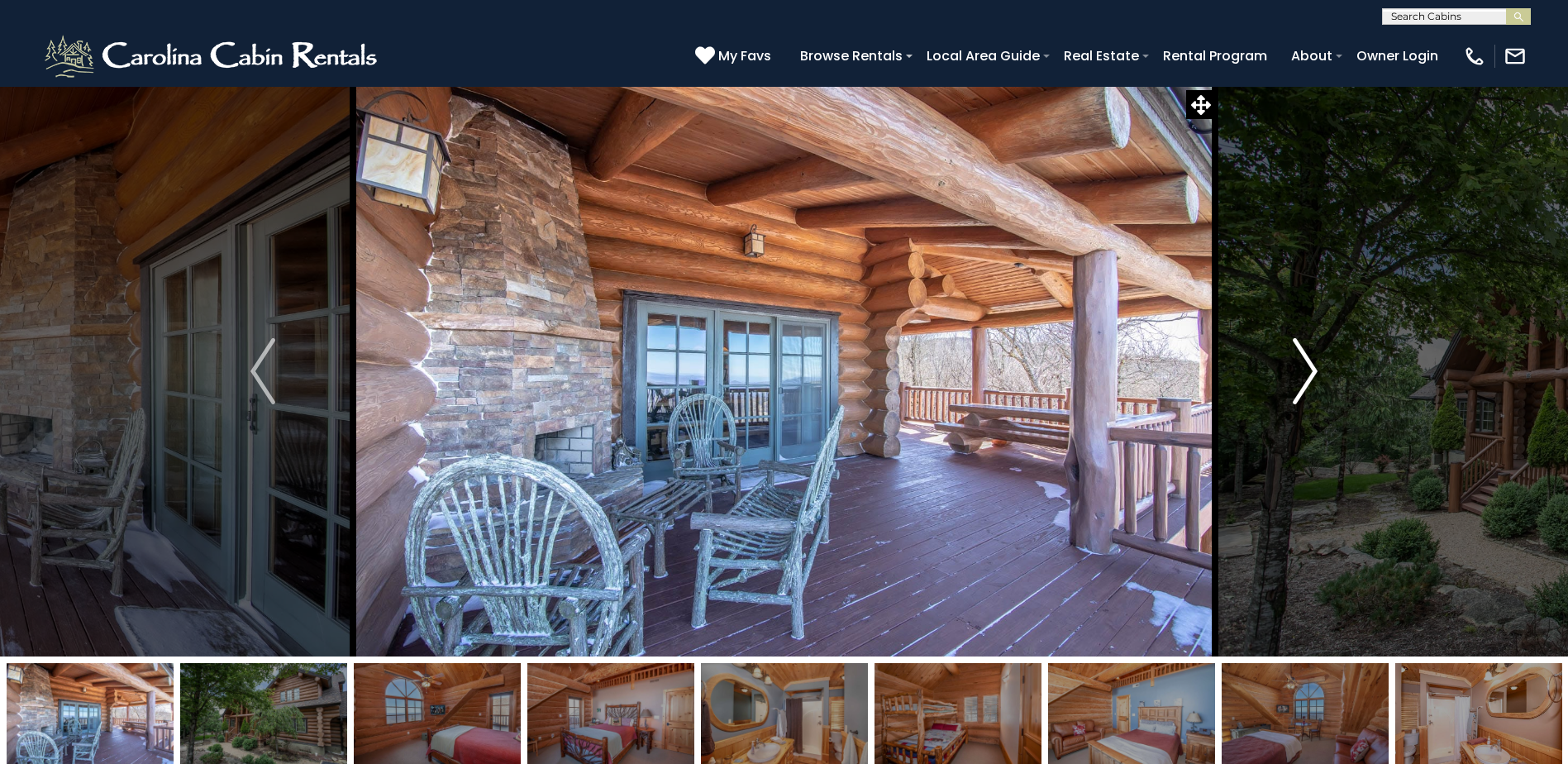
click at [1289, 346] on button "Next" at bounding box center [1304, 371] width 180 height 570
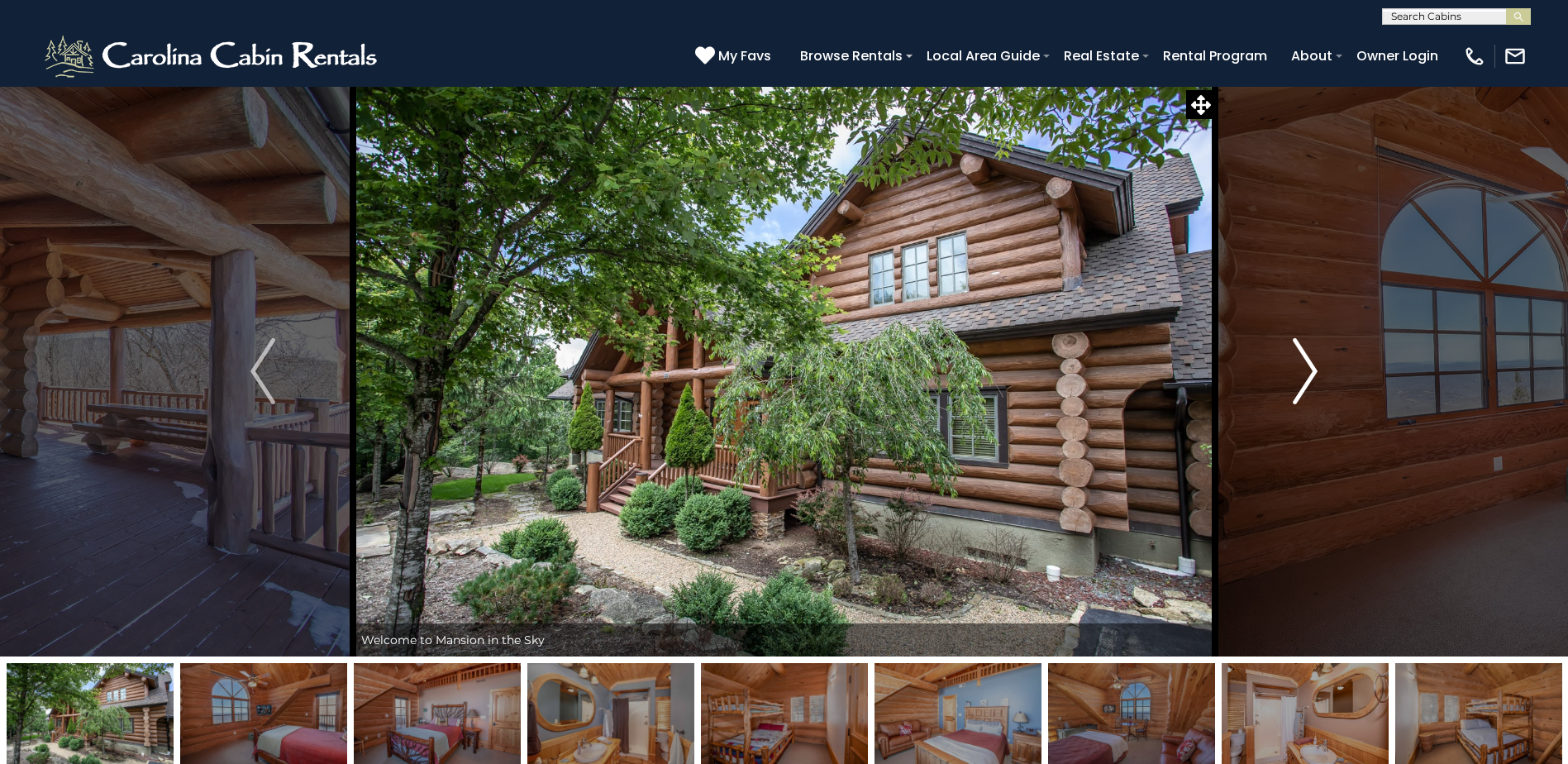
click at [1289, 346] on button "Next" at bounding box center [1304, 371] width 180 height 570
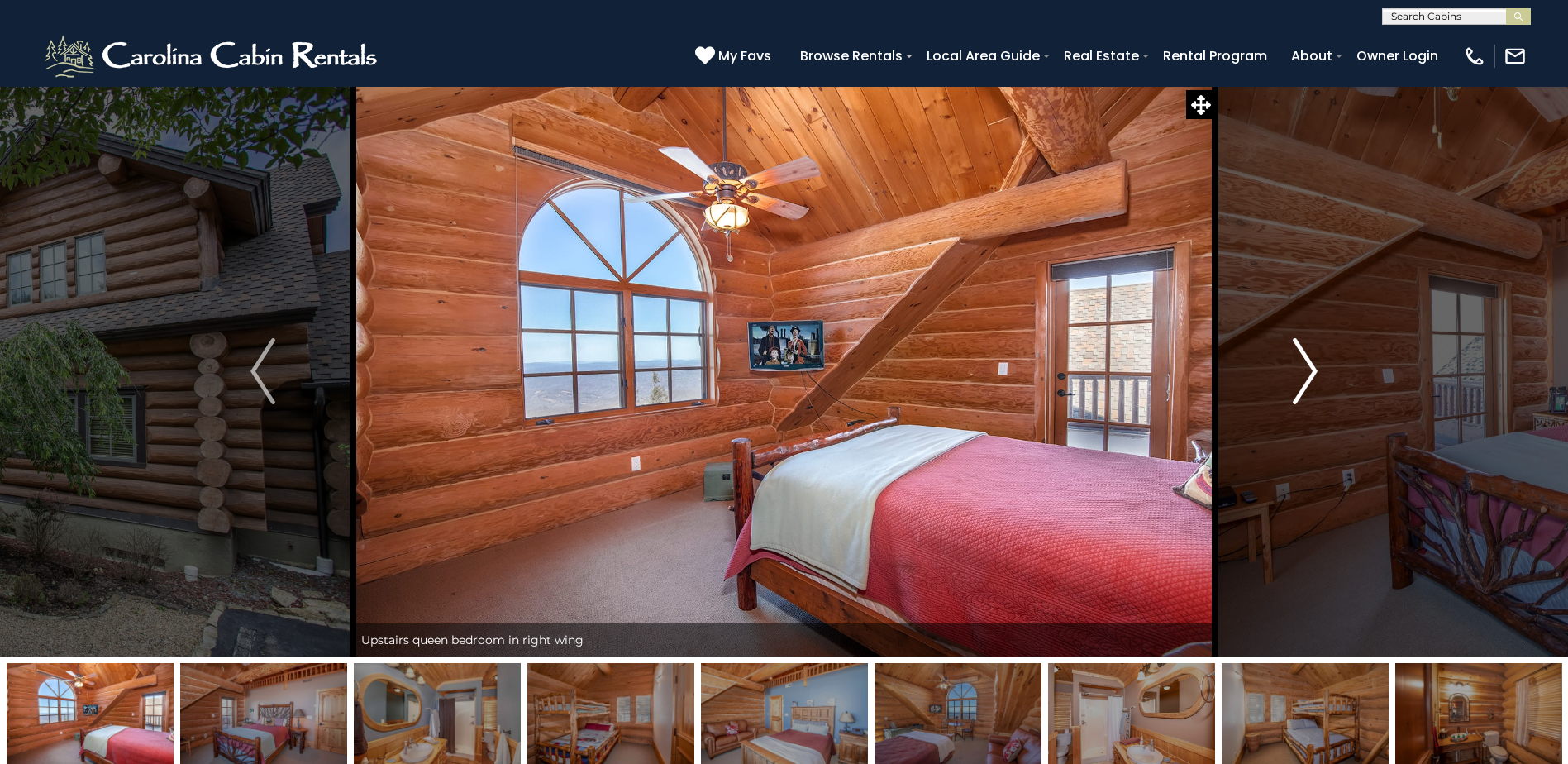
click at [1289, 346] on button "Next" at bounding box center [1304, 371] width 180 height 570
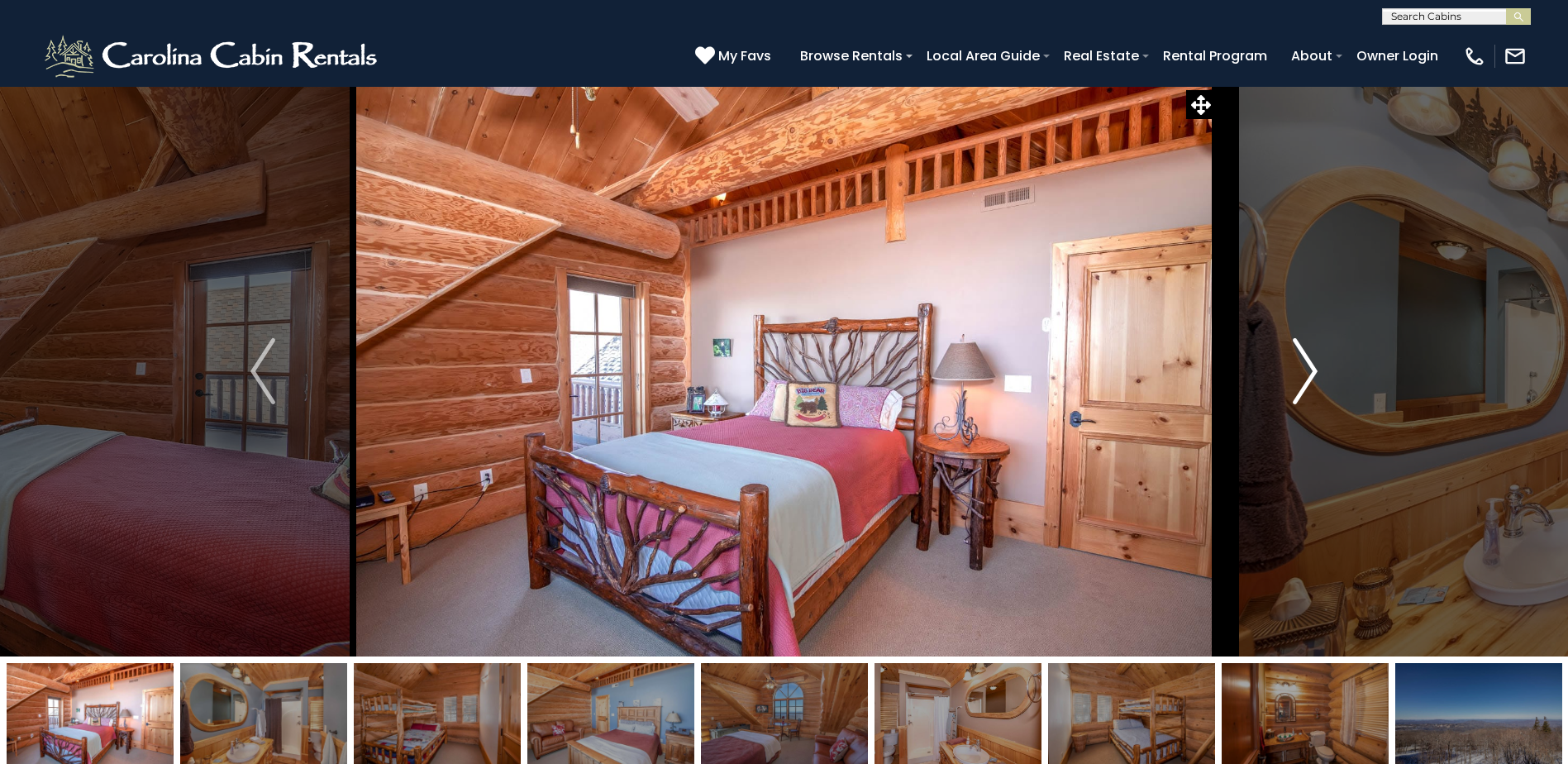
click at [1289, 346] on button "Next" at bounding box center [1304, 371] width 180 height 570
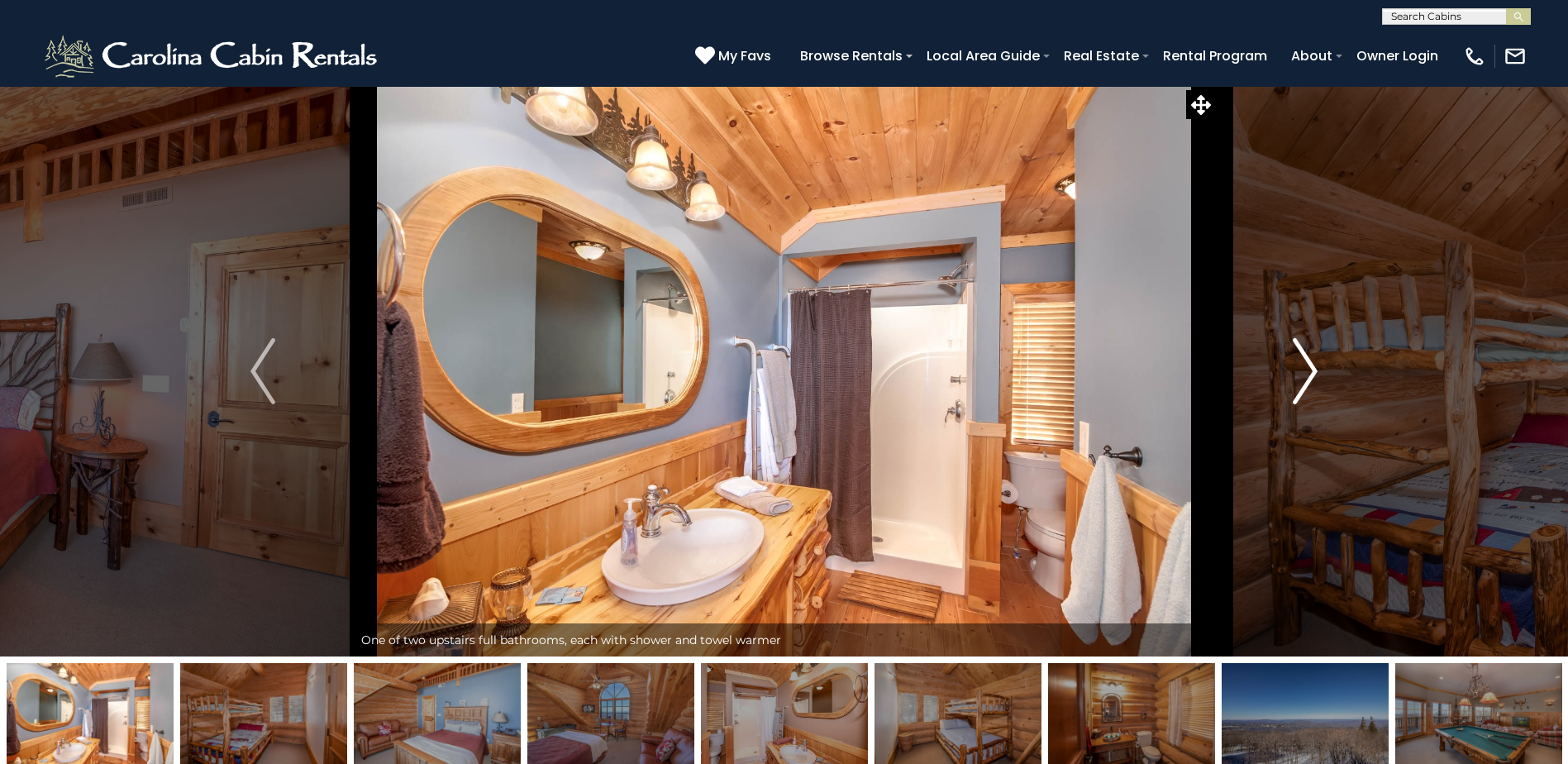
click at [1327, 362] on button "Next" at bounding box center [1304, 371] width 180 height 570
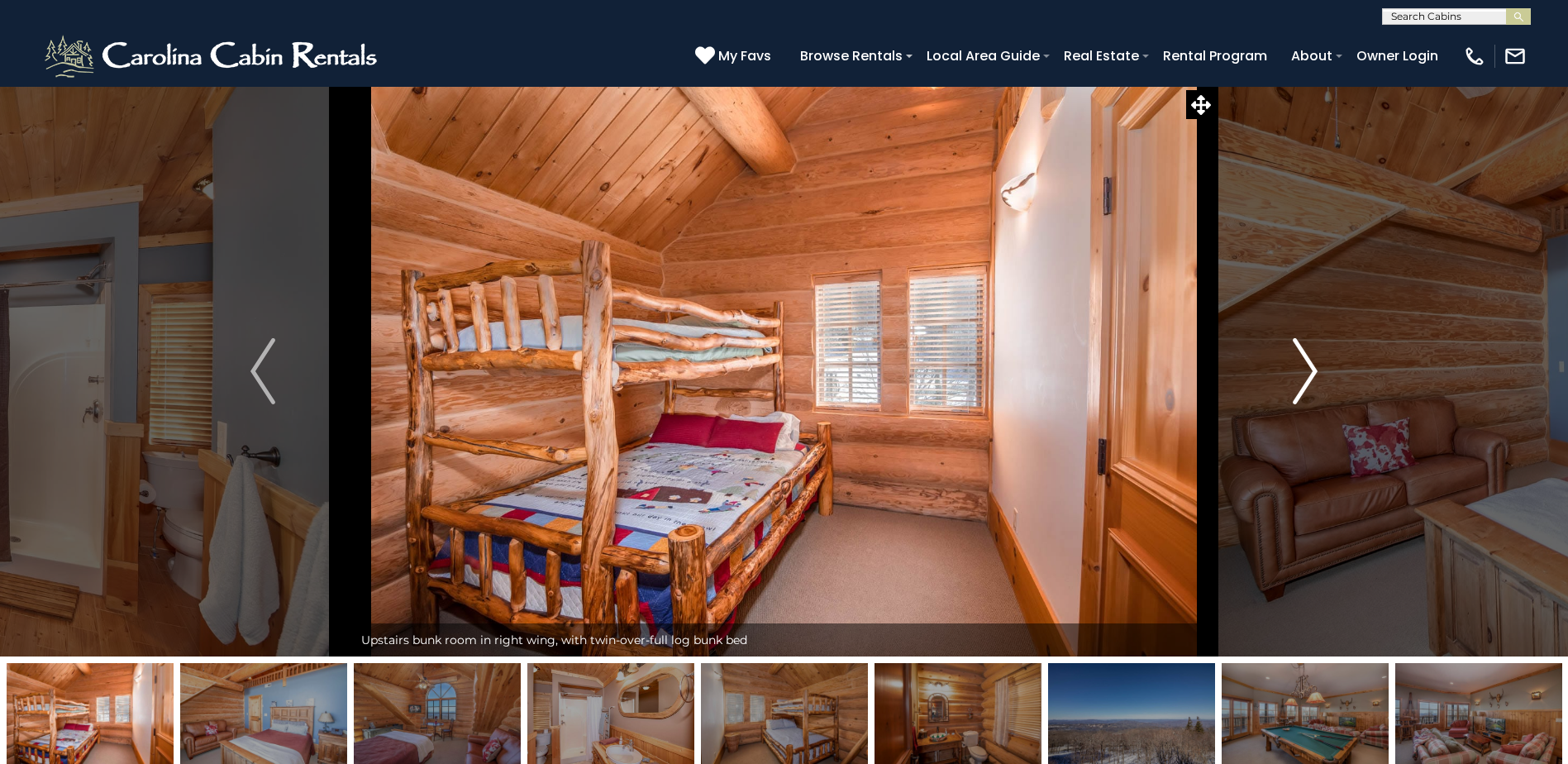
click at [1327, 362] on button "Next" at bounding box center [1304, 371] width 180 height 570
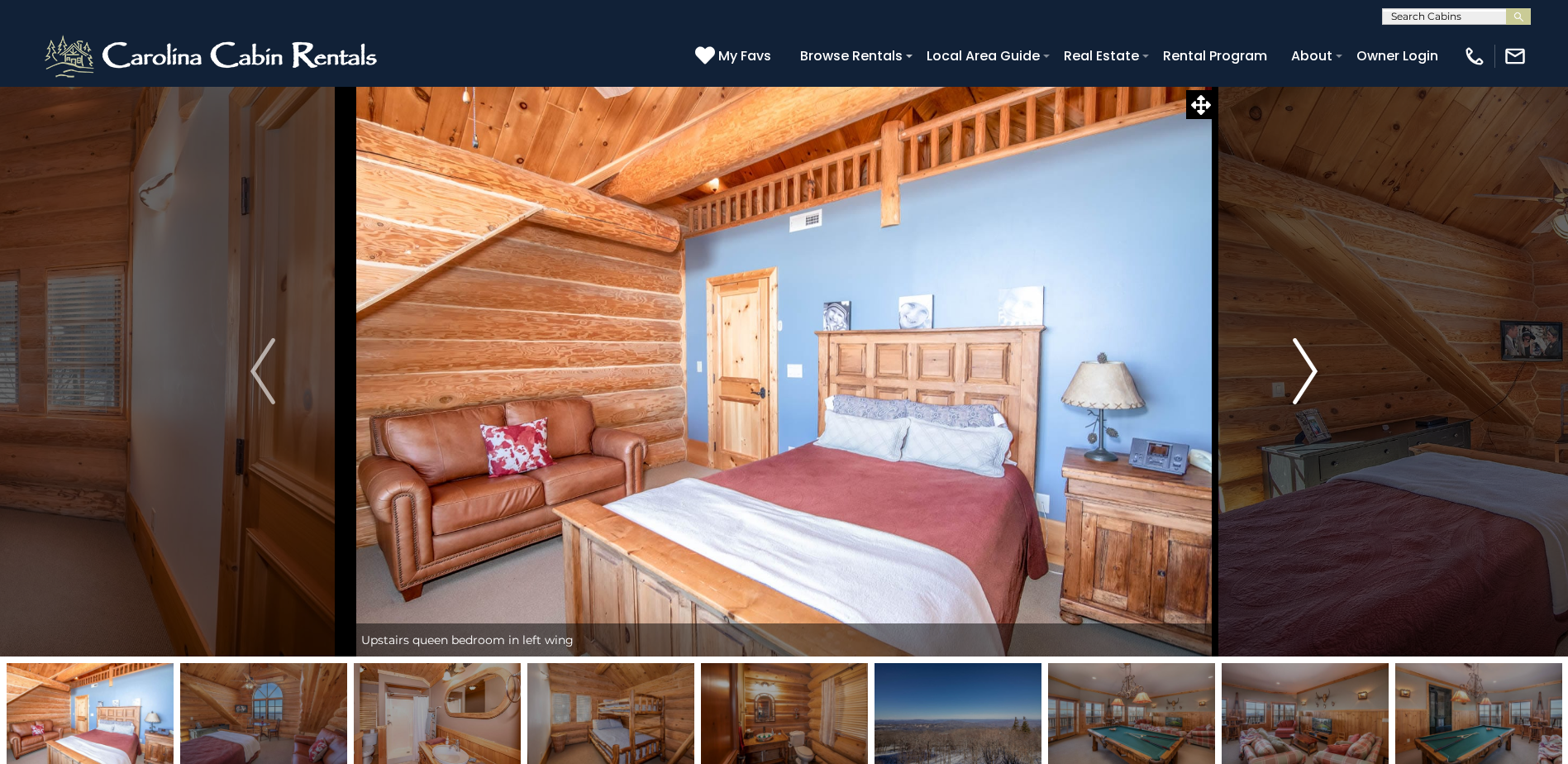
click at [1327, 362] on button "Next" at bounding box center [1304, 371] width 180 height 570
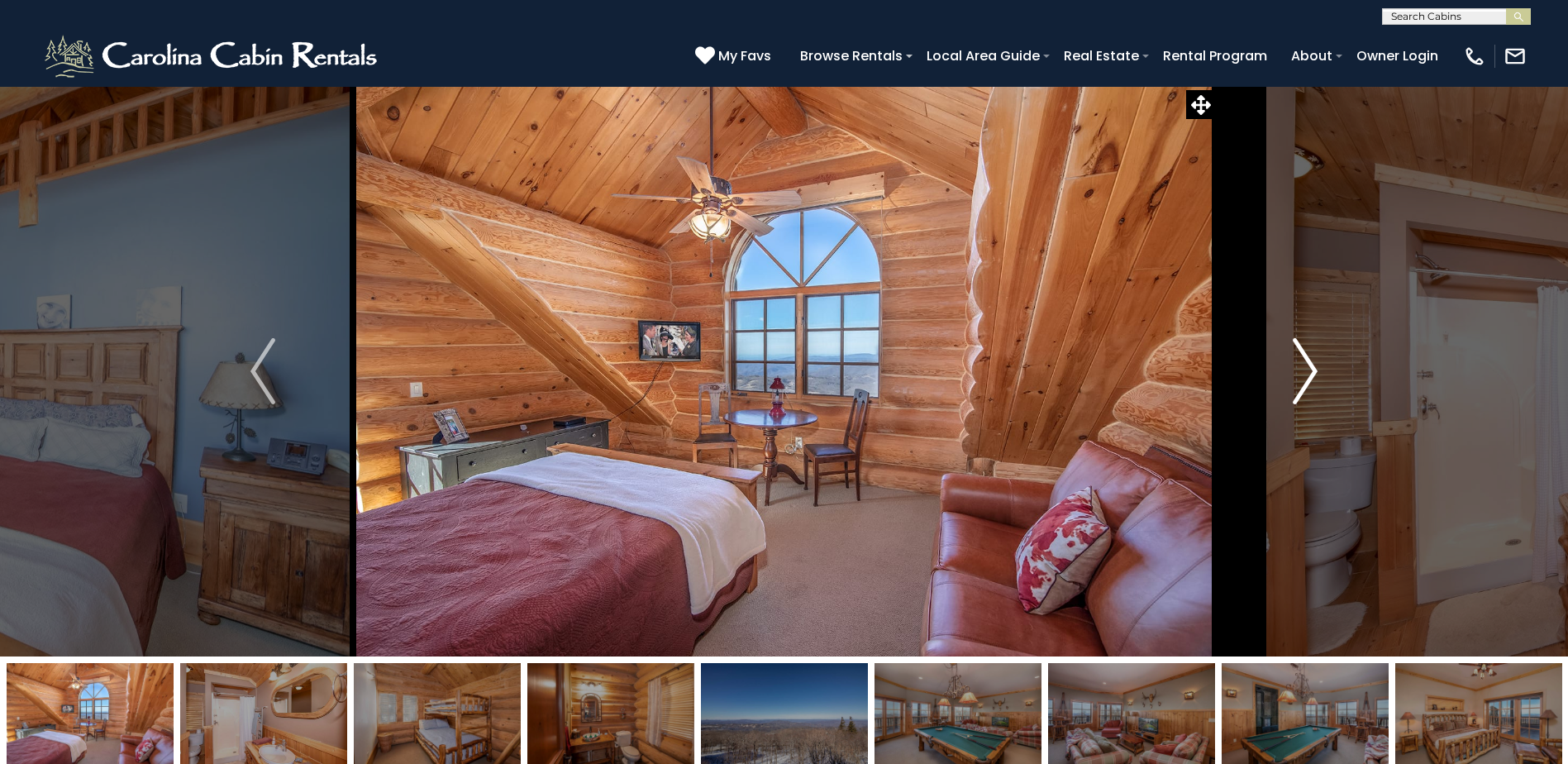
click at [1327, 362] on button "Next" at bounding box center [1304, 371] width 180 height 570
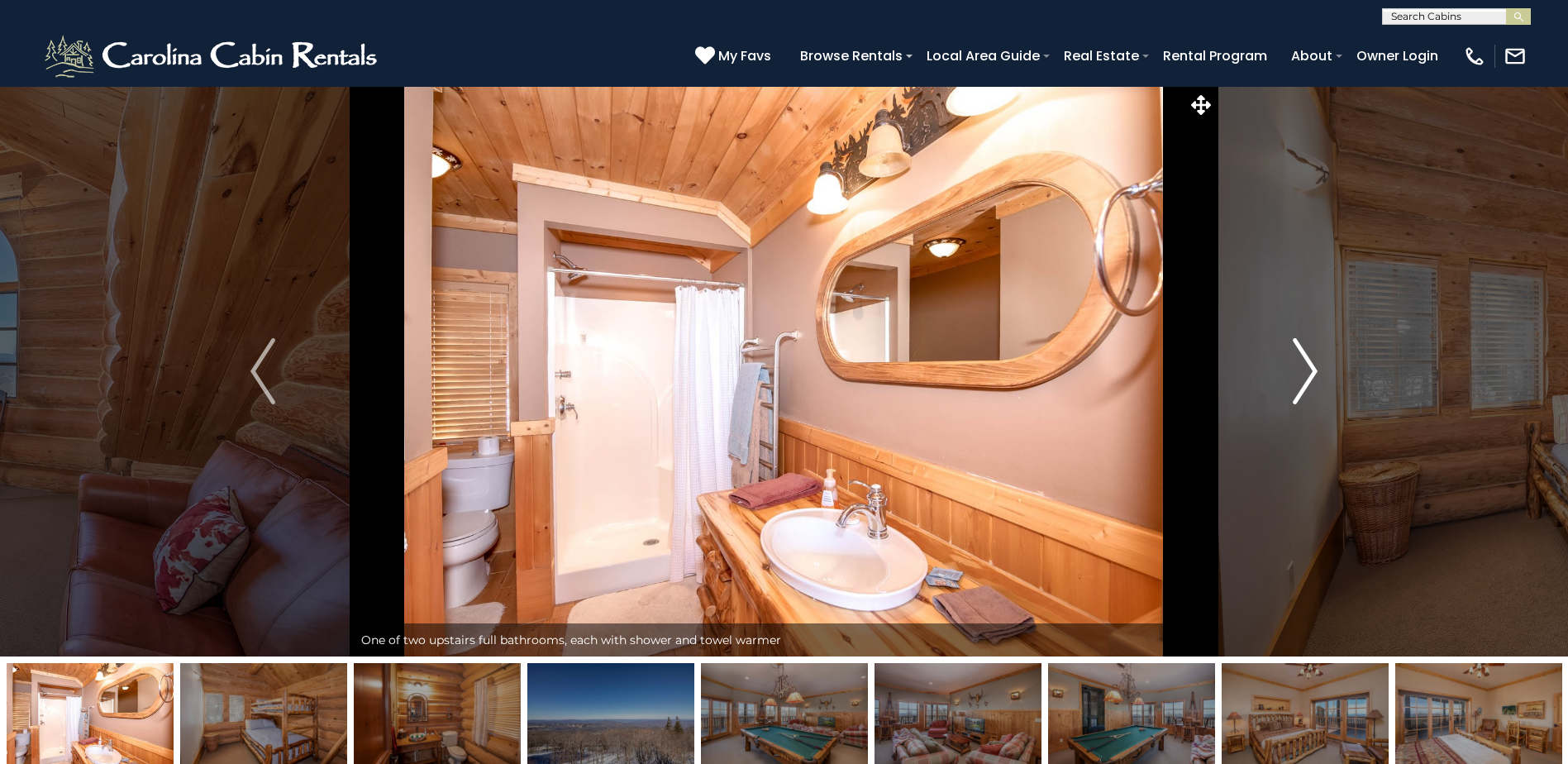
click at [1327, 362] on button "Next" at bounding box center [1304, 371] width 180 height 570
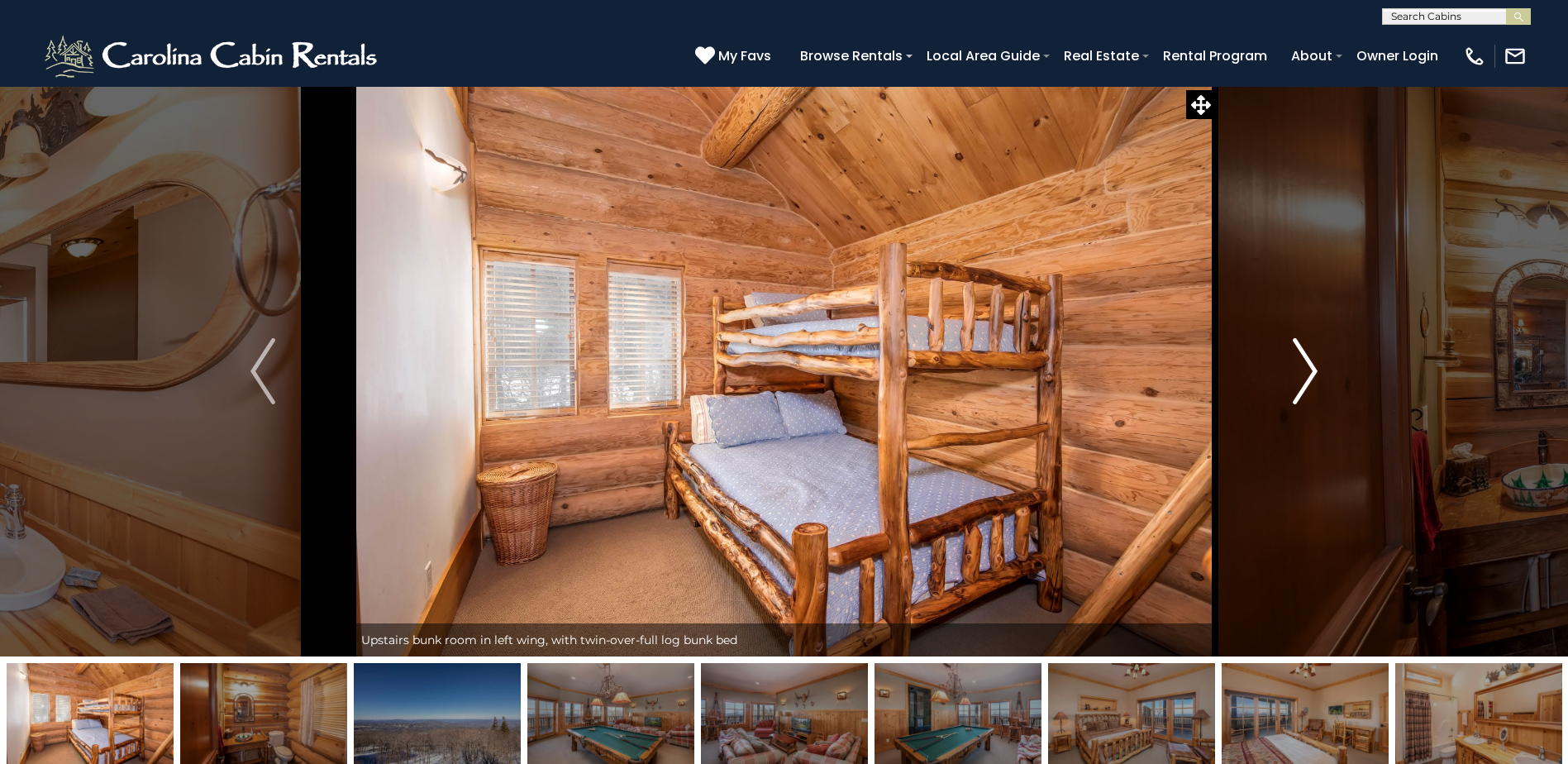
click at [1327, 362] on button "Next" at bounding box center [1304, 371] width 180 height 570
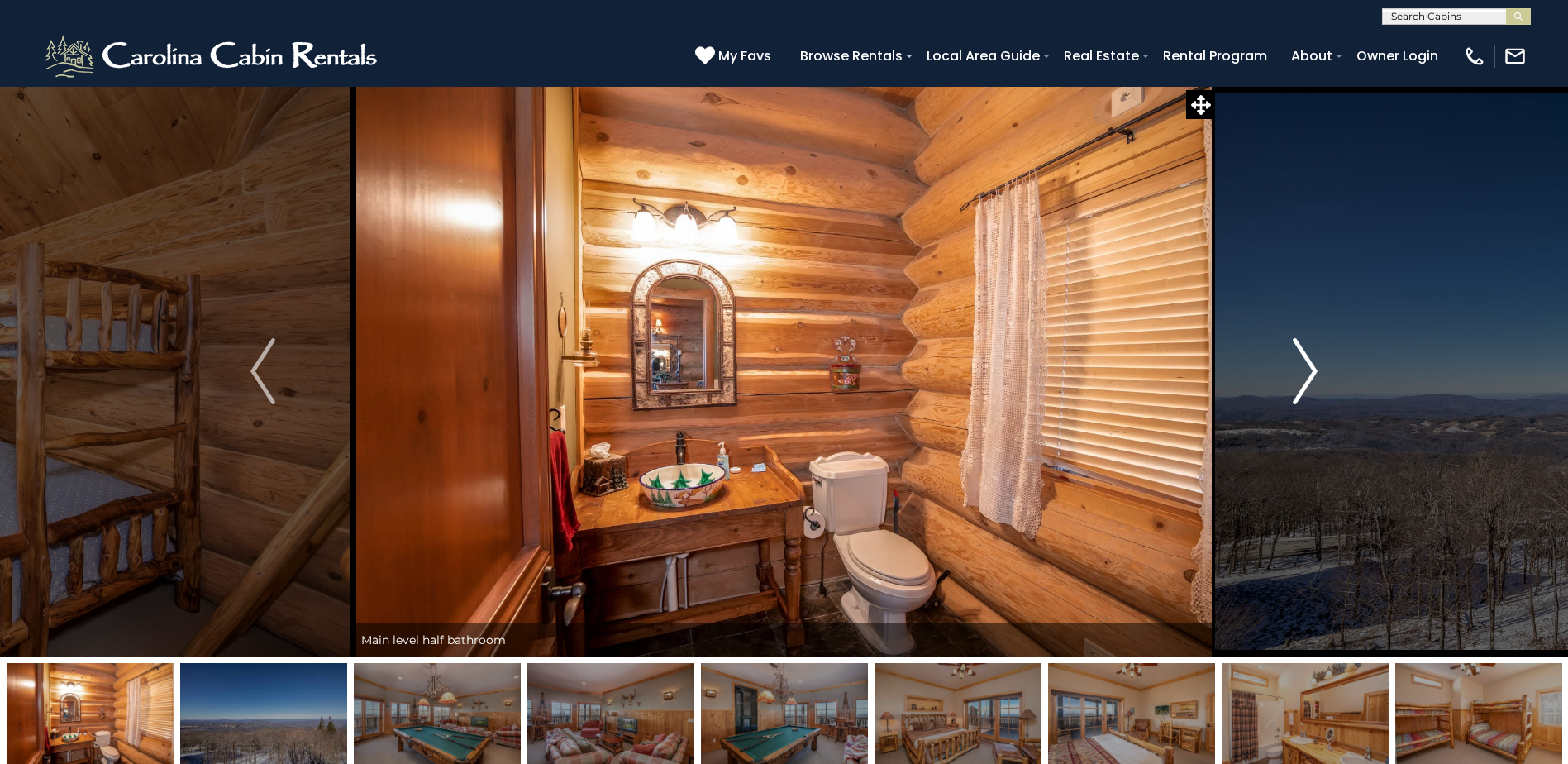
click at [1327, 362] on button "Next" at bounding box center [1304, 371] width 180 height 570
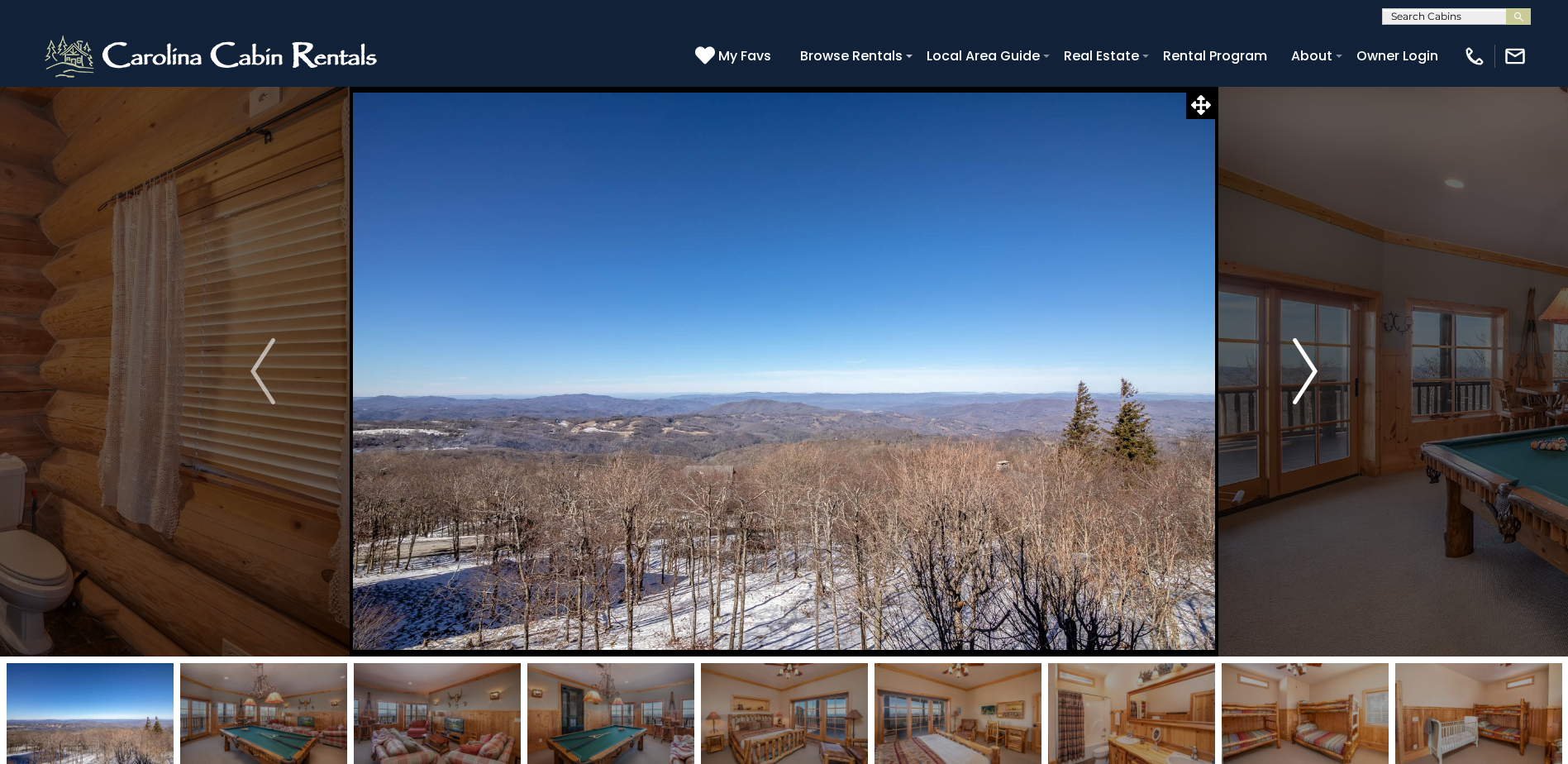
click at [1327, 362] on button "Next" at bounding box center [1304, 371] width 180 height 570
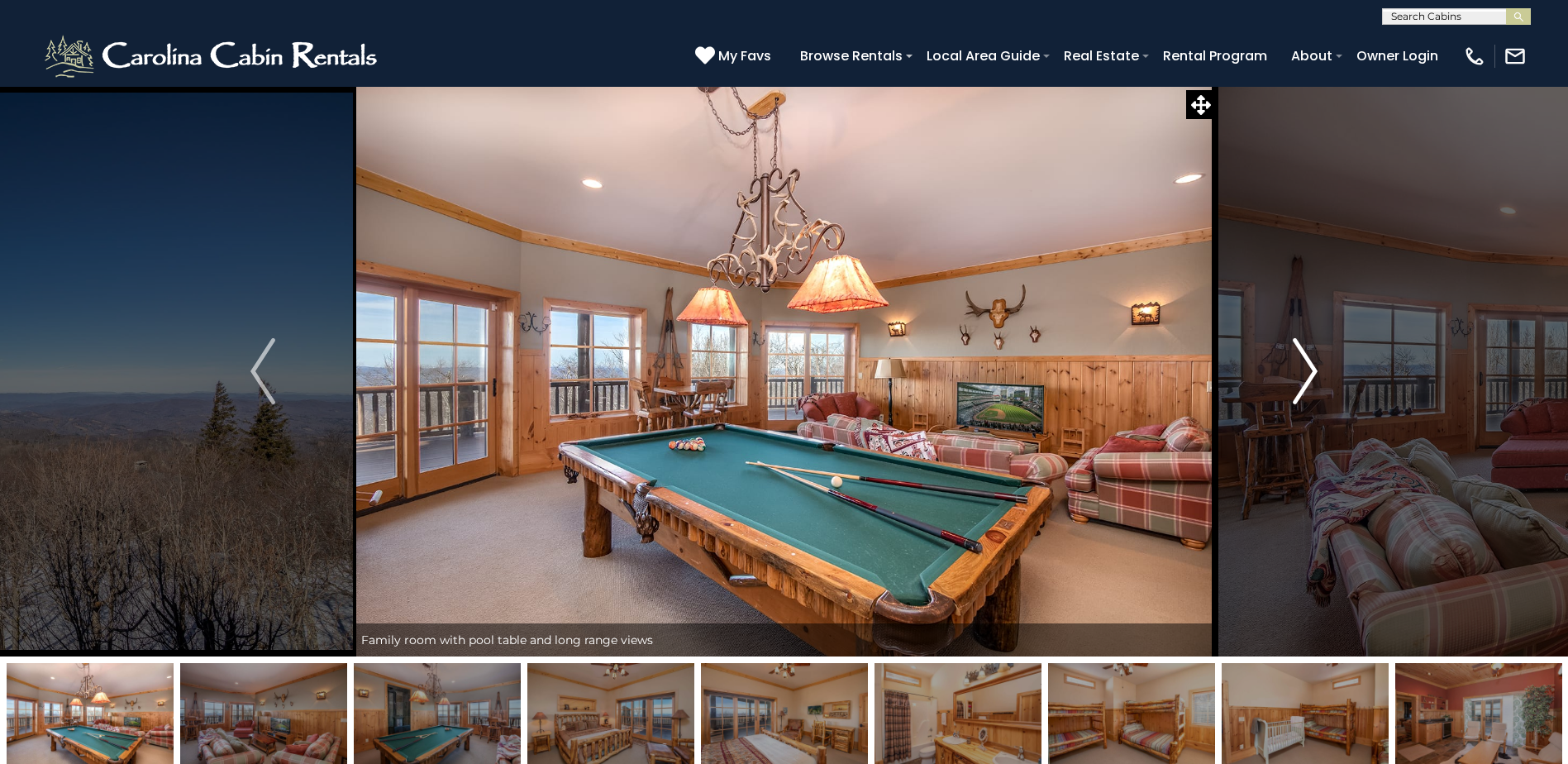
click at [1327, 362] on button "Next" at bounding box center [1304, 371] width 180 height 570
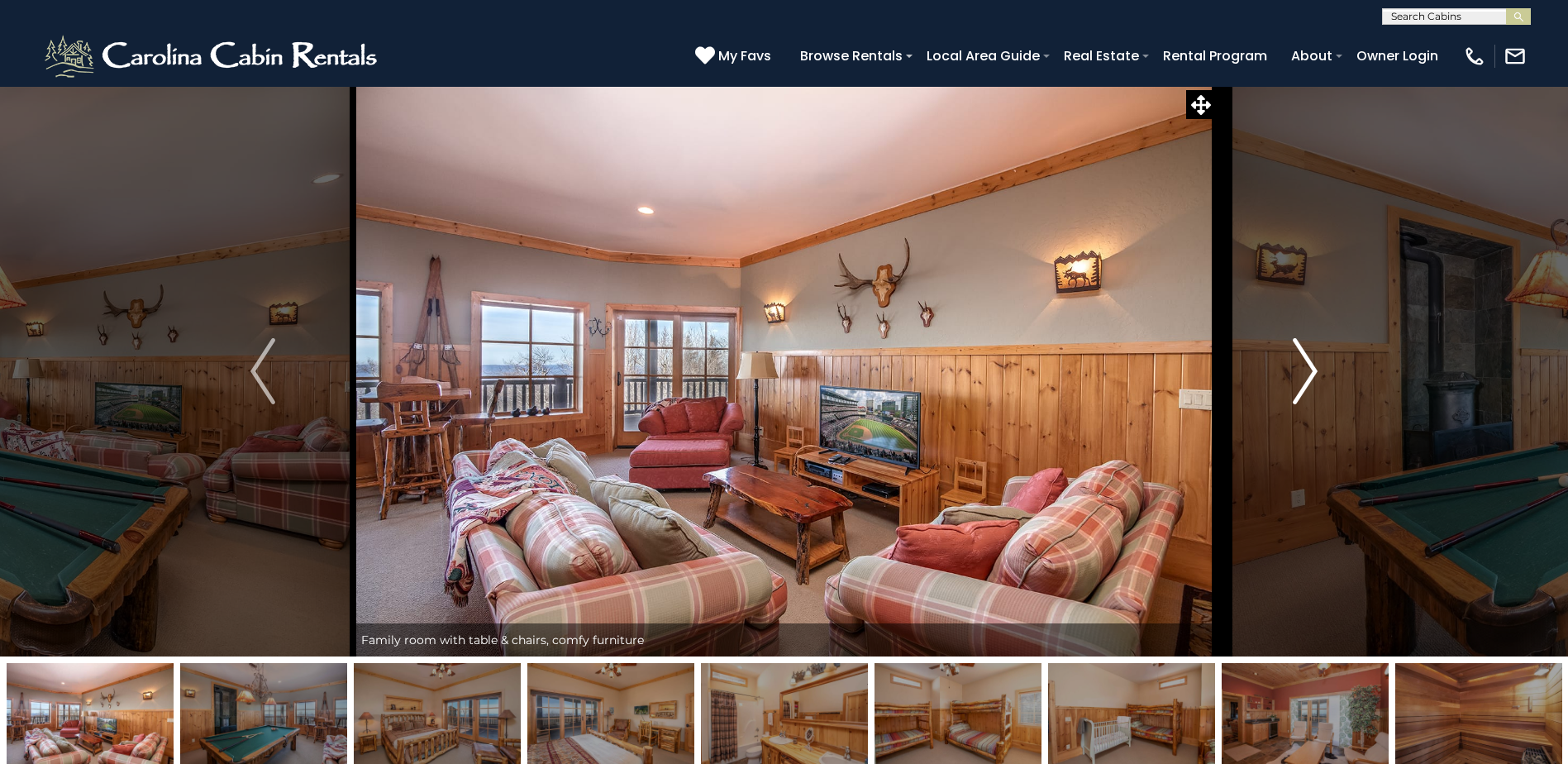
click at [1327, 362] on button "Next" at bounding box center [1304, 371] width 180 height 570
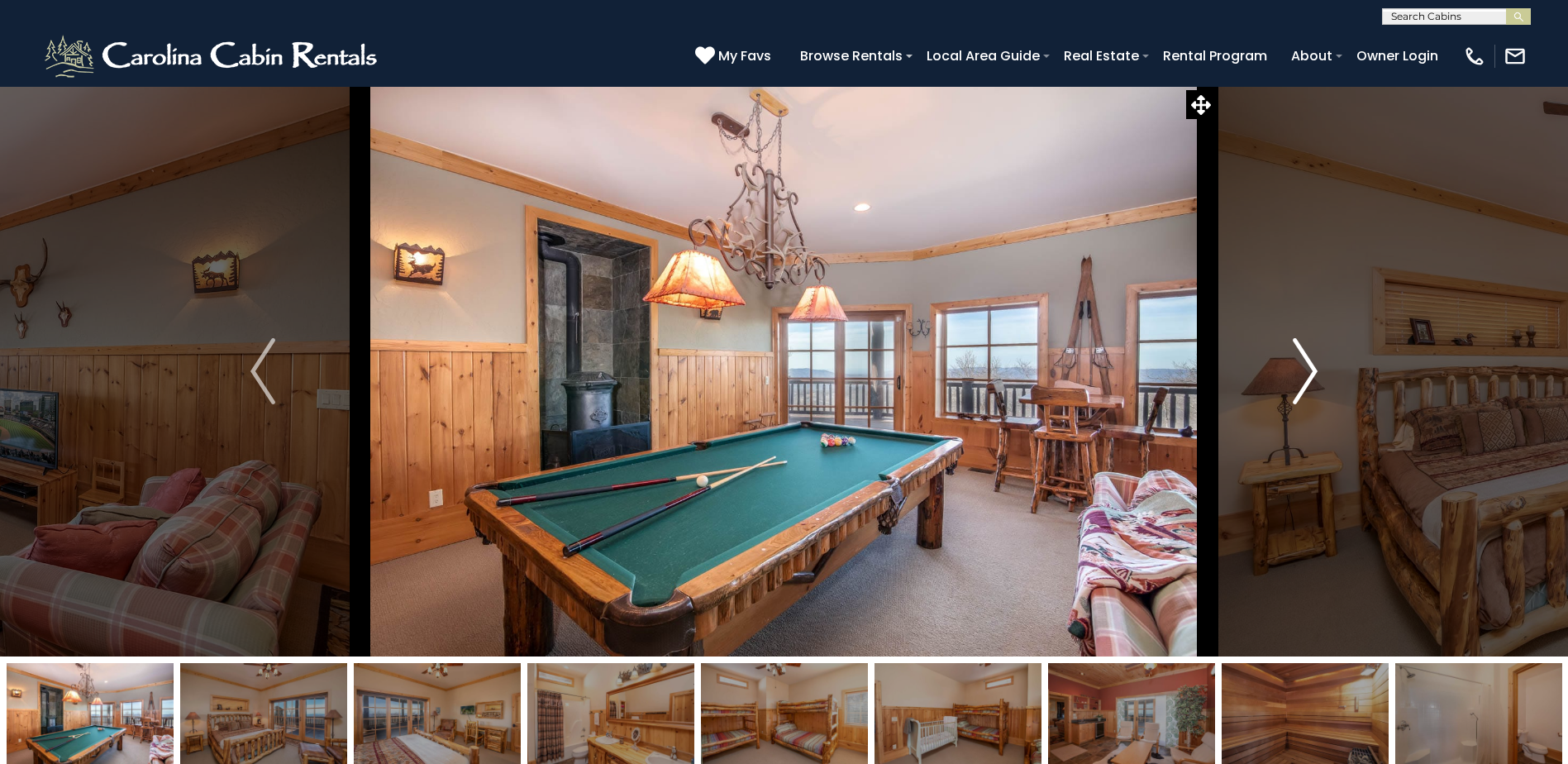
click at [1327, 362] on button "Next" at bounding box center [1304, 371] width 180 height 570
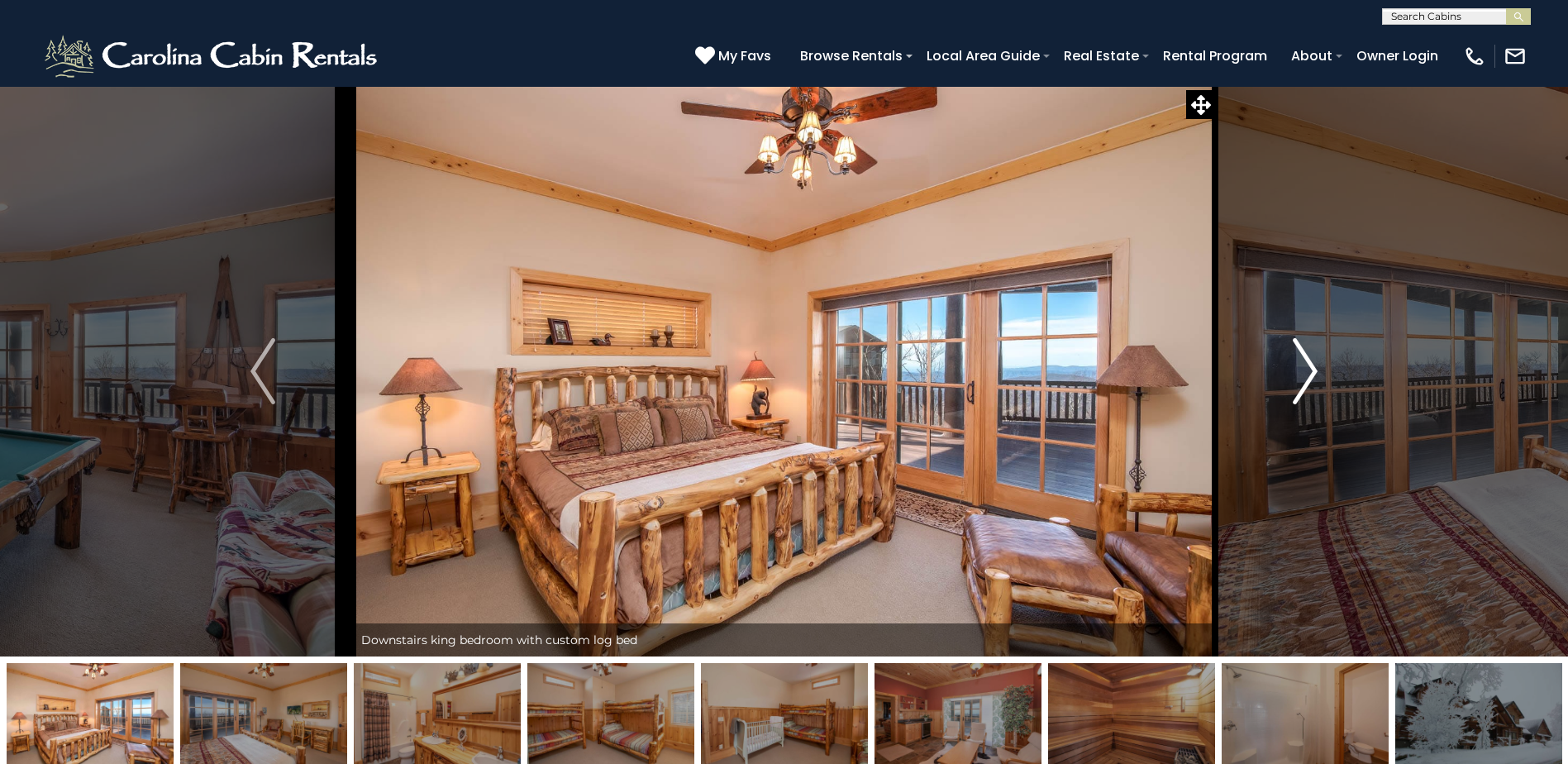
click at [1327, 362] on button "Next" at bounding box center [1304, 371] width 180 height 570
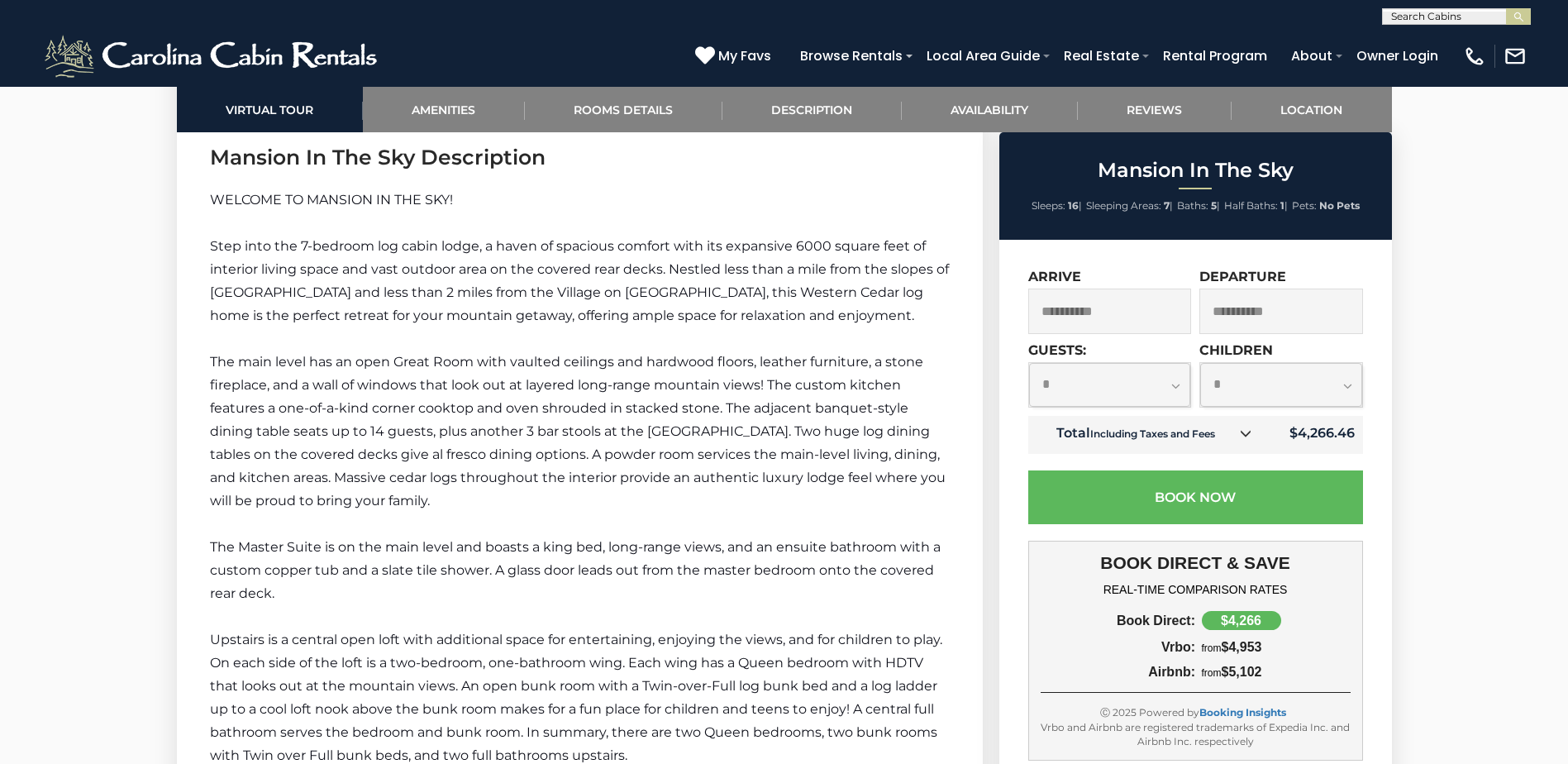
scroll to position [2975, 0]
